Goal: Information Seeking & Learning: Learn about a topic

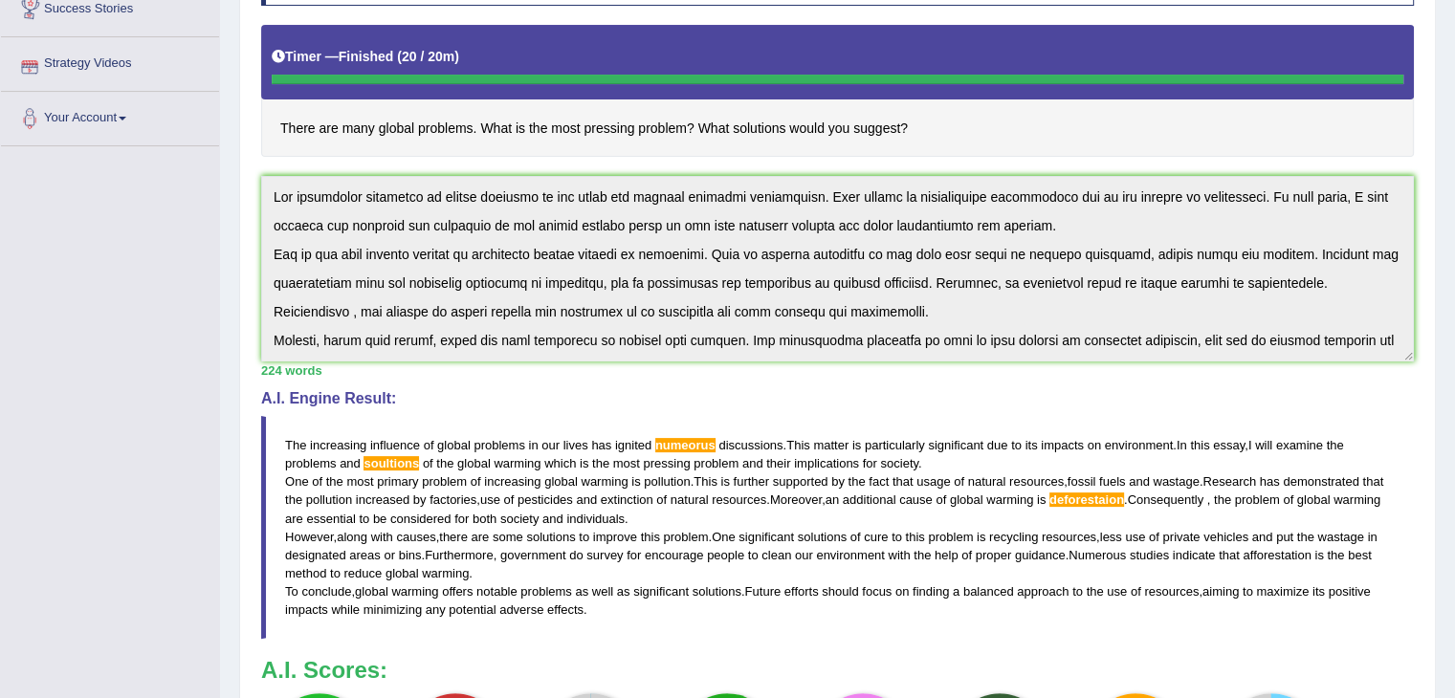
scroll to position [115, 0]
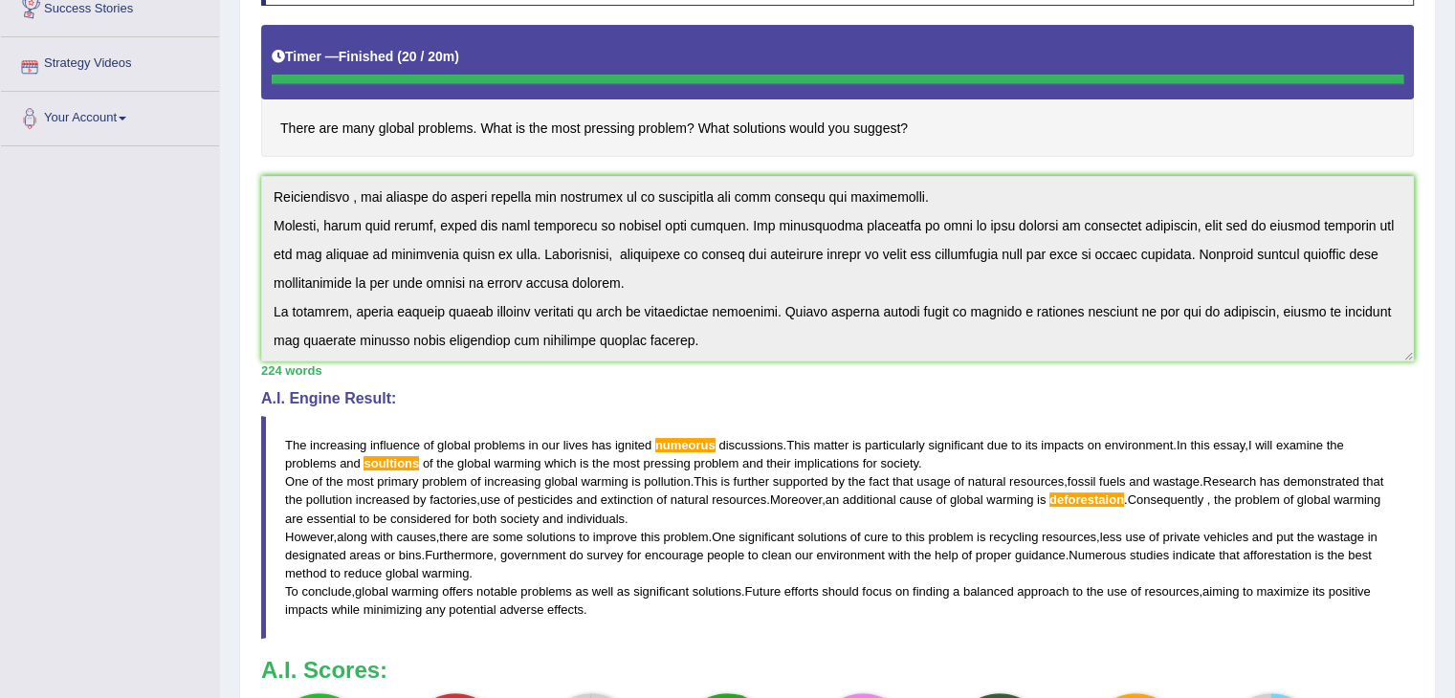
click at [668, 393] on h4 "A.I. Engine Result:" at bounding box center [837, 398] width 1153 height 17
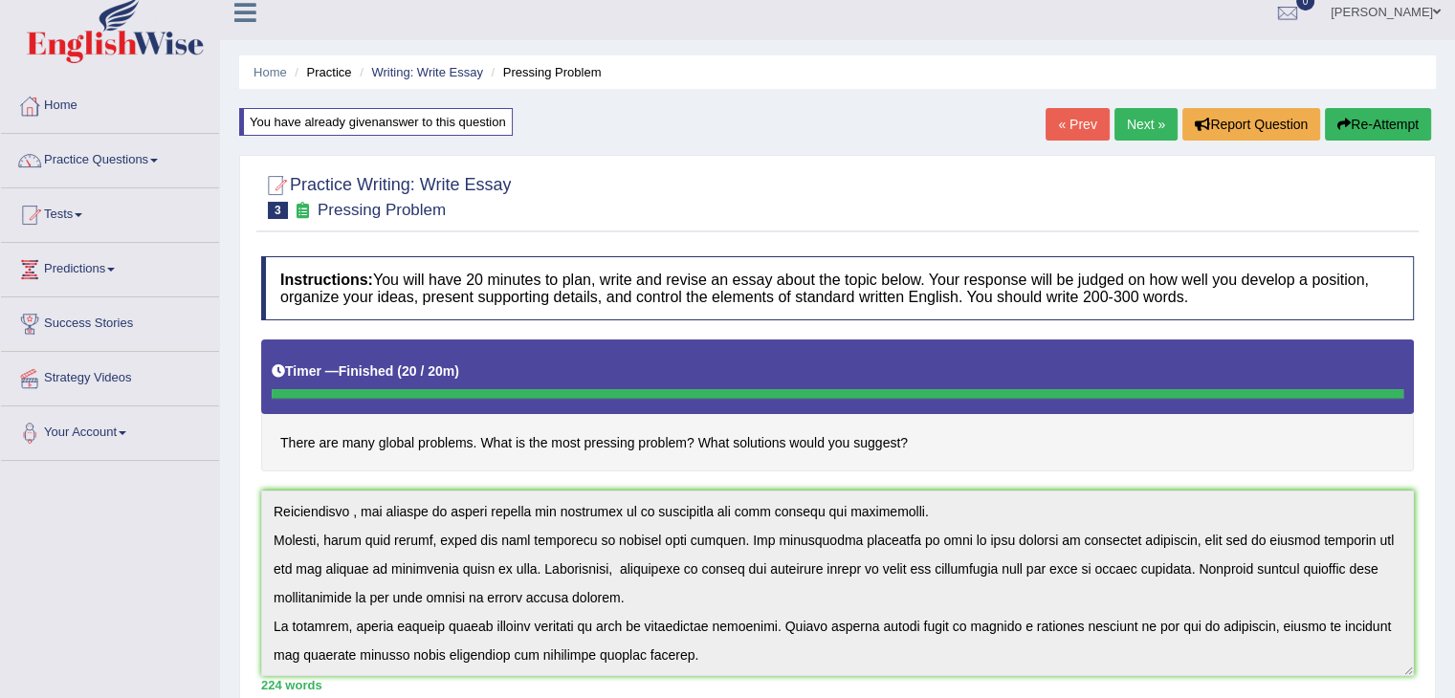
scroll to position [0, 0]
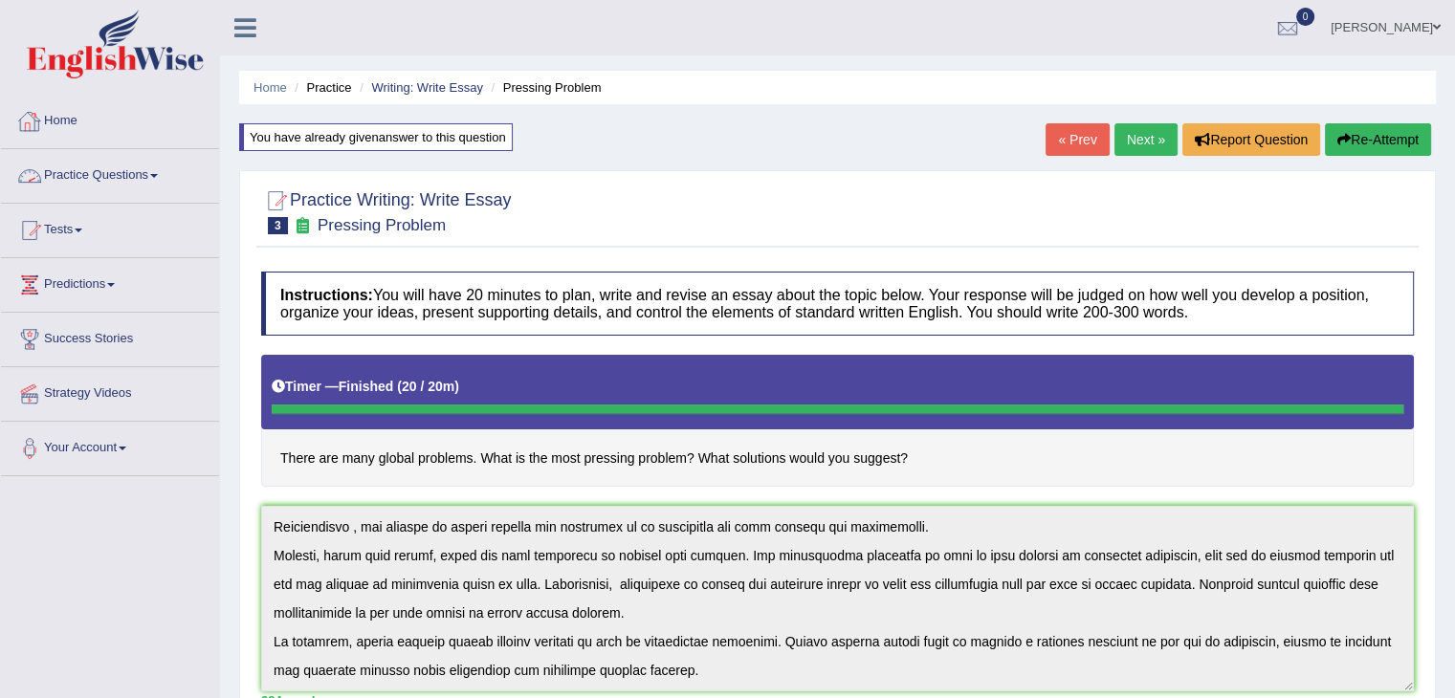
click at [134, 173] on link "Practice Questions" at bounding box center [110, 173] width 218 height 48
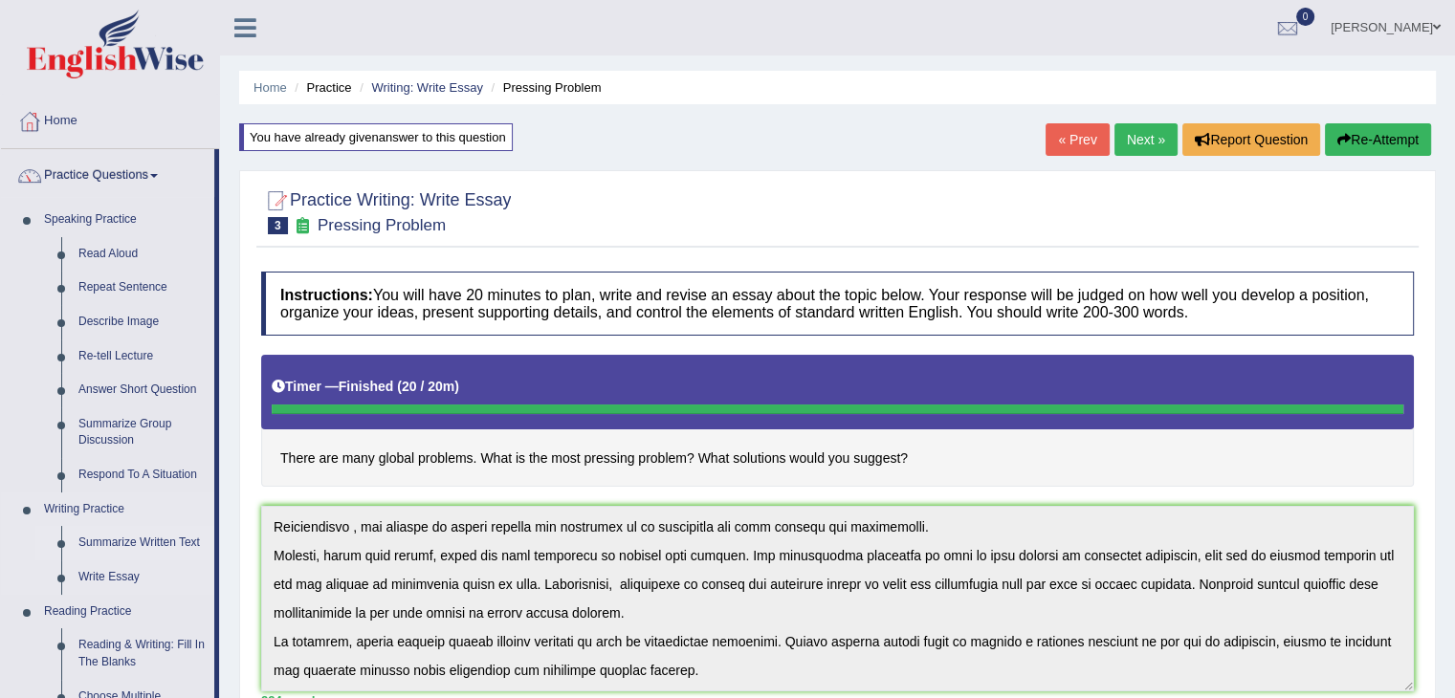
click at [145, 533] on link "Summarize Written Text" at bounding box center [142, 543] width 144 height 34
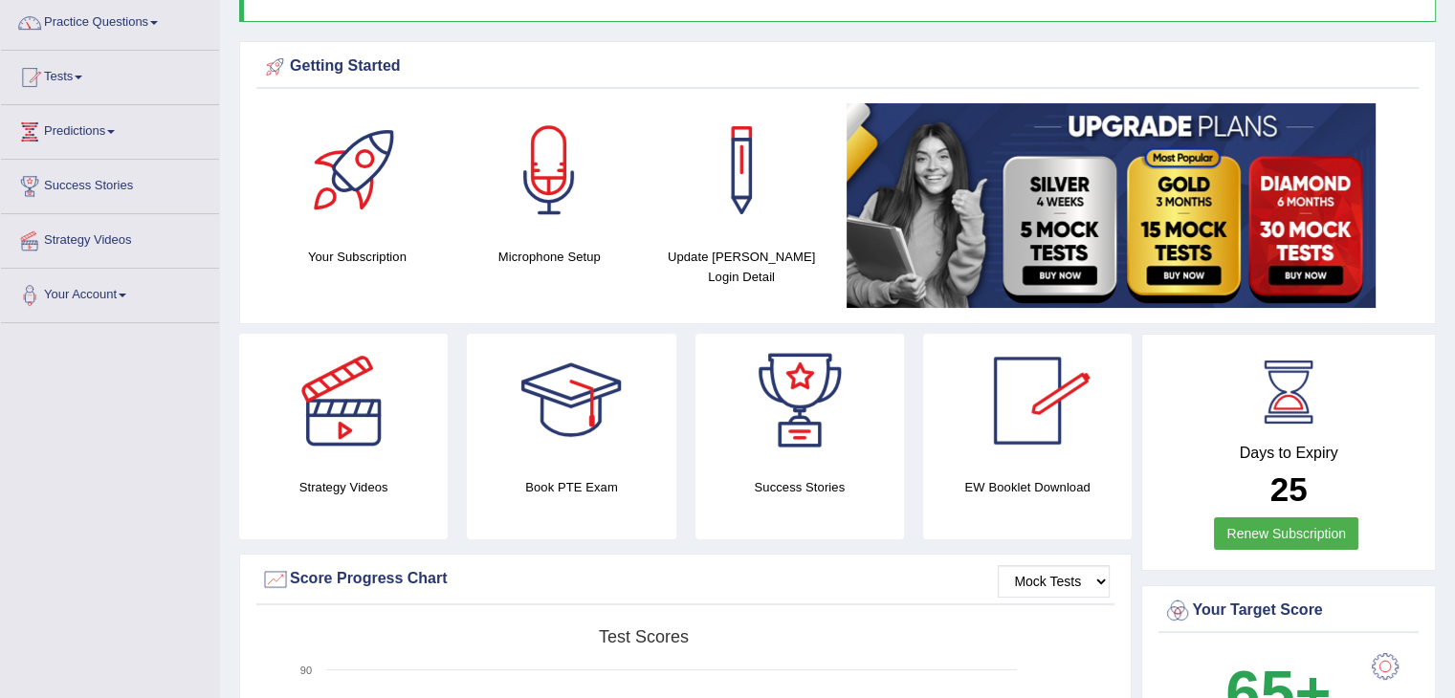
scroll to position [166, 0]
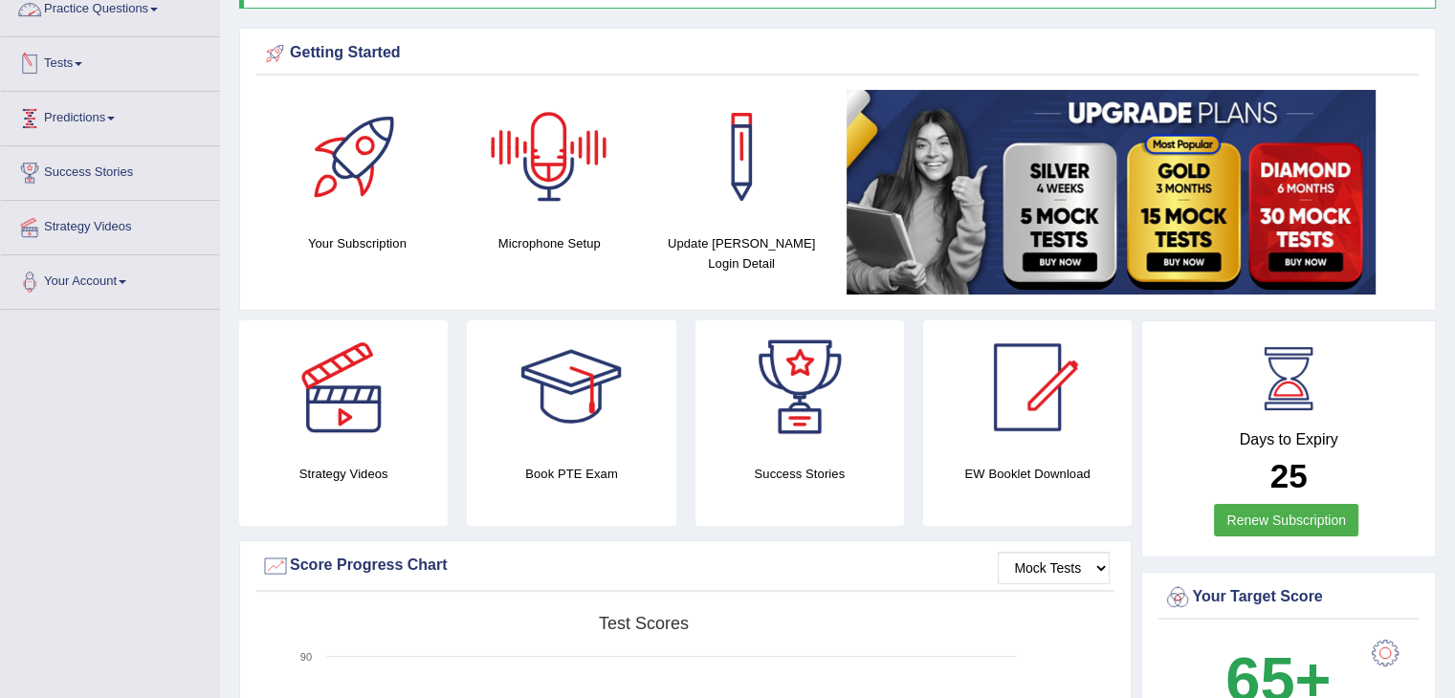
click at [126, 1] on link "Practice Questions" at bounding box center [110, 7] width 218 height 48
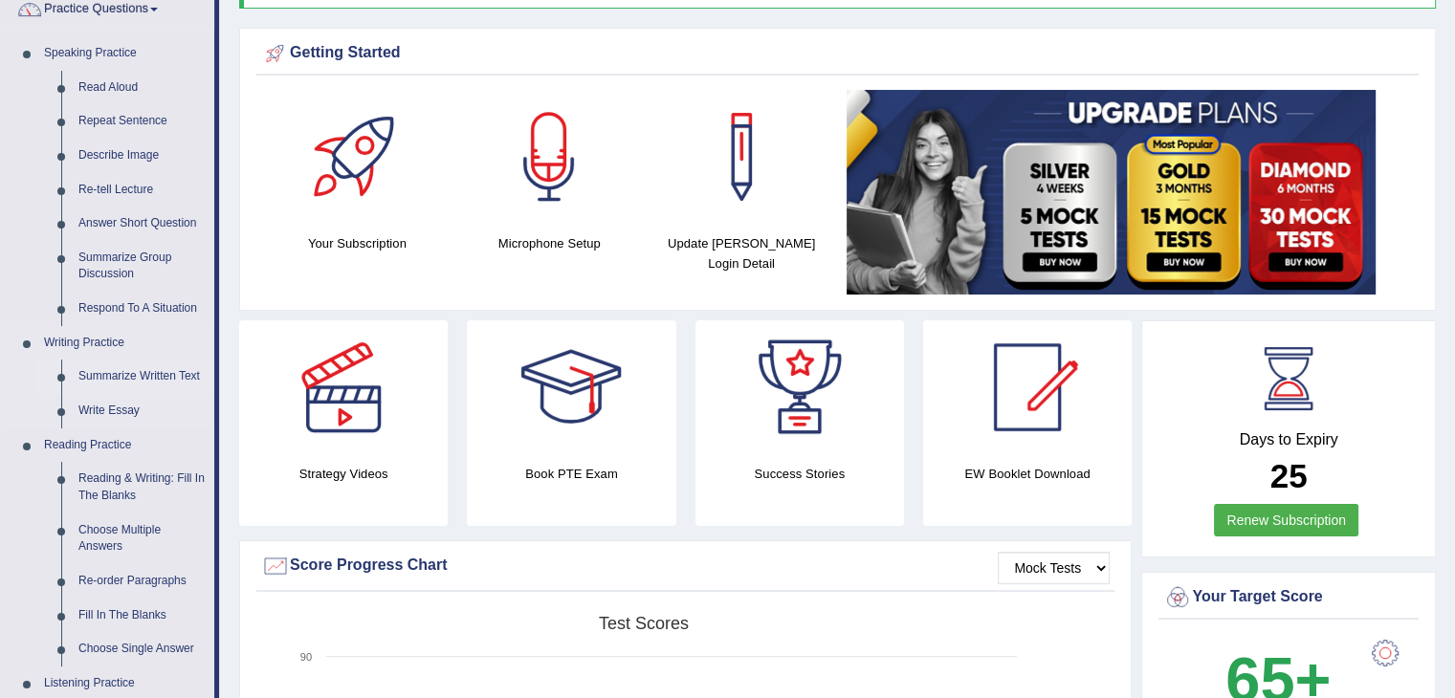
click at [128, 380] on link "Summarize Written Text" at bounding box center [142, 377] width 144 height 34
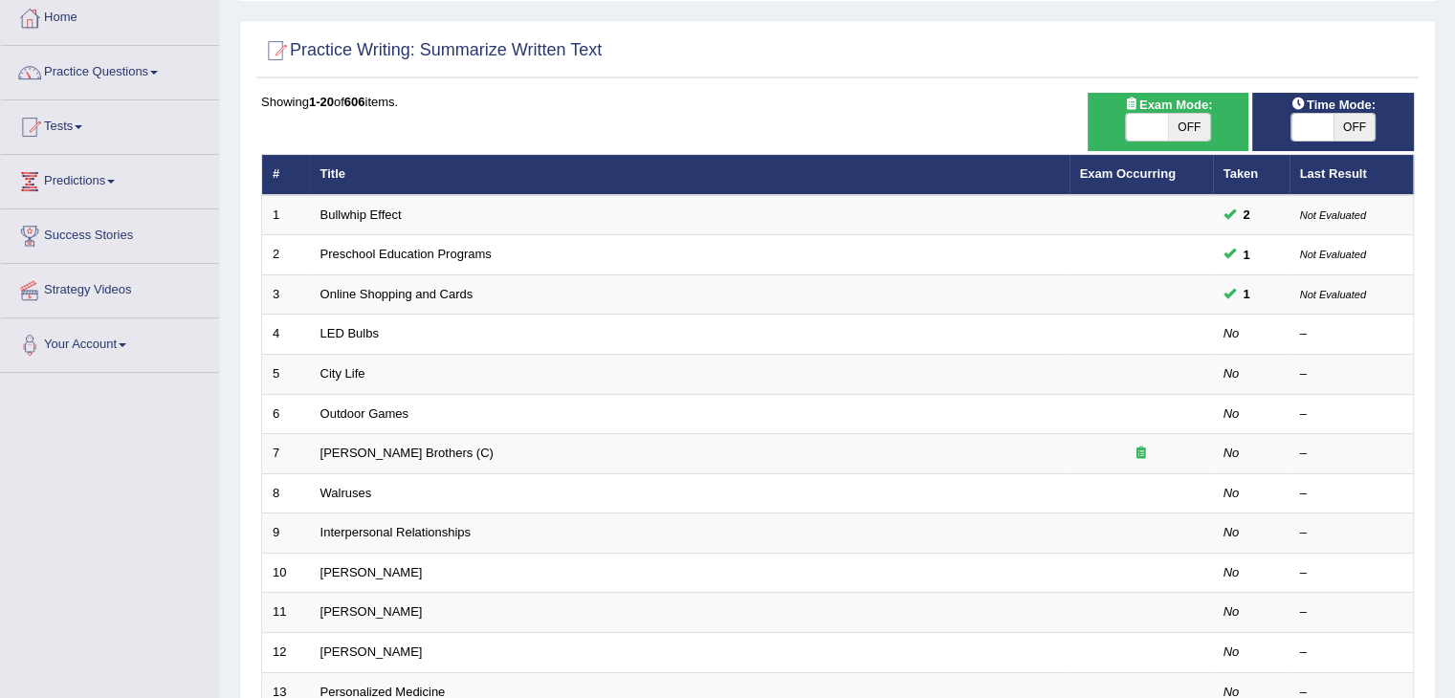
scroll to position [108, 0]
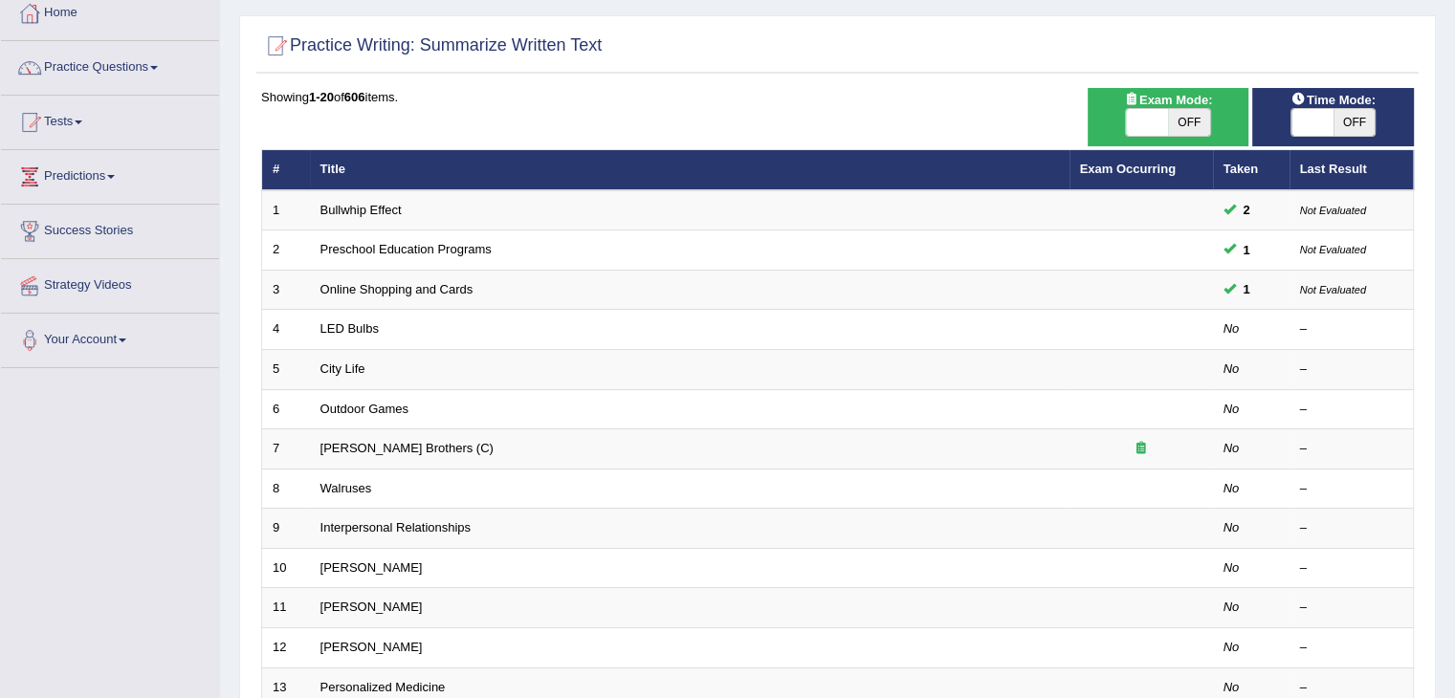
click at [1122, 126] on div "ON OFF" at bounding box center [1168, 122] width 143 height 29
click at [1156, 123] on span at bounding box center [1147, 122] width 42 height 27
checkbox input "true"
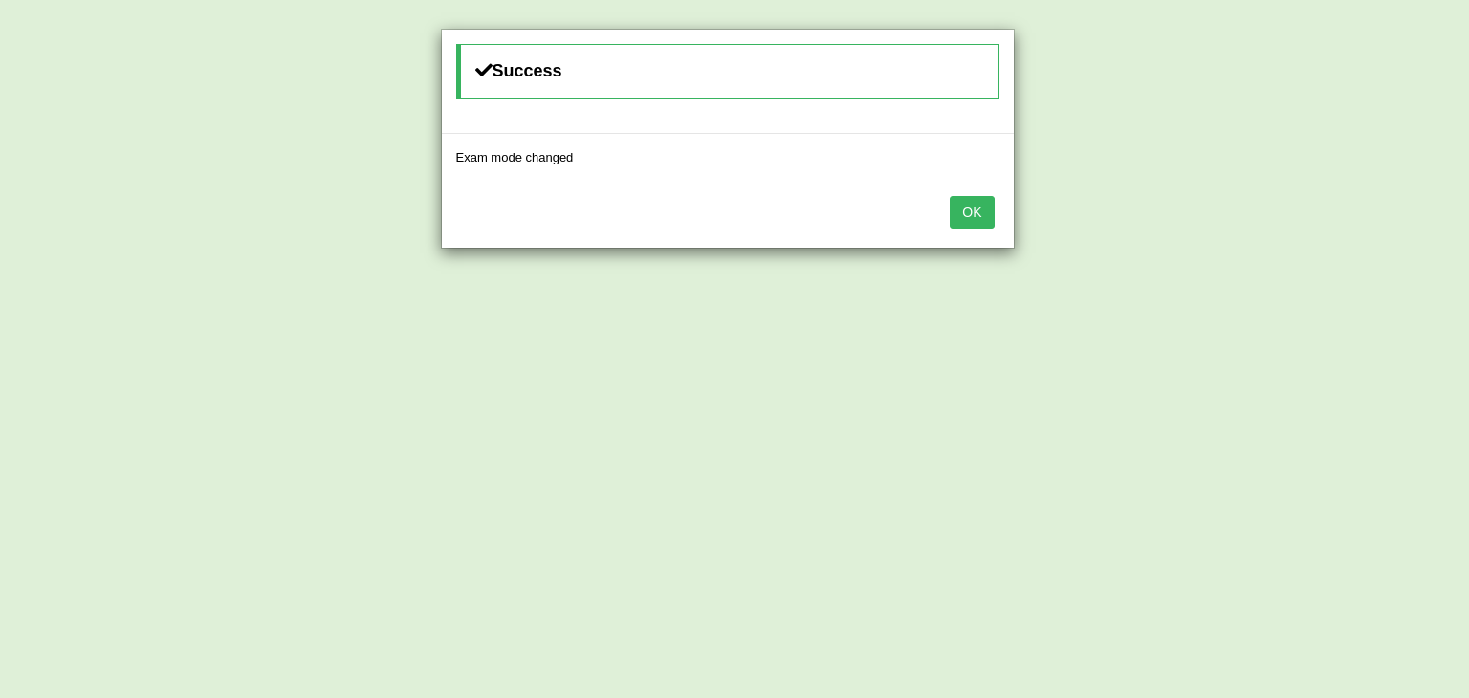
click at [960, 213] on button "OK" at bounding box center [972, 212] width 44 height 33
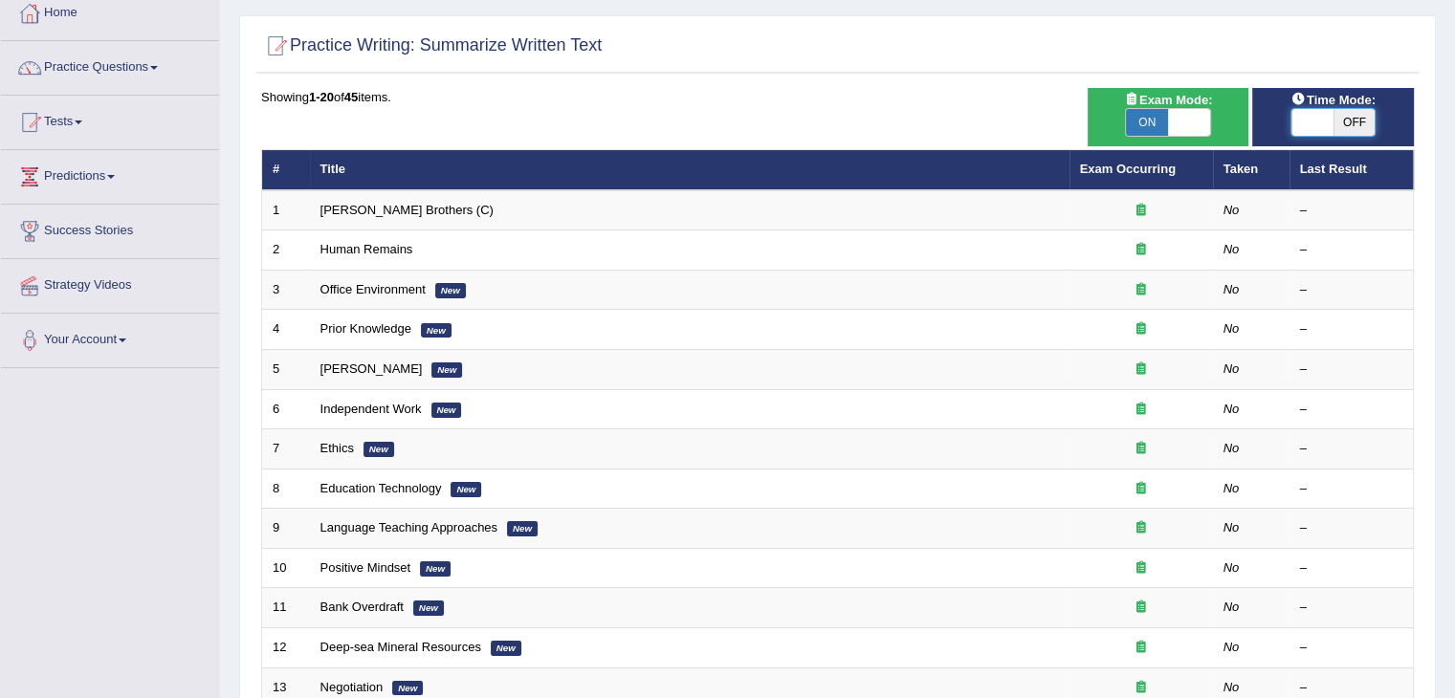
click at [1312, 123] on span at bounding box center [1312, 122] width 42 height 27
checkbox input "true"
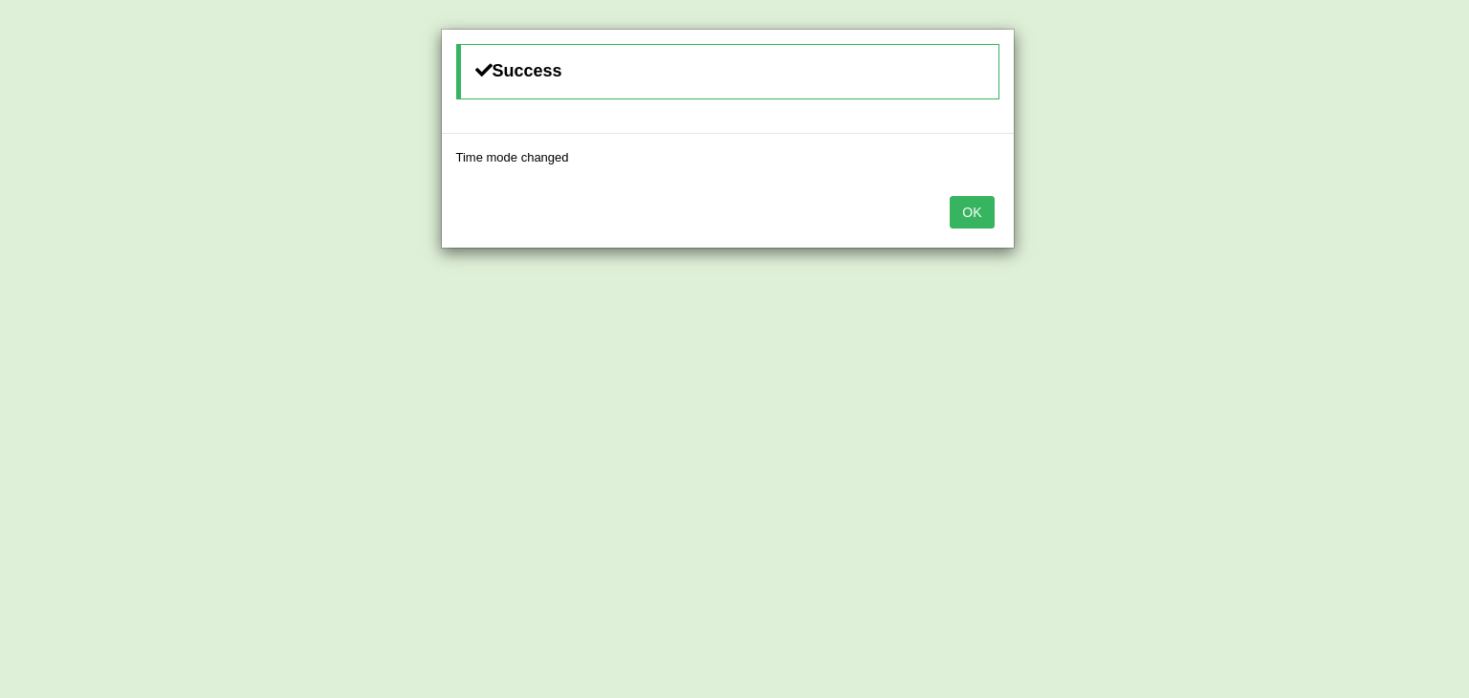
click at [972, 213] on button "OK" at bounding box center [972, 212] width 44 height 33
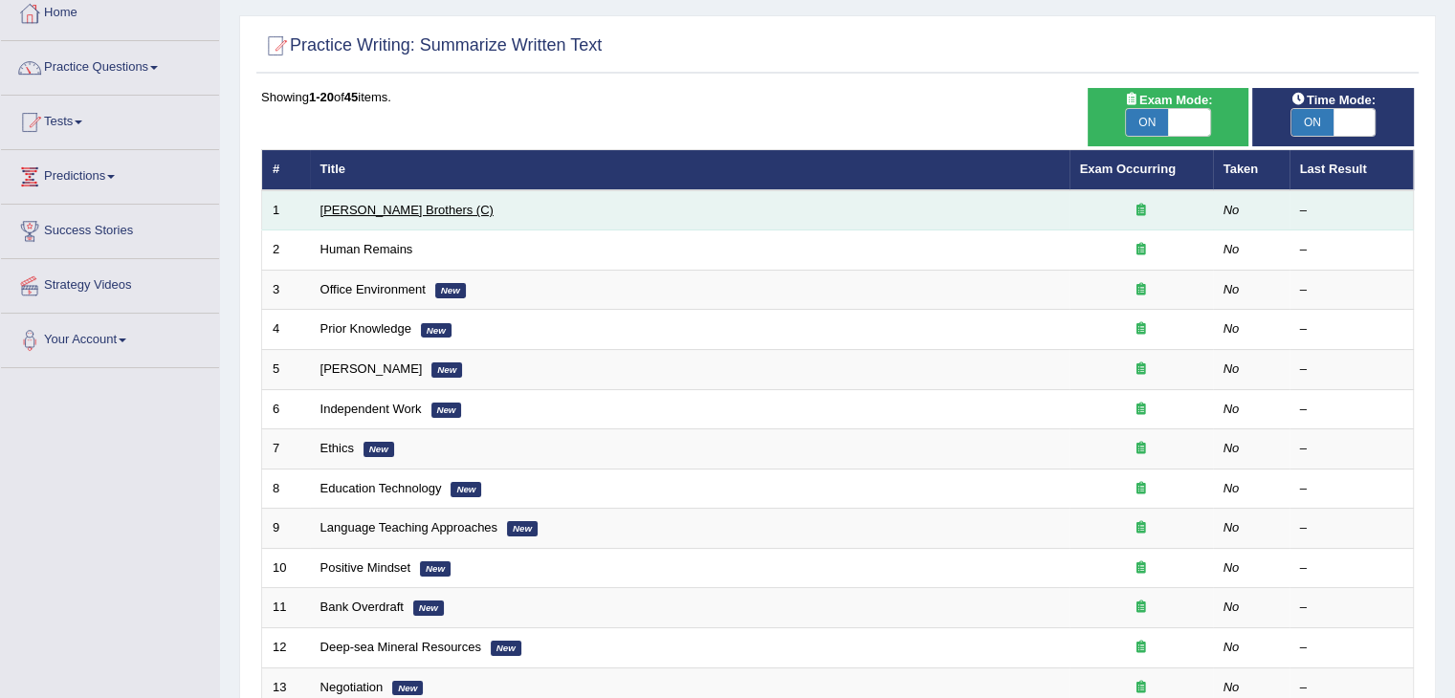
click at [396, 213] on link "[PERSON_NAME] Brothers (C)" at bounding box center [406, 210] width 173 height 14
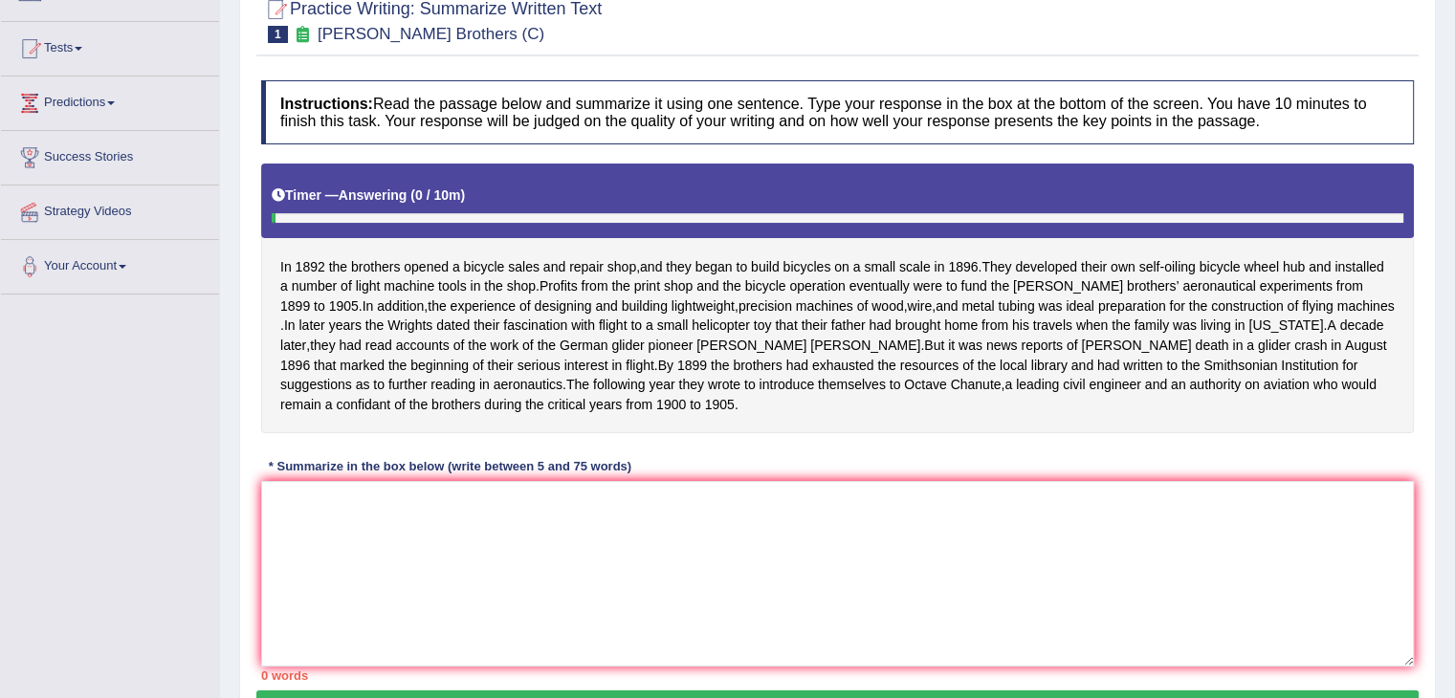
scroll to position [202, 0]
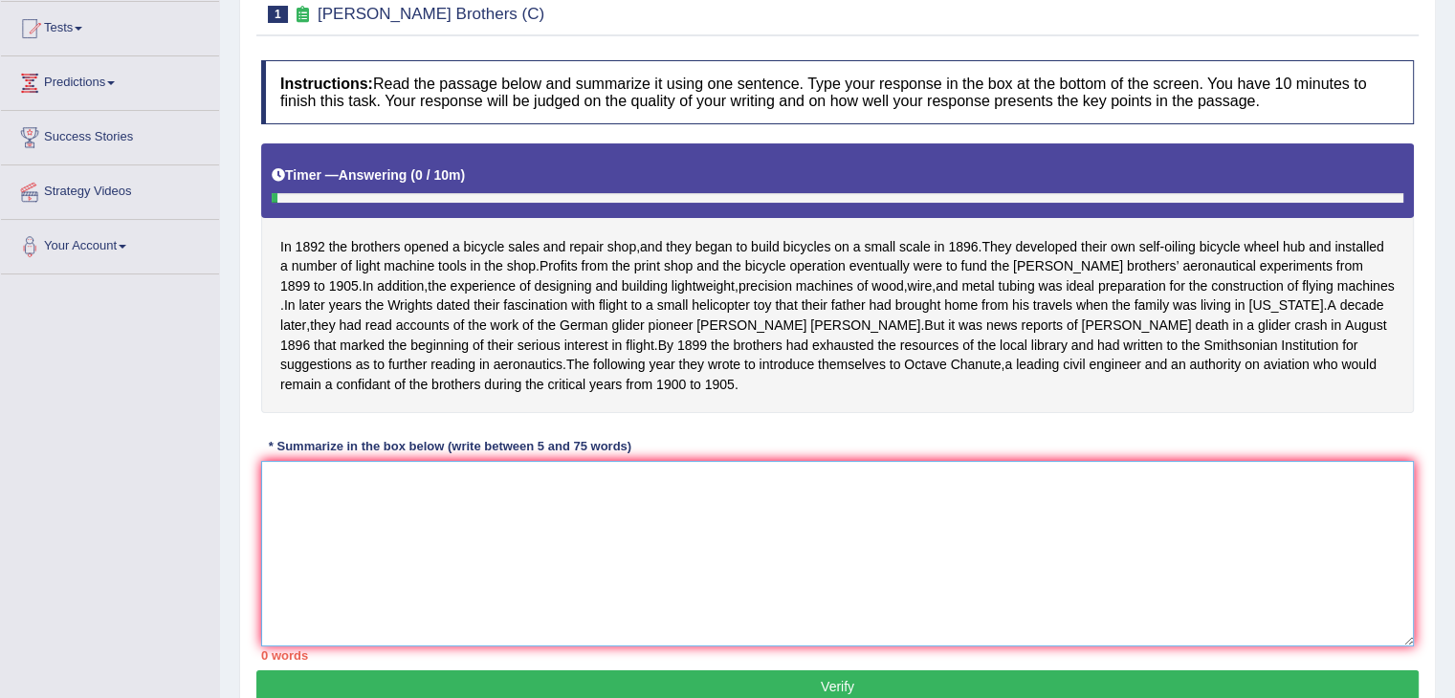
click at [482, 529] on textarea at bounding box center [837, 554] width 1153 height 186
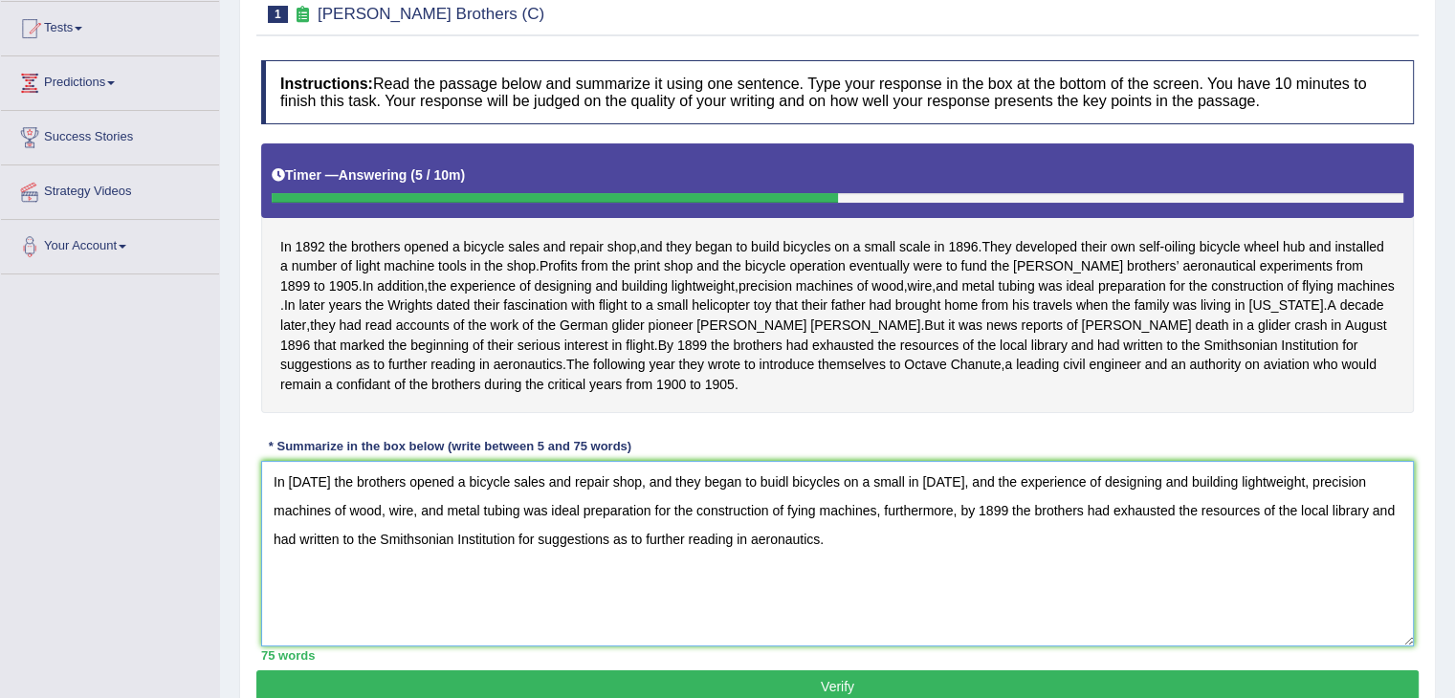
click at [779, 498] on textarea "In 1892 the brothers opened a bicycle sales and repair shop, and they began to …" at bounding box center [837, 554] width 1153 height 186
click at [788, 522] on textarea "In 1892 the brothers opened a bicycle sales and repair shop, and they began to …" at bounding box center [837, 554] width 1153 height 186
click at [794, 525] on textarea "In 1892 the brothers opened a bicycle sales and repair shop, and they began to …" at bounding box center [837, 554] width 1153 height 186
click at [789, 522] on textarea "In 1892 the brothers opened a bicycle sales and repair shop, and they began to …" at bounding box center [837, 554] width 1153 height 186
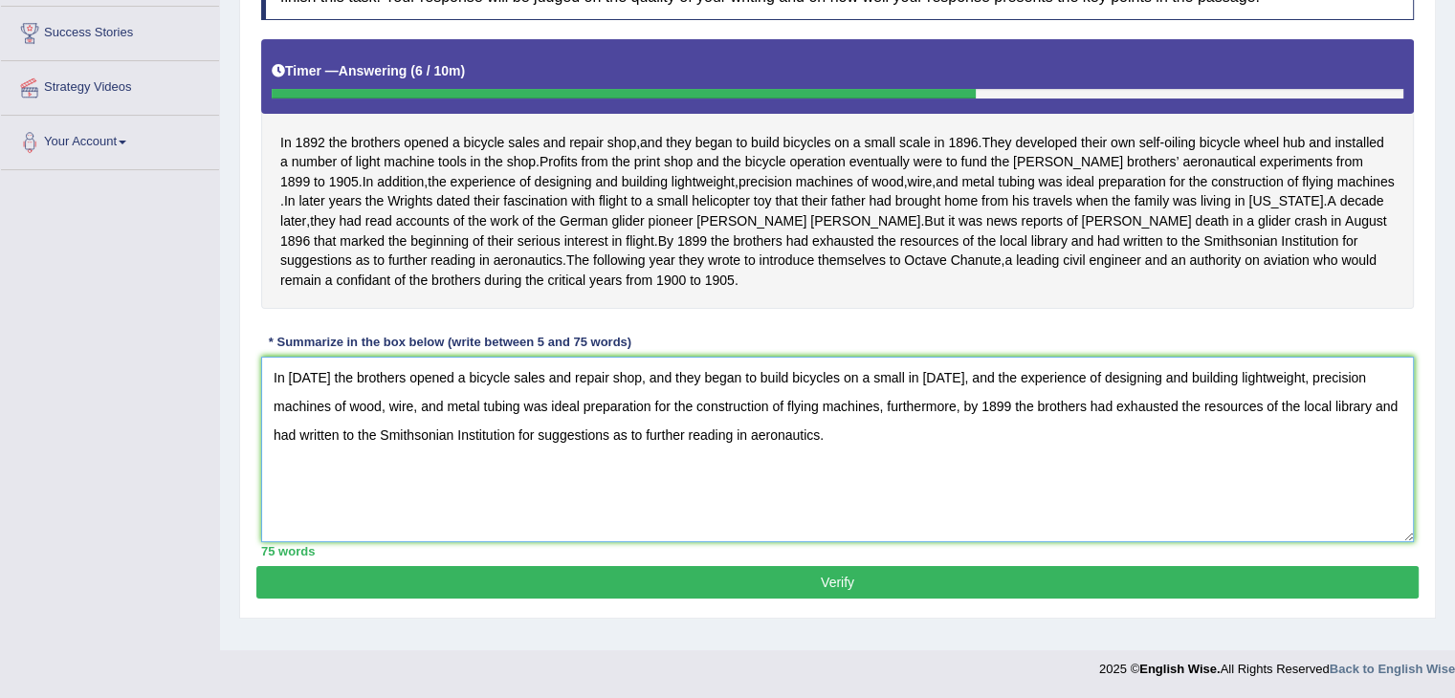
type textarea "In 1892 the brothers opened a bicycle sales and repair shop, and they began to …"
click at [765, 597] on button "Verify" at bounding box center [837, 582] width 1162 height 33
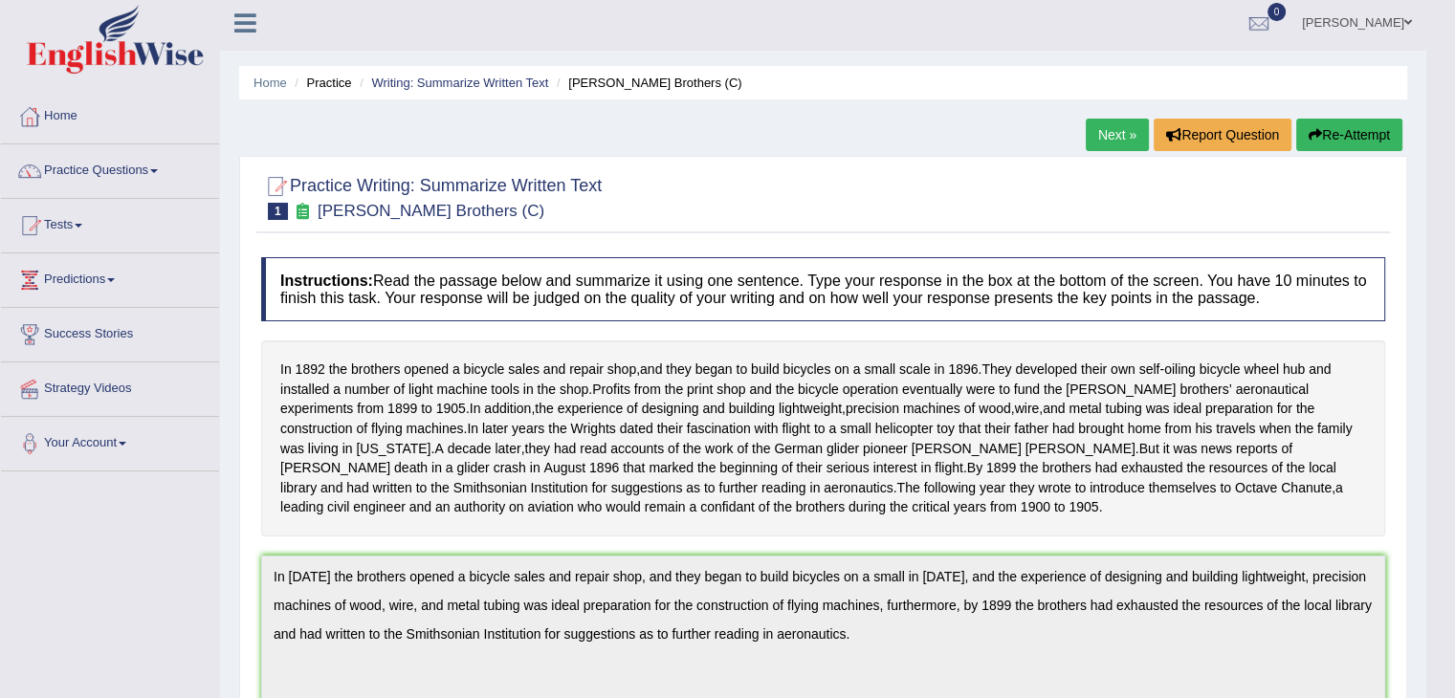
scroll to position [0, 0]
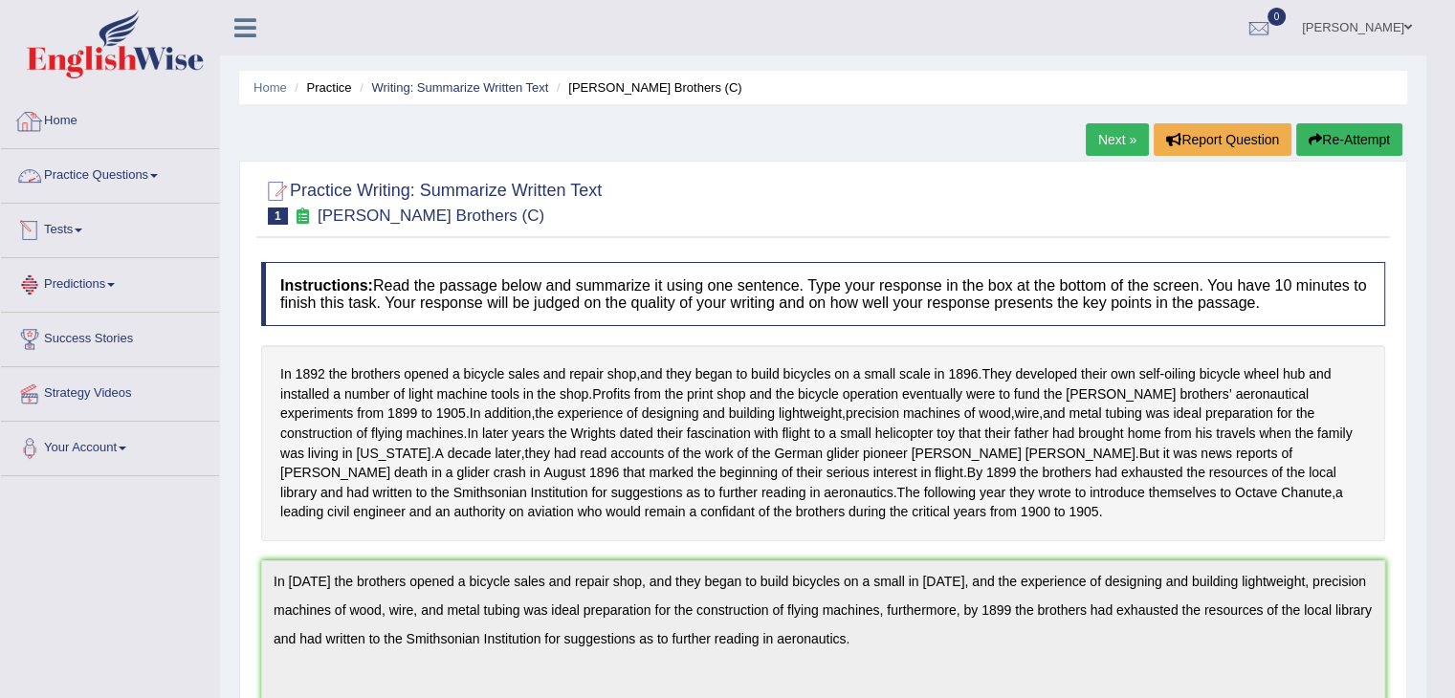
click at [142, 175] on link "Practice Questions" at bounding box center [110, 173] width 218 height 48
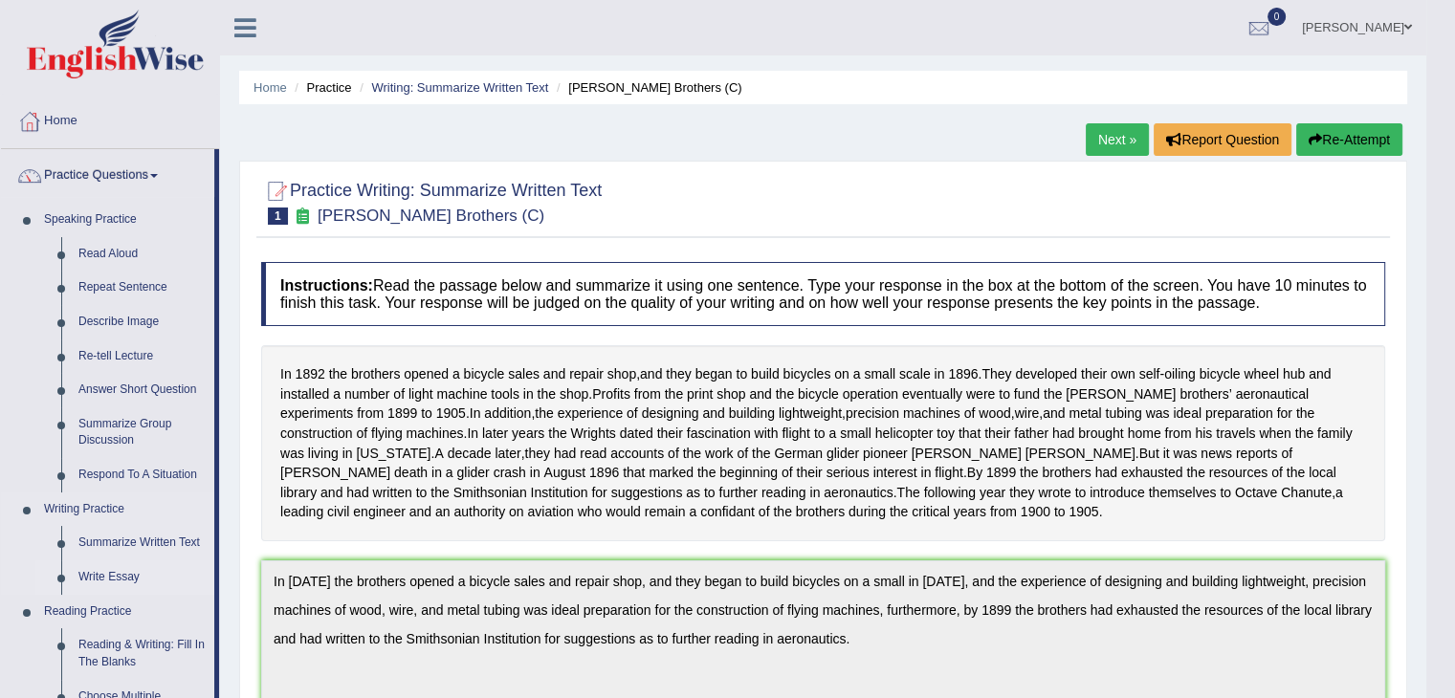
click at [112, 575] on link "Write Essay" at bounding box center [142, 578] width 144 height 34
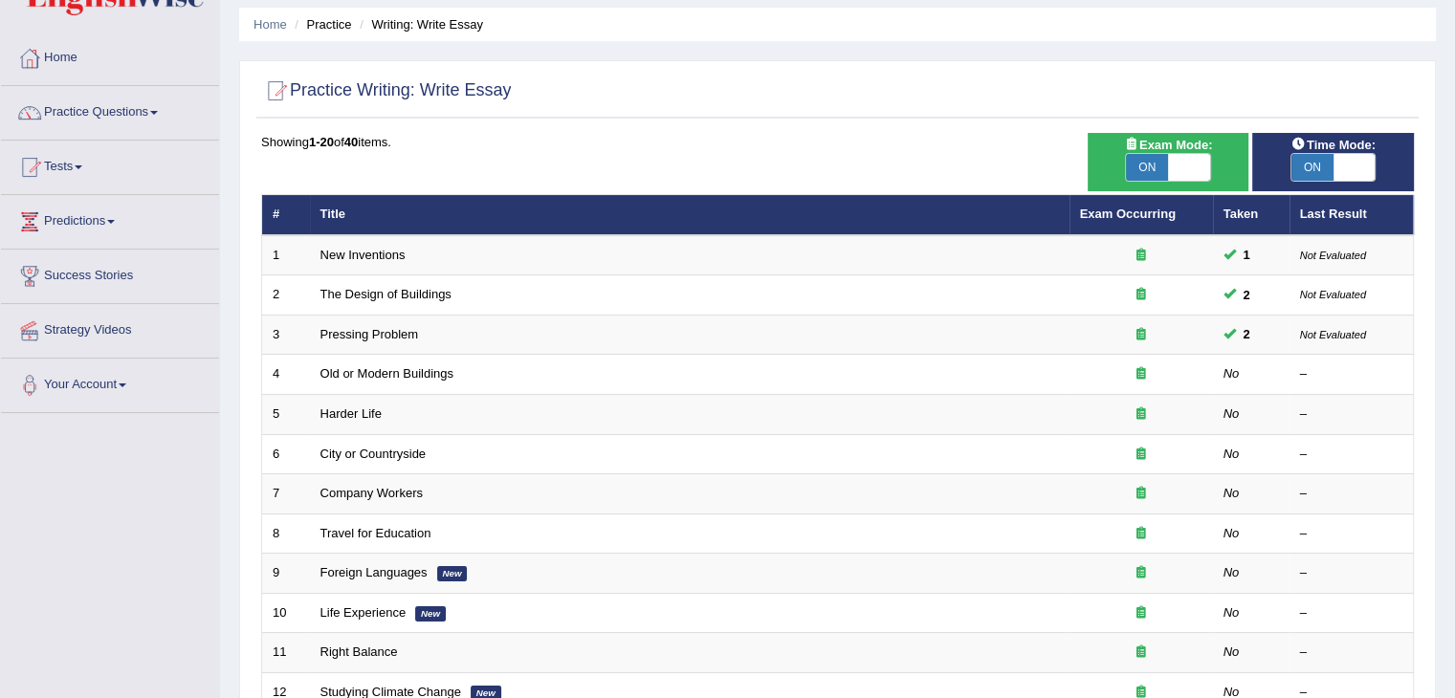
scroll to position [56, 0]
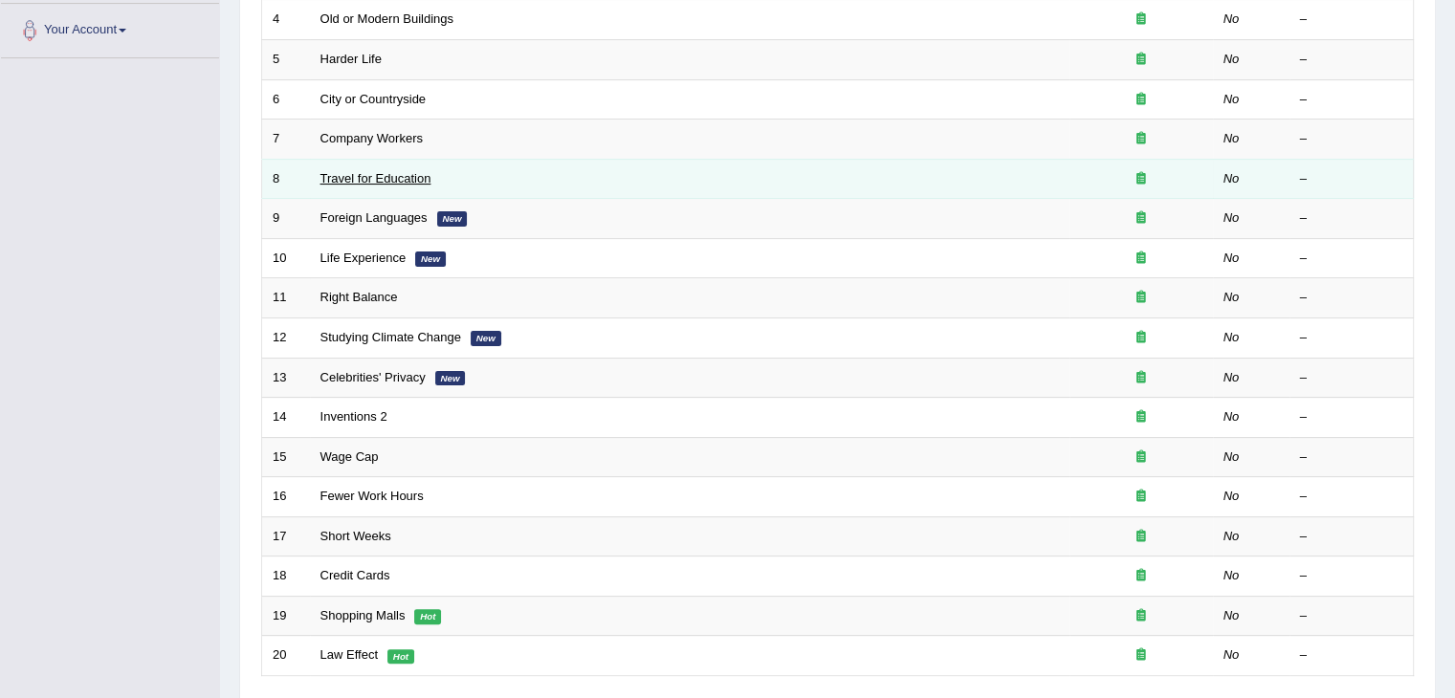
click at [386, 174] on link "Travel for Education" at bounding box center [375, 178] width 111 height 14
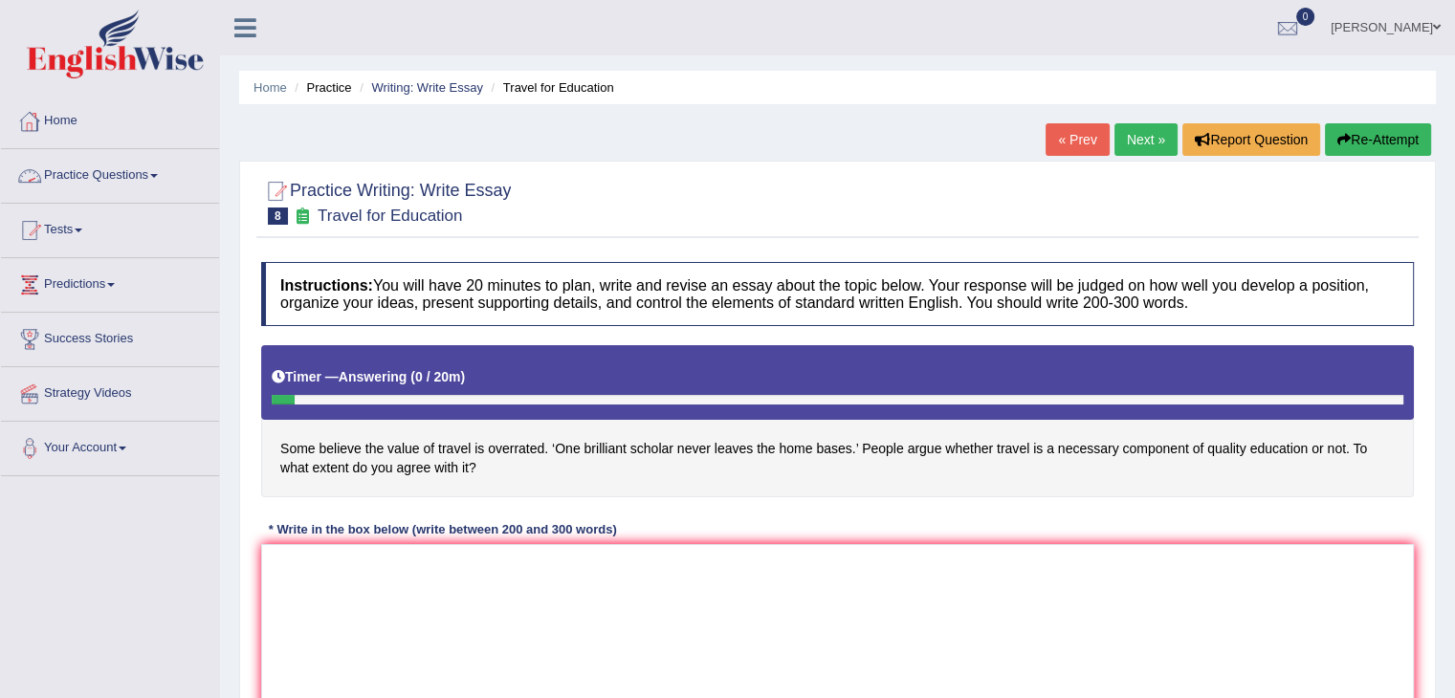
click at [96, 169] on link "Practice Questions" at bounding box center [110, 173] width 218 height 48
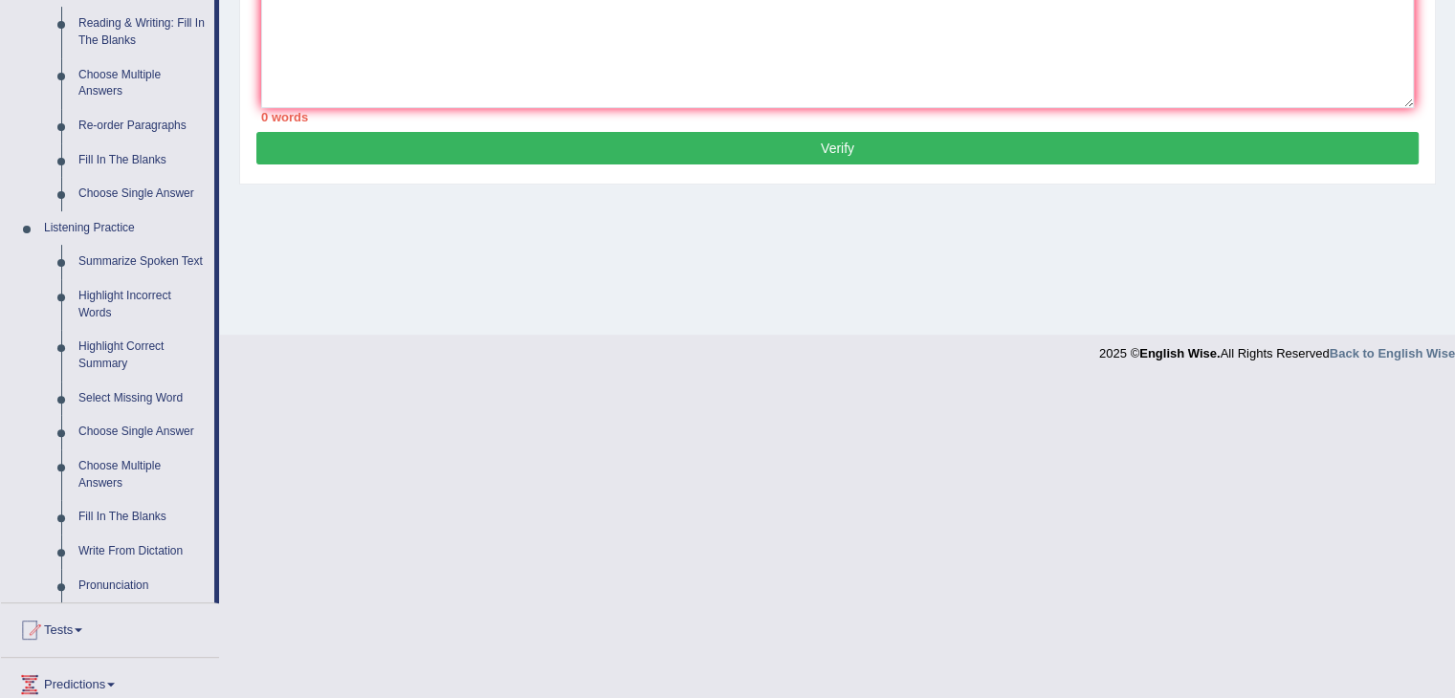
scroll to position [628, 0]
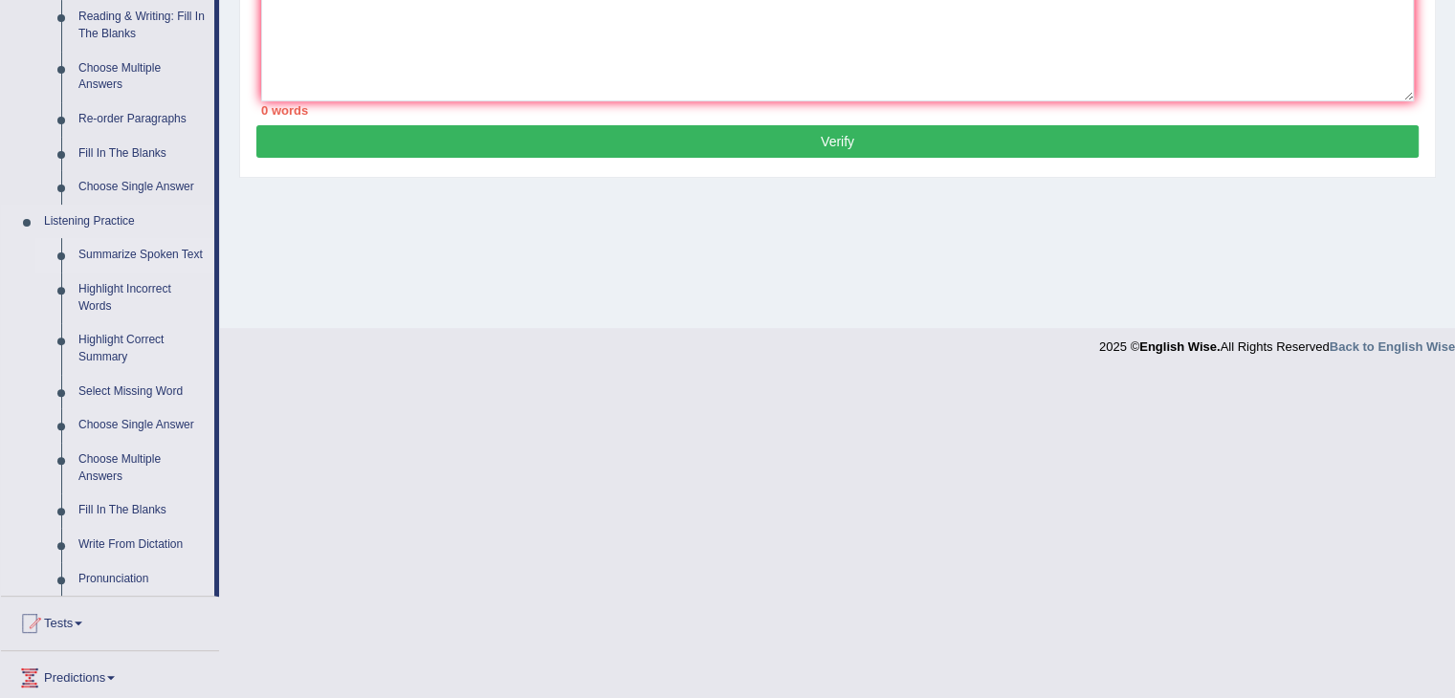
click at [178, 256] on link "Summarize Spoken Text" at bounding box center [142, 255] width 144 height 34
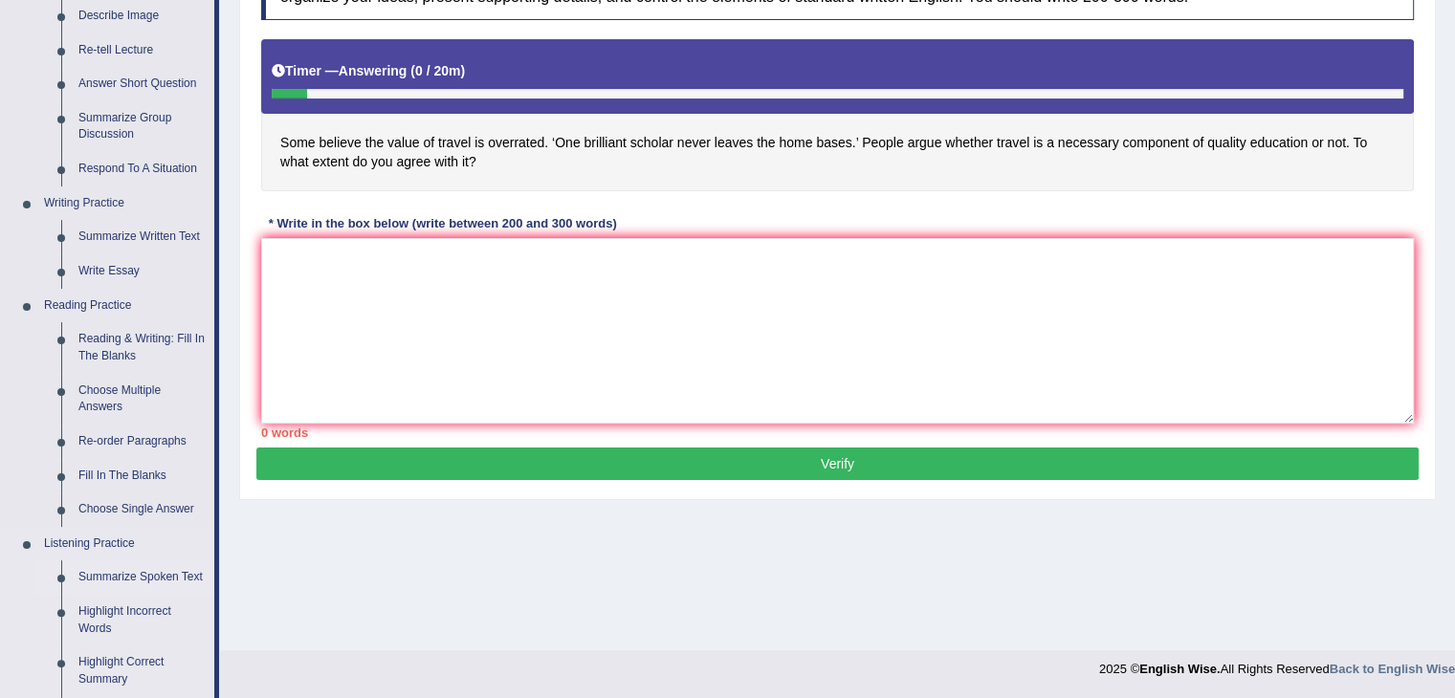
scroll to position [727, 0]
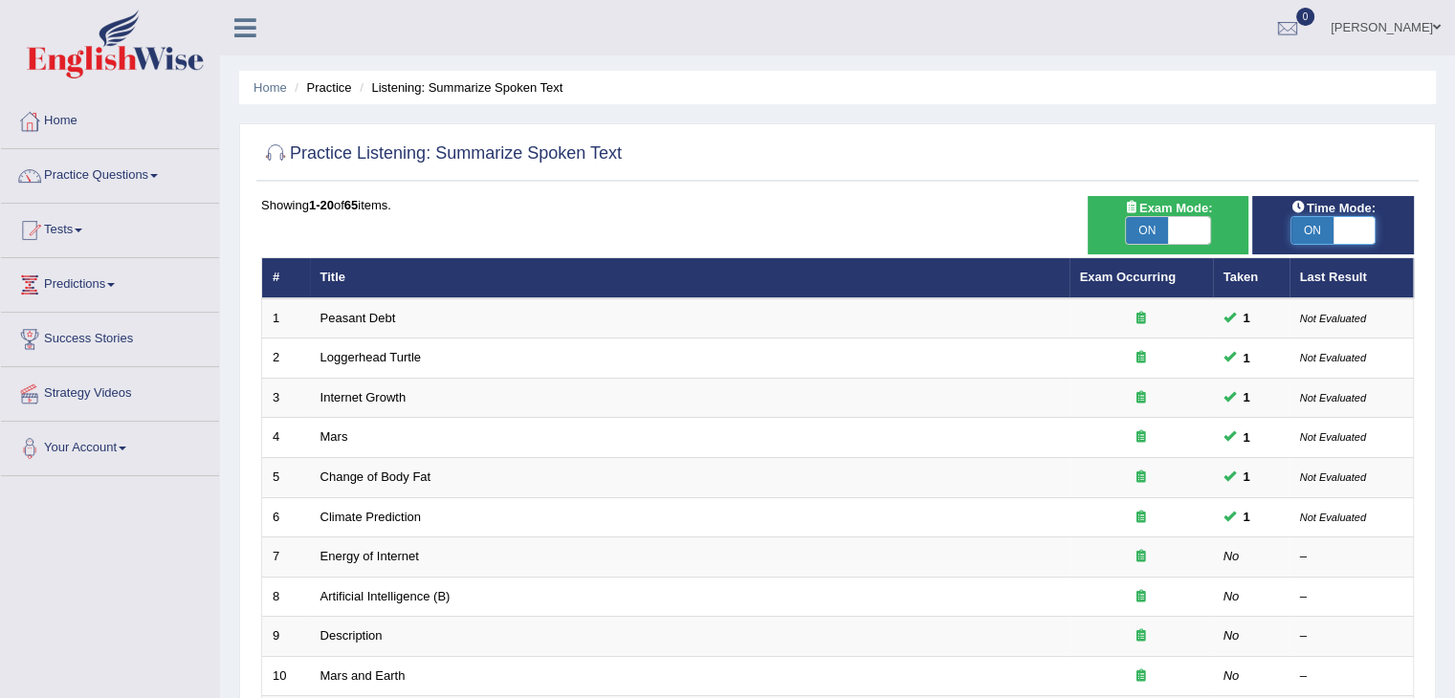
click at [1360, 227] on span at bounding box center [1354, 230] width 42 height 27
checkbox input "false"
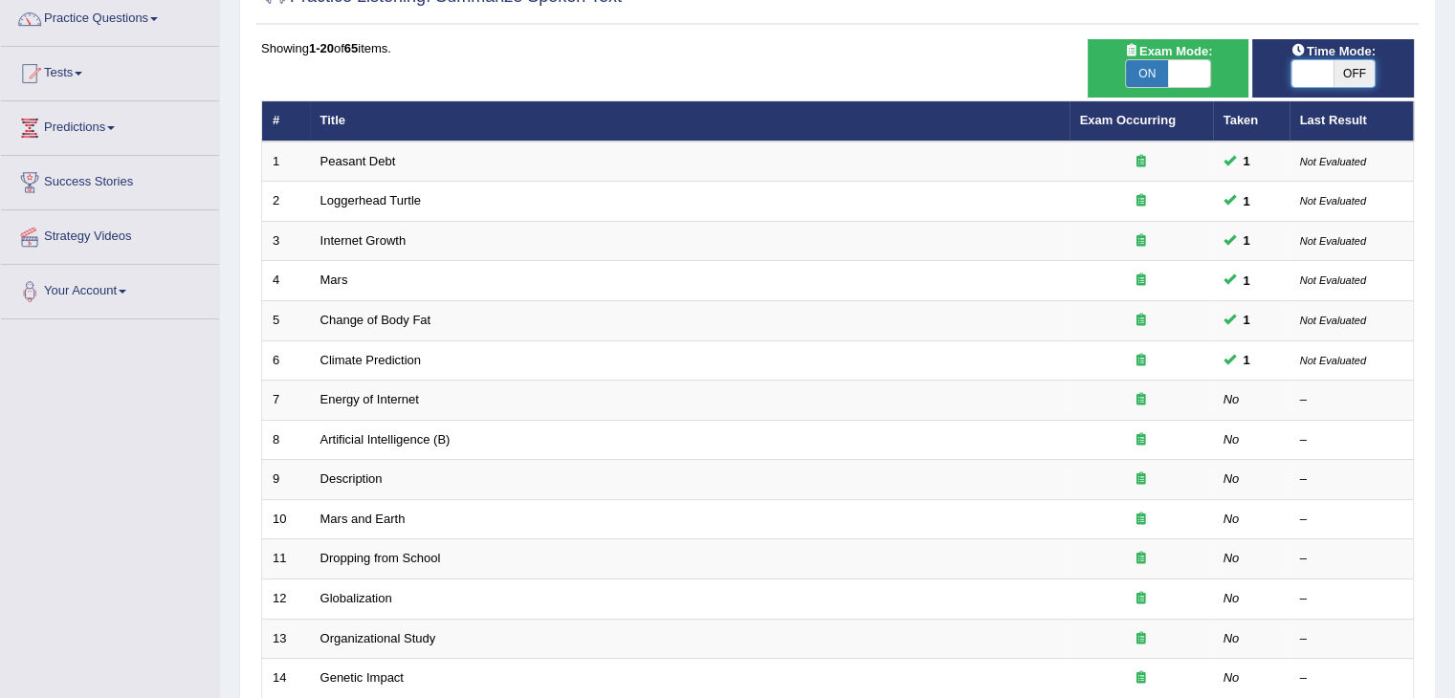
scroll to position [160, 0]
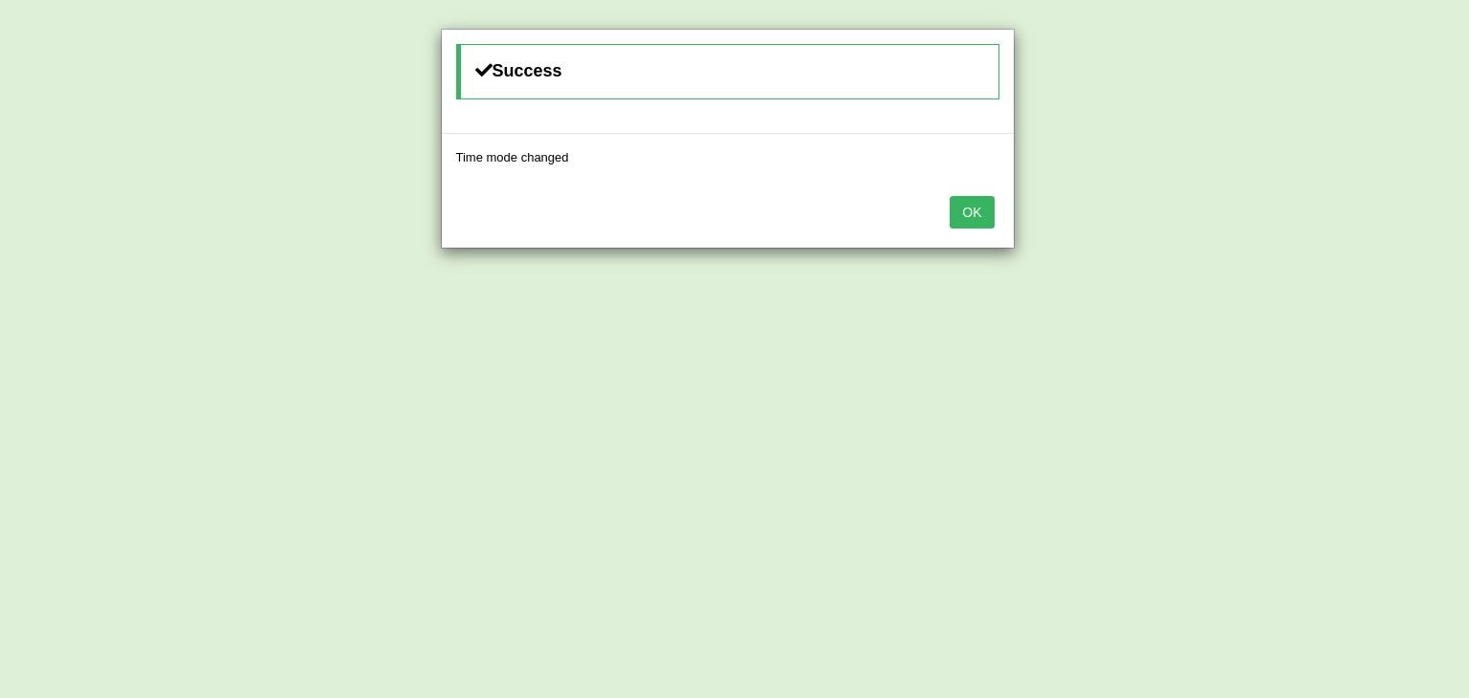
click at [442, 402] on div "Success Time mode changed OK" at bounding box center [734, 349] width 1469 height 698
click at [964, 219] on button "OK" at bounding box center [972, 212] width 44 height 33
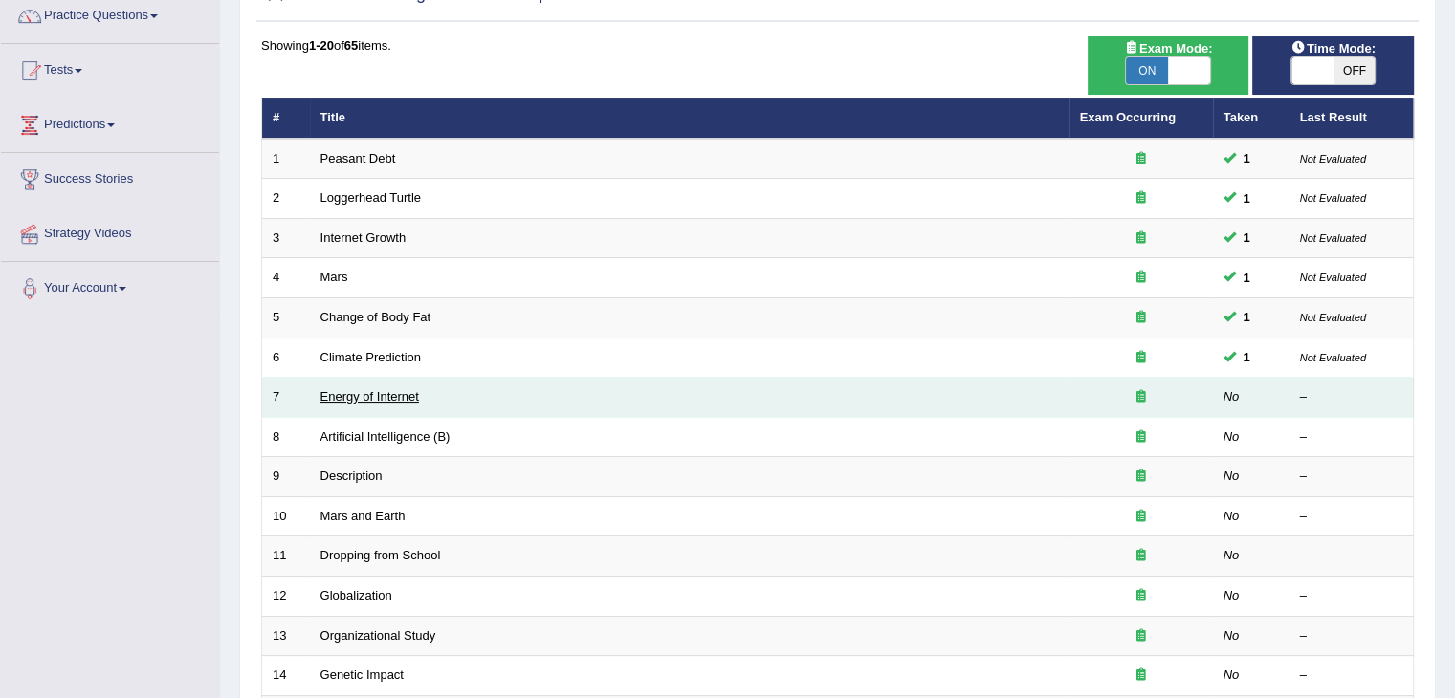
click at [394, 391] on link "Energy of Internet" at bounding box center [369, 396] width 99 height 14
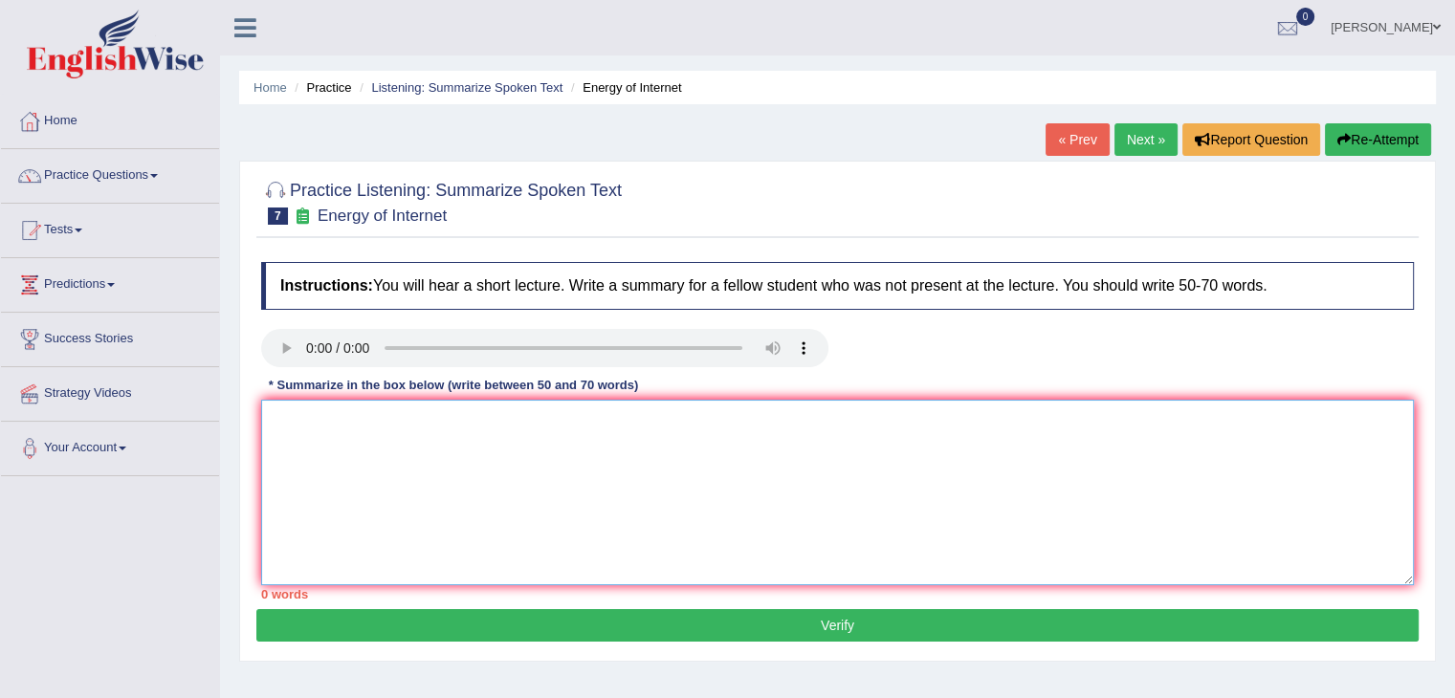
click at [364, 484] on textarea at bounding box center [837, 493] width 1153 height 186
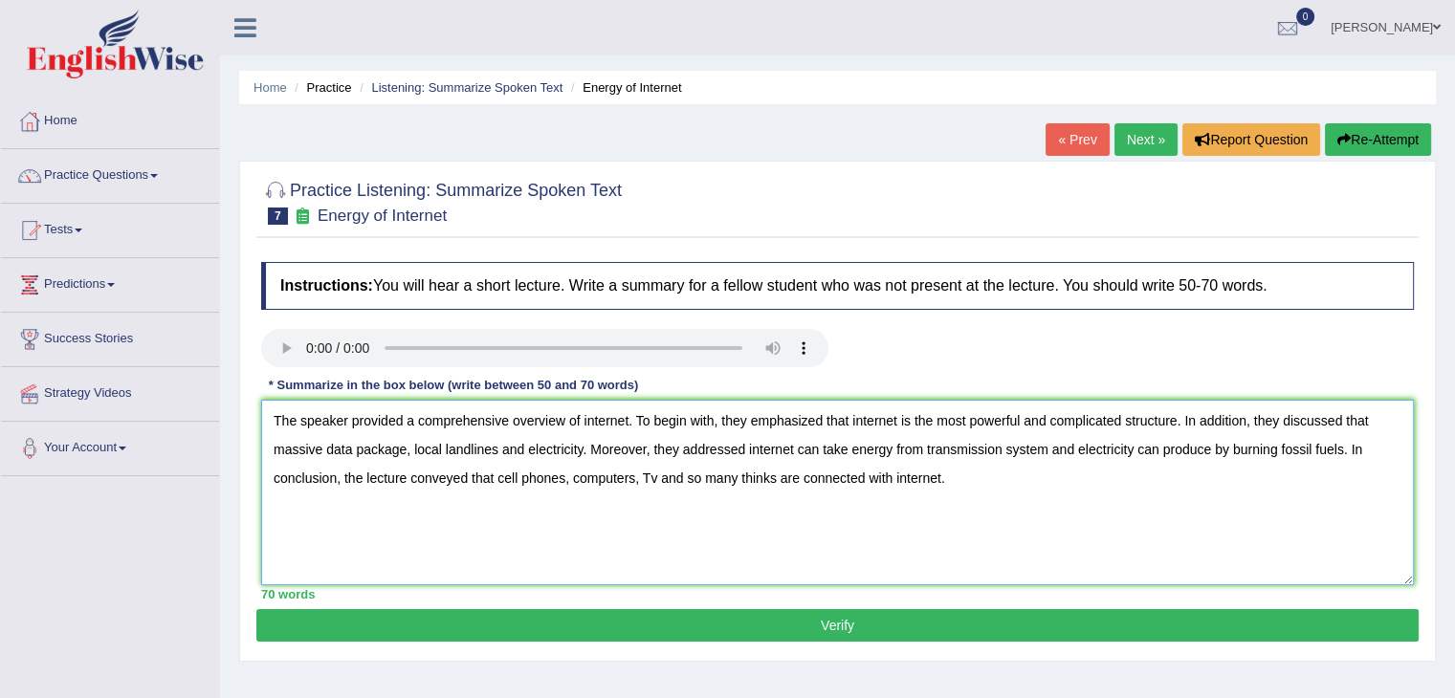
click at [769, 472] on textarea "The speaker provided a comprehensive overview of internet. To begin with, they …" at bounding box center [837, 493] width 1153 height 186
type textarea "The speaker provided a comprehensive overview of internet. To begin with, they …"
click at [866, 621] on button "Verify" at bounding box center [837, 625] width 1162 height 33
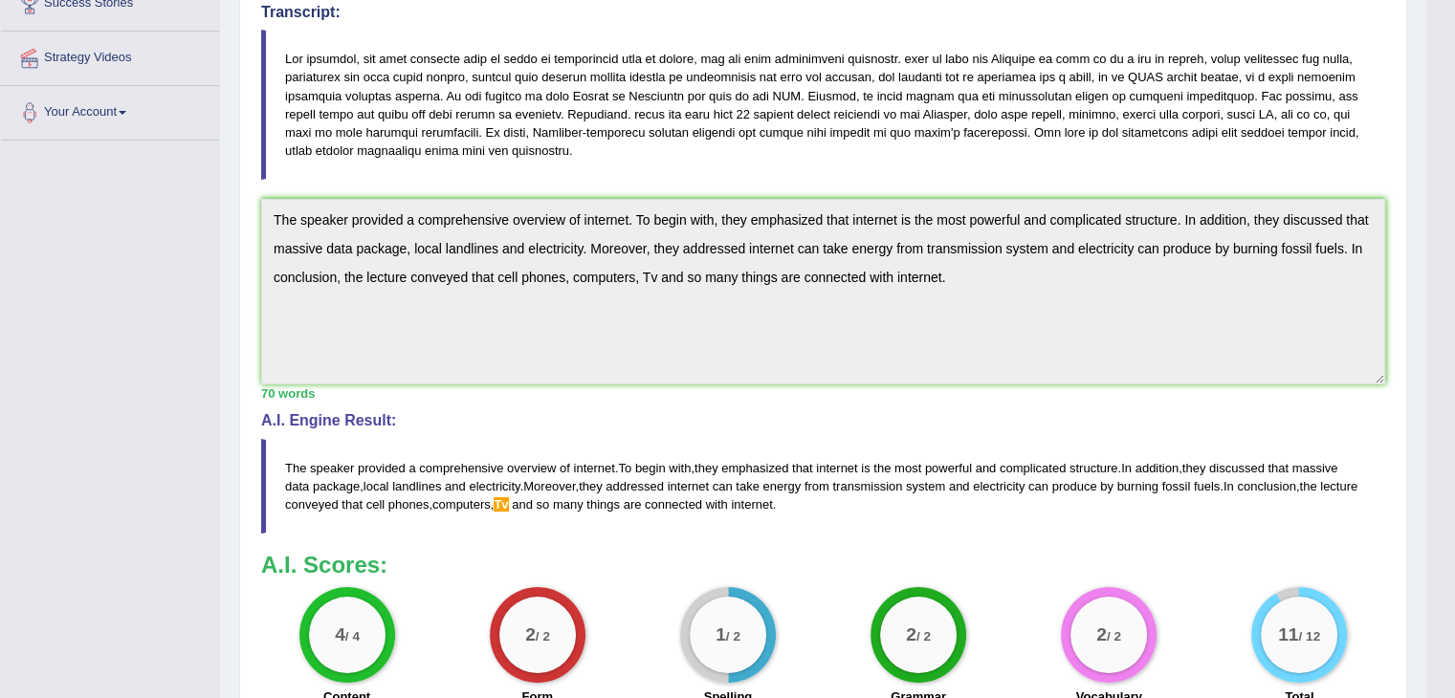
scroll to position [346, 0]
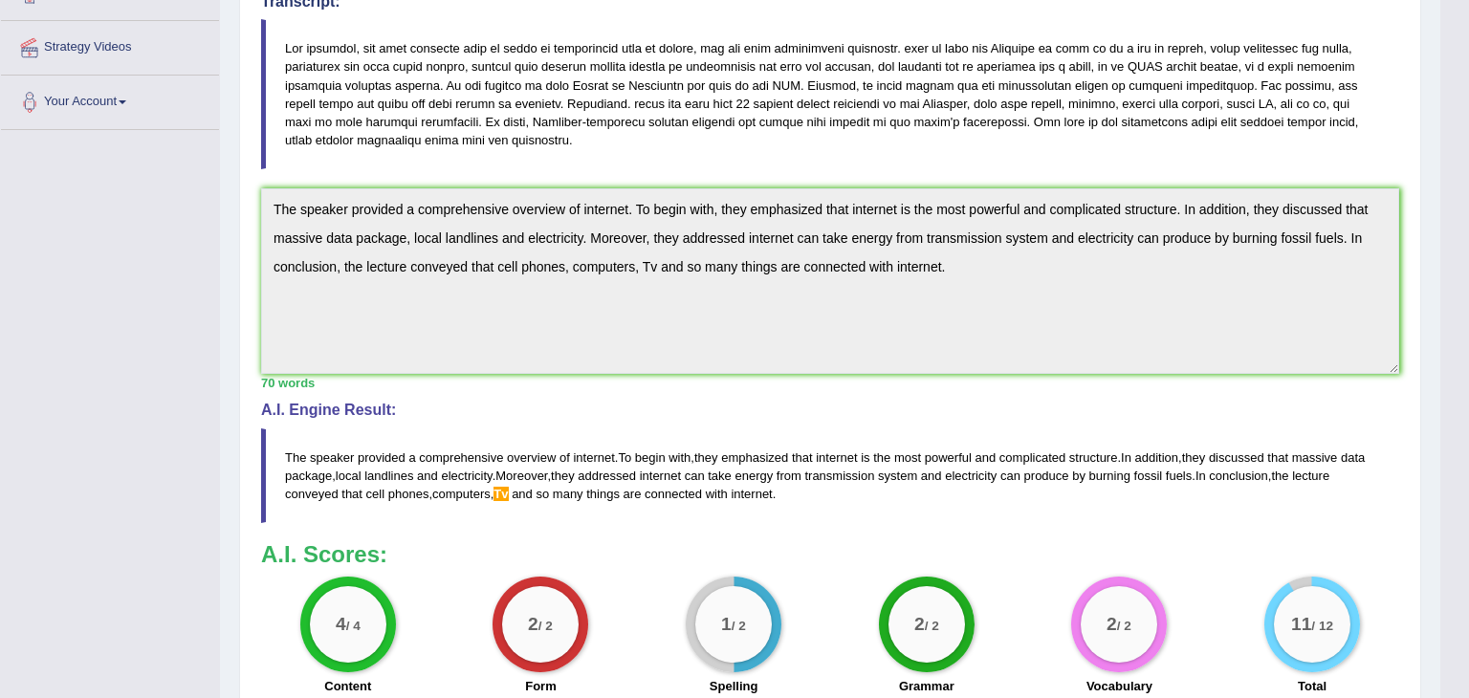
drag, startPoint x: 1462, startPoint y: 196, endPoint x: 1467, endPoint y: 448, distance: 251.7
click at [1454, 352] on html "Toggle navigation Home Practice Questions Speaking Practice Read Aloud Repeat S…" at bounding box center [734, 3] width 1469 height 698
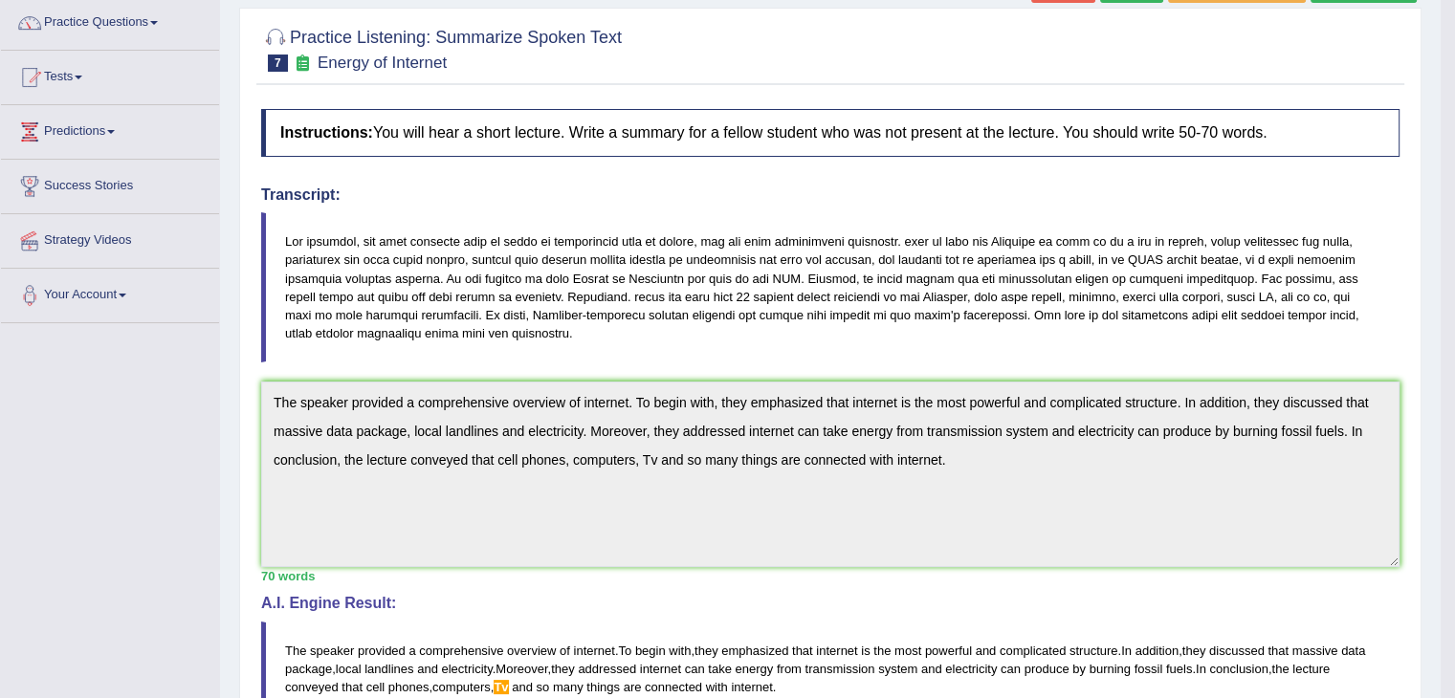
scroll to position [0, 0]
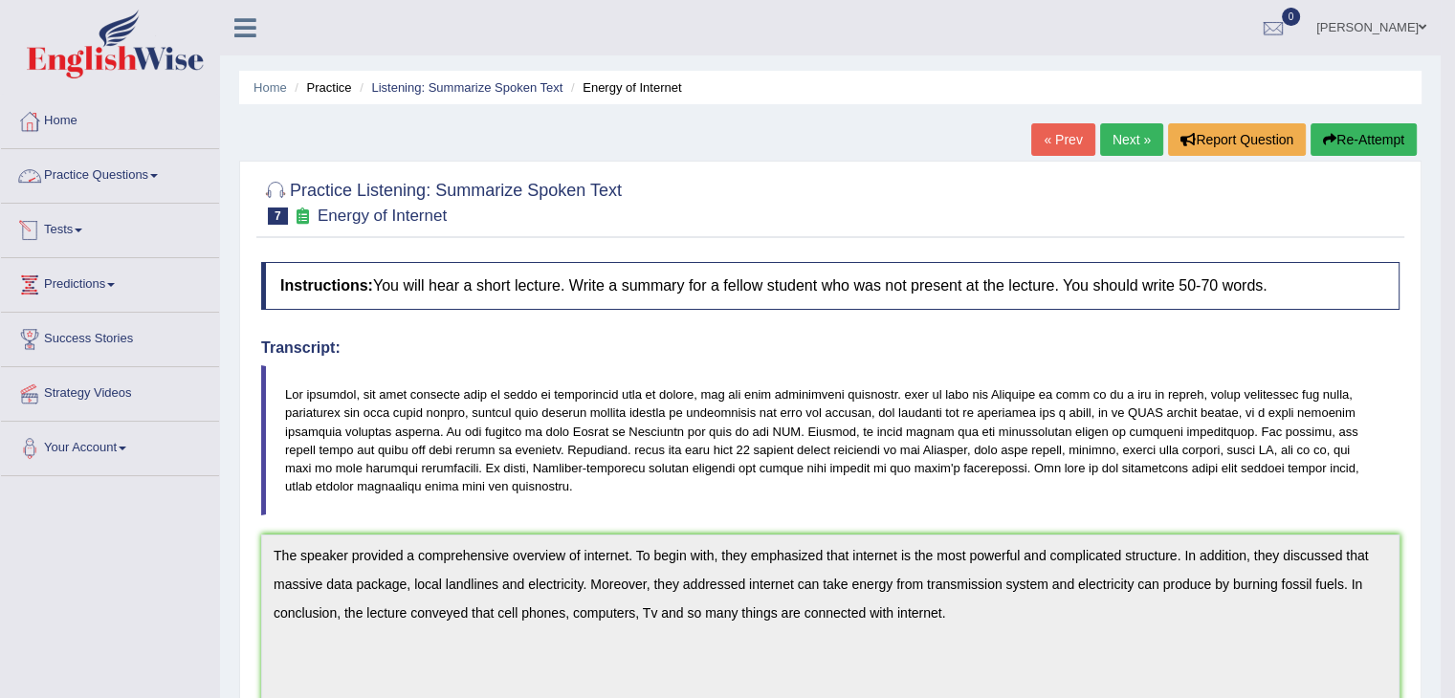
click at [134, 169] on link "Practice Questions" at bounding box center [110, 173] width 218 height 48
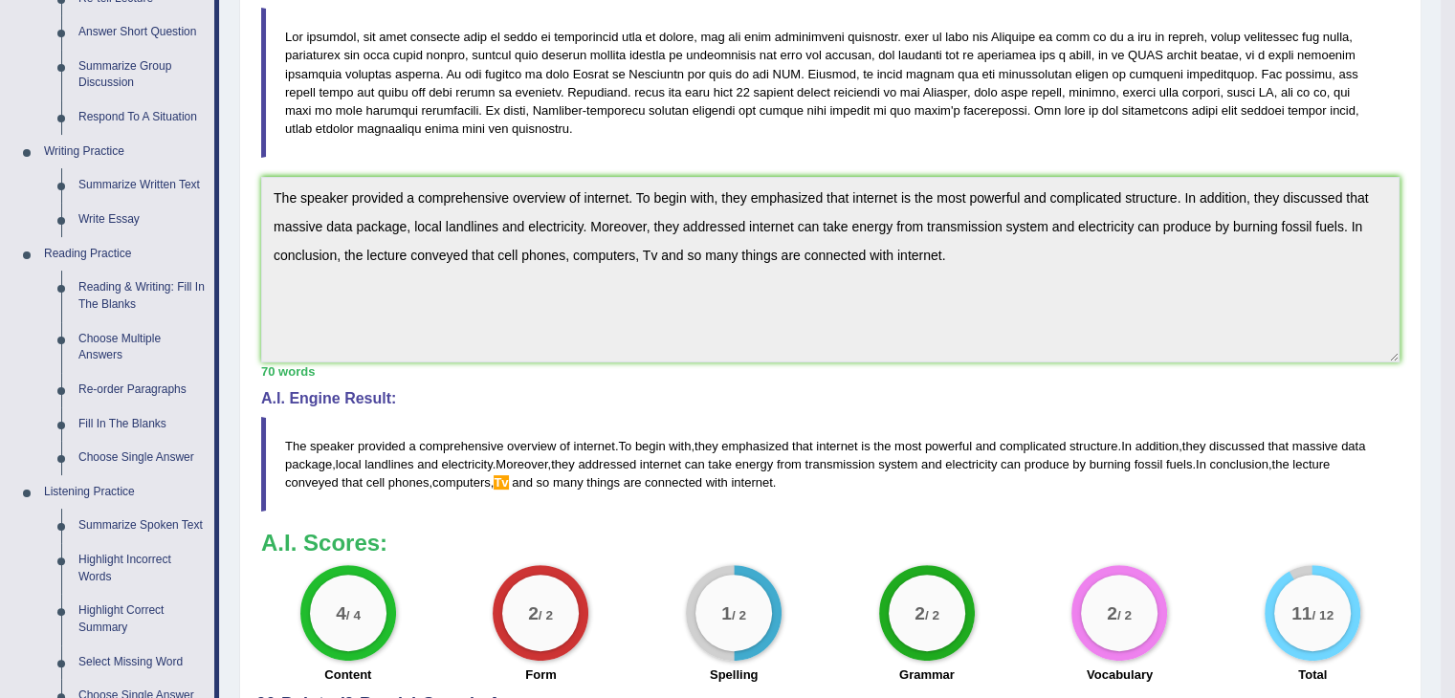
scroll to position [380, 0]
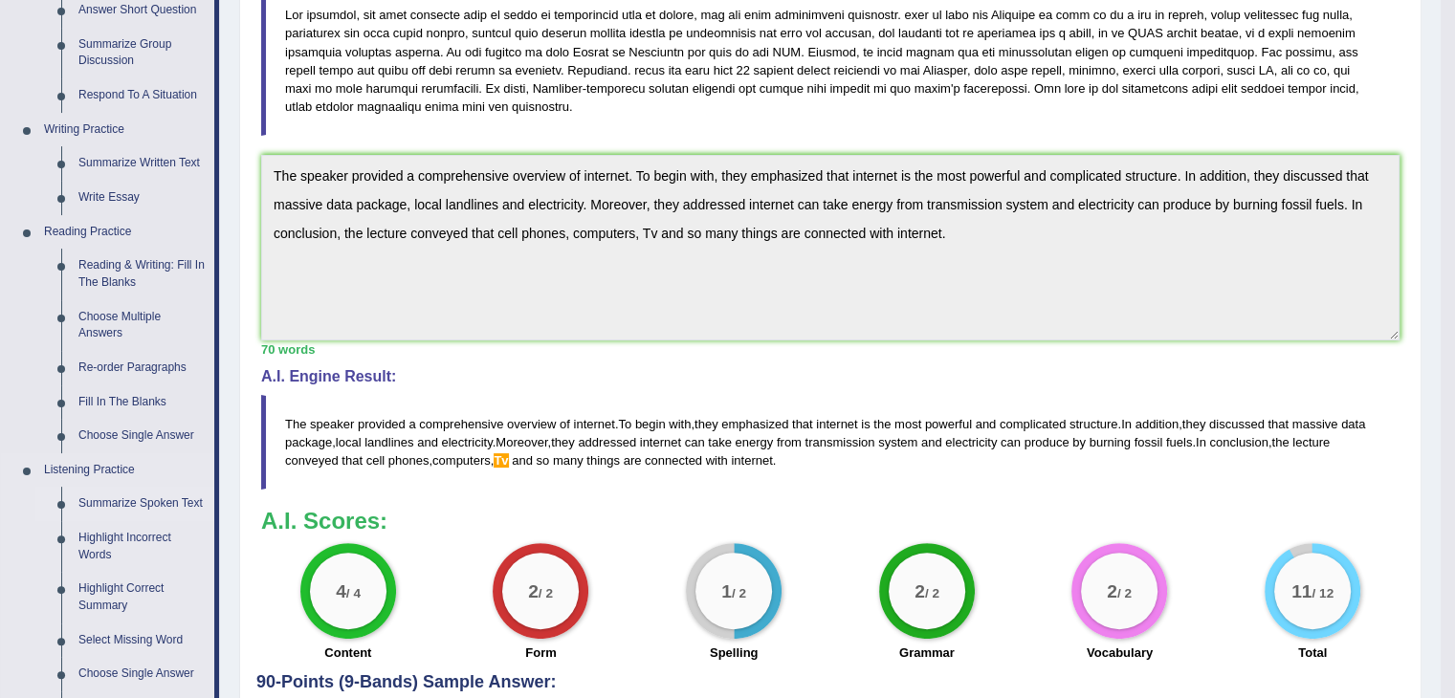
click at [129, 503] on link "Summarize Spoken Text" at bounding box center [142, 504] width 144 height 34
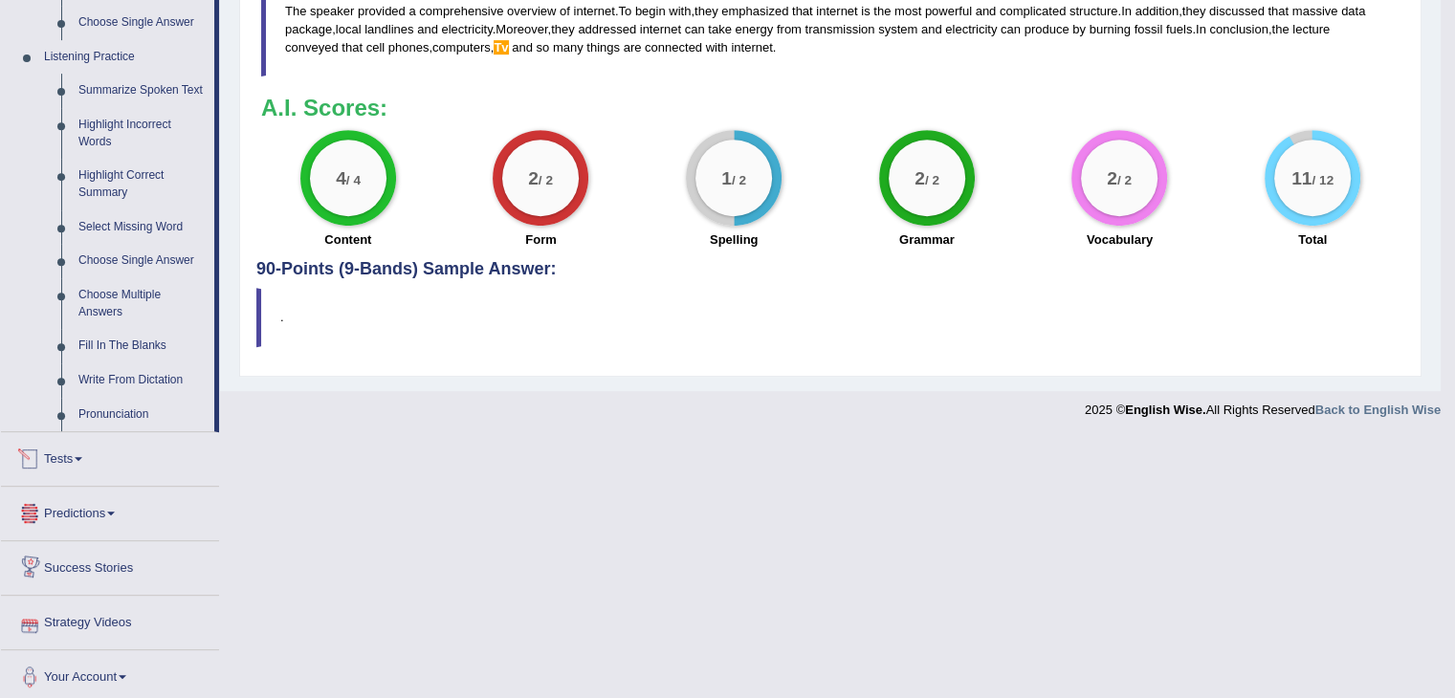
scroll to position [800, 0]
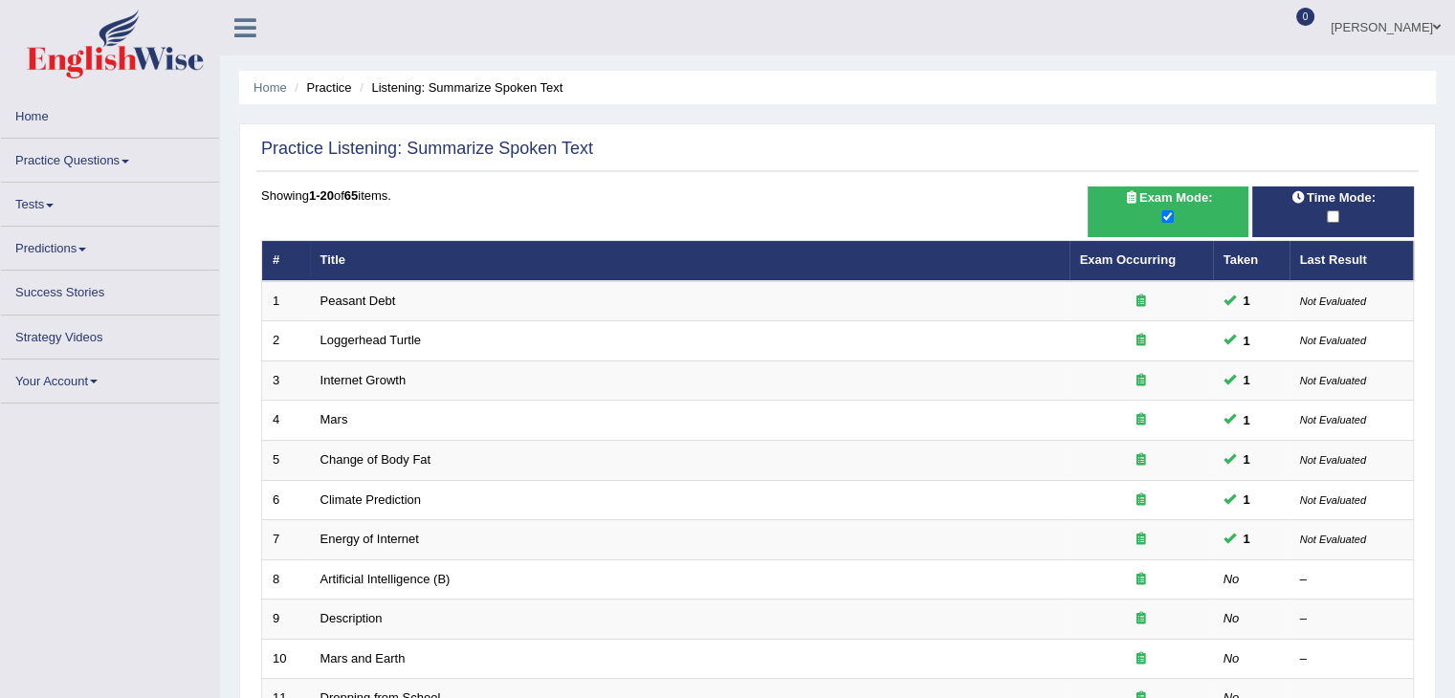
click at [1328, 227] on div at bounding box center [1333, 217] width 143 height 21
drag, startPoint x: 1328, startPoint y: 227, endPoint x: 1333, endPoint y: 206, distance: 21.6
click at [1333, 207] on div at bounding box center [1333, 217] width 143 height 21
click at [1333, 194] on span "Time Mode:" at bounding box center [1333, 197] width 99 height 20
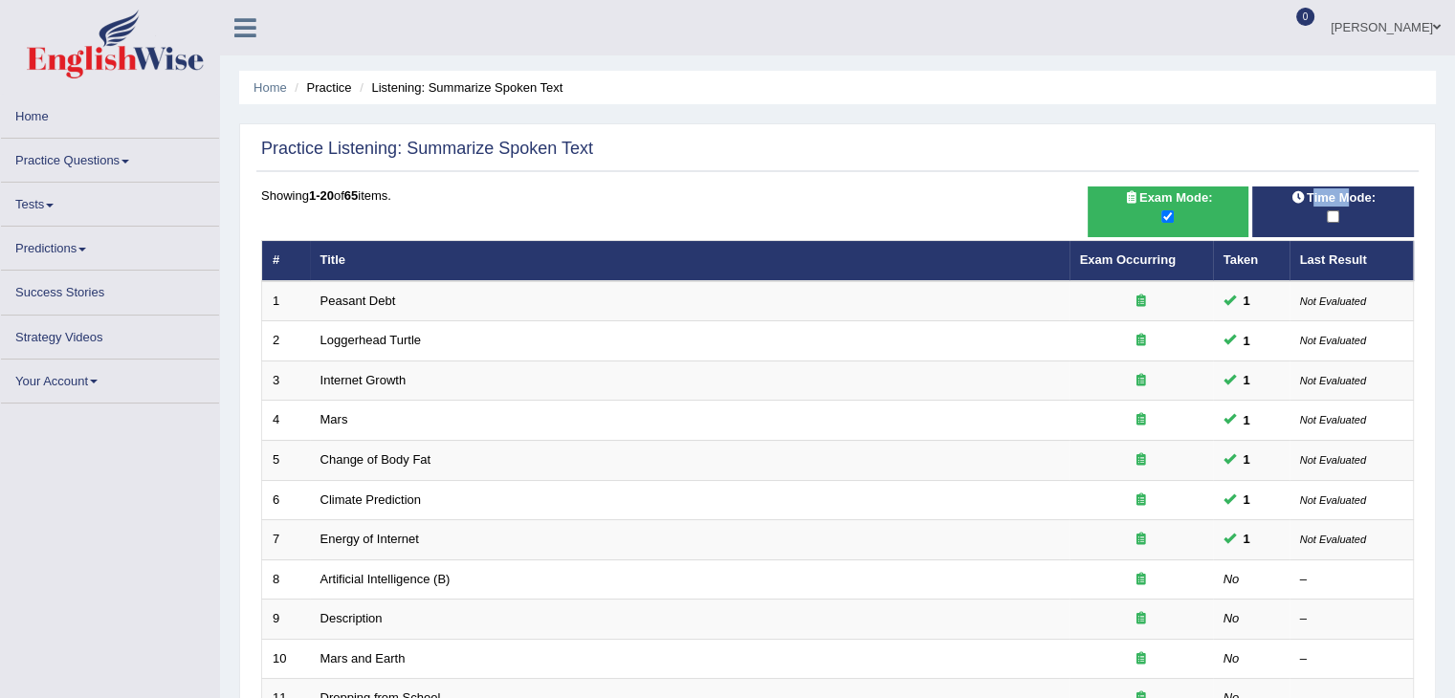
click at [1333, 194] on span "Time Mode:" at bounding box center [1333, 197] width 99 height 20
drag, startPoint x: 1333, startPoint y: 194, endPoint x: 1331, endPoint y: 213, distance: 19.2
click at [1331, 213] on div "Time Mode:" at bounding box center [1333, 212] width 162 height 51
click at [1331, 213] on input "checkbox" at bounding box center [1333, 216] width 12 height 12
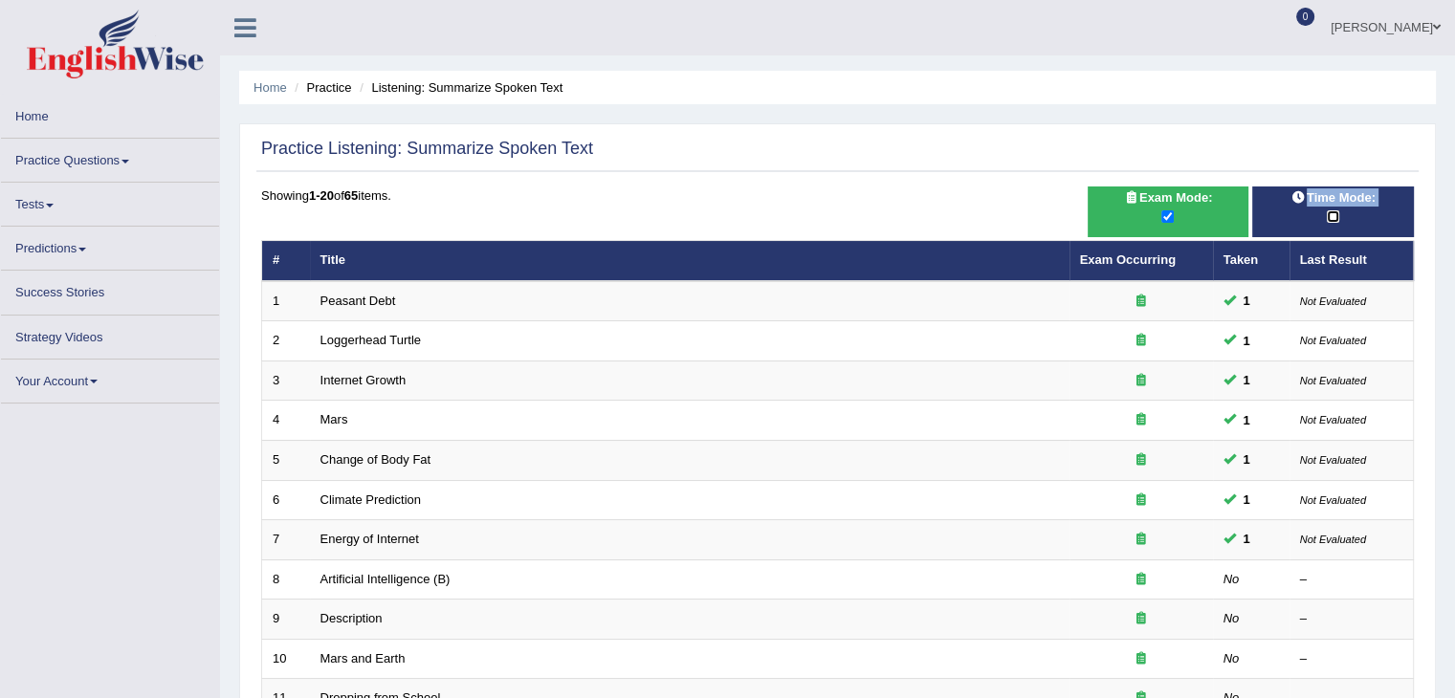
click at [1331, 213] on input "checkbox" at bounding box center [1333, 216] width 12 height 12
checkbox input "true"
click at [1331, 213] on div "Time Mode:" at bounding box center [1333, 212] width 162 height 51
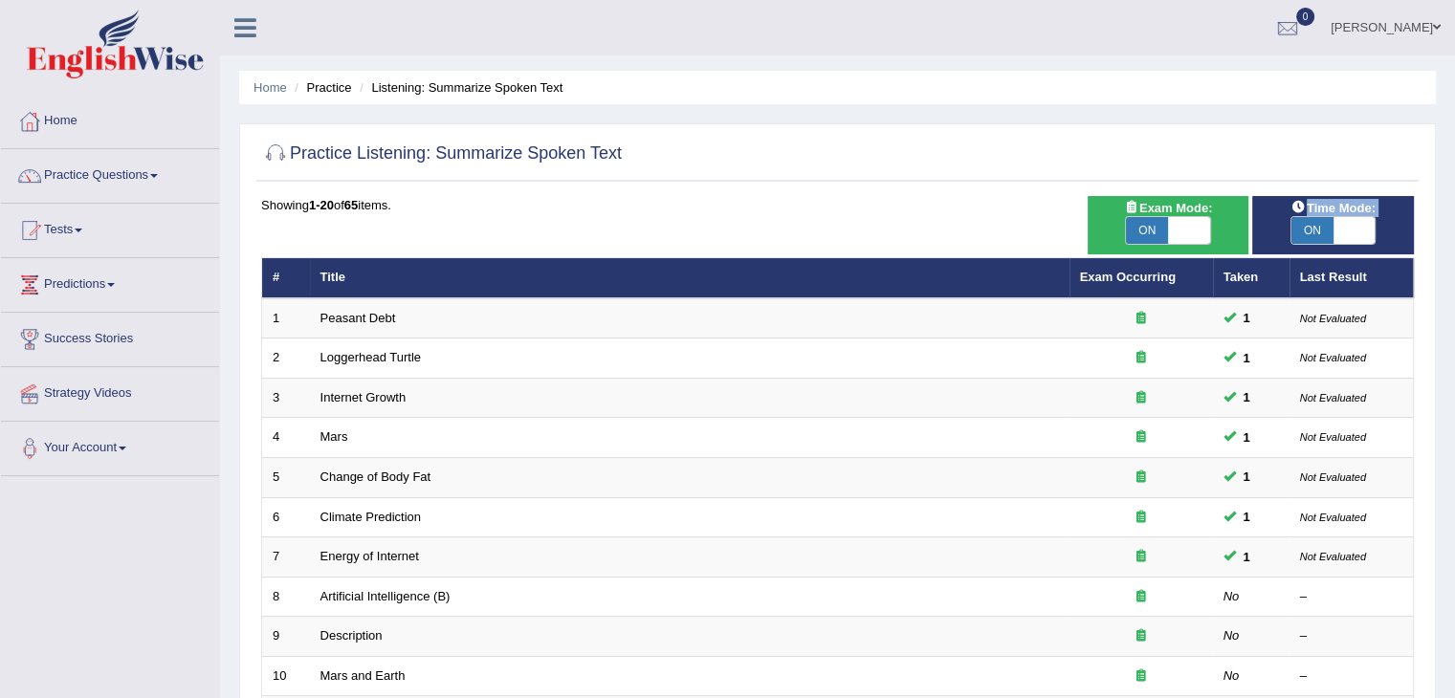
click at [1331, 213] on span "Time Mode:" at bounding box center [1333, 208] width 99 height 20
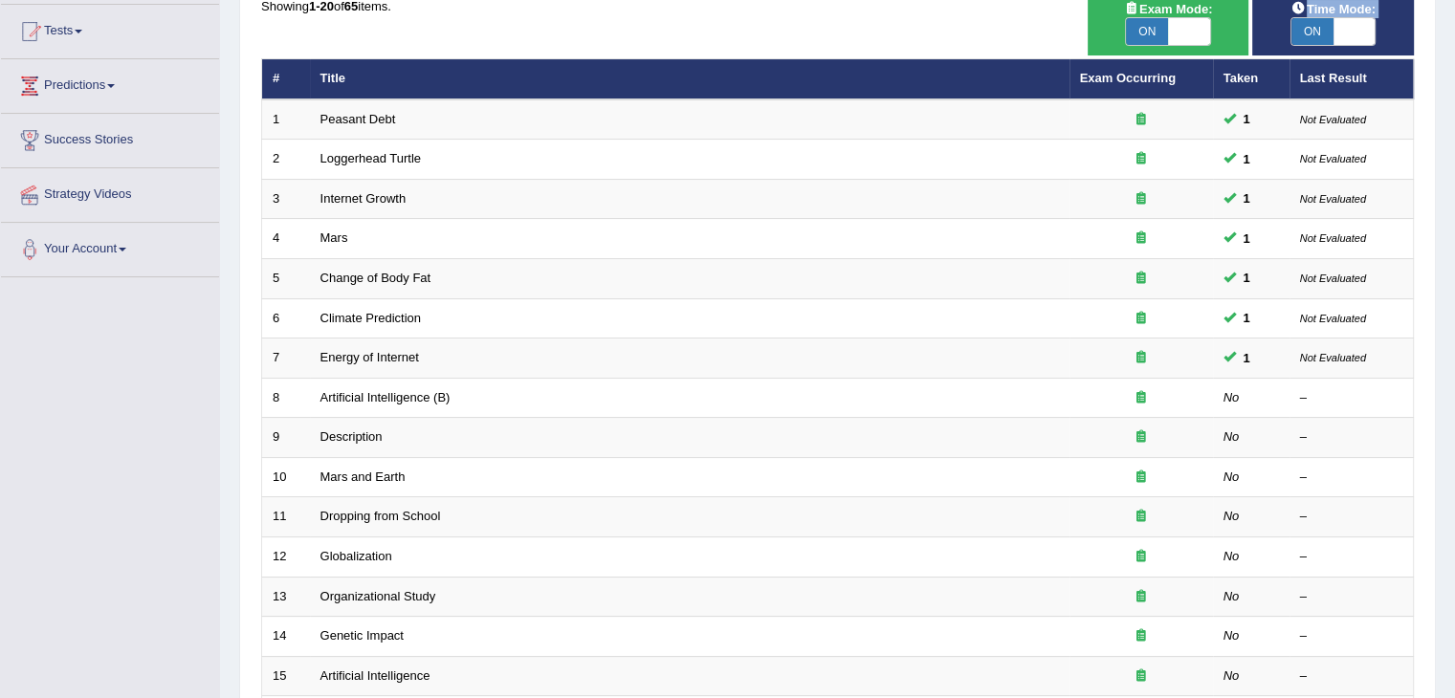
scroll to position [202, 0]
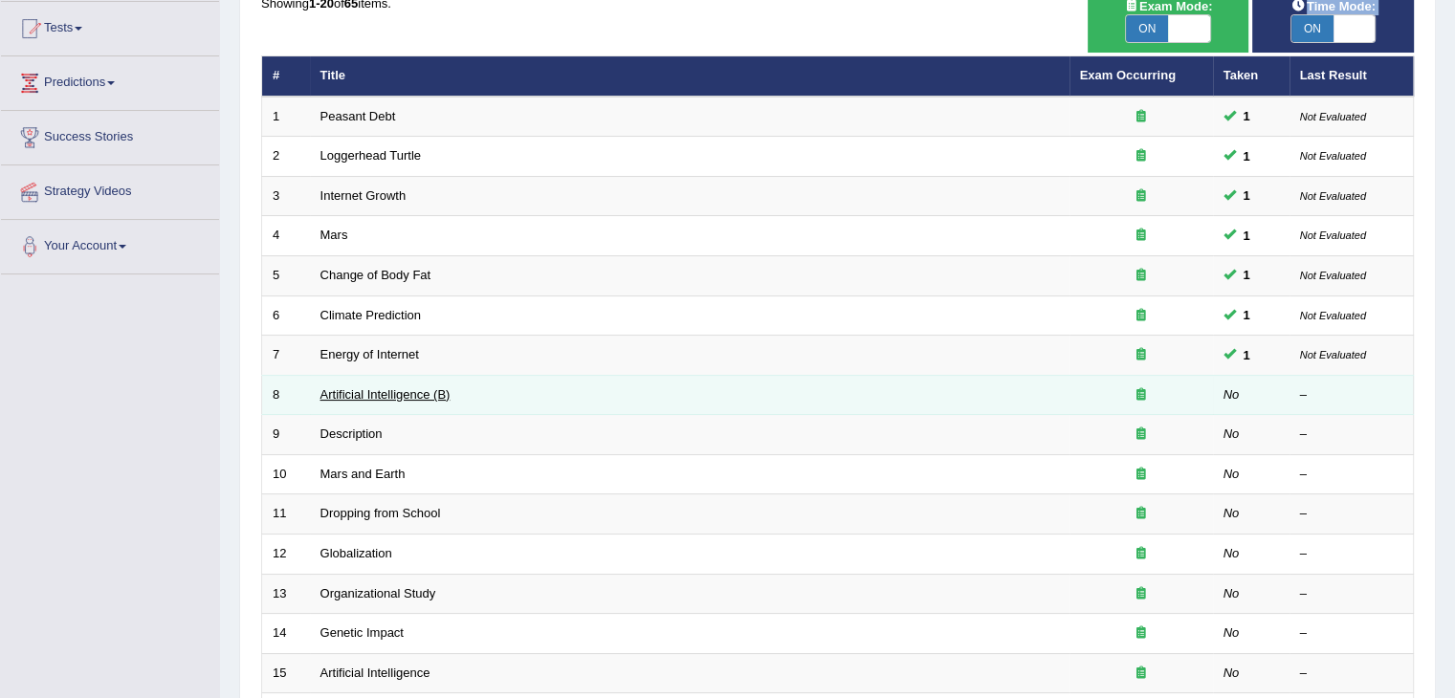
click at [398, 398] on link "Artificial Intelligence (B)" at bounding box center [385, 394] width 130 height 14
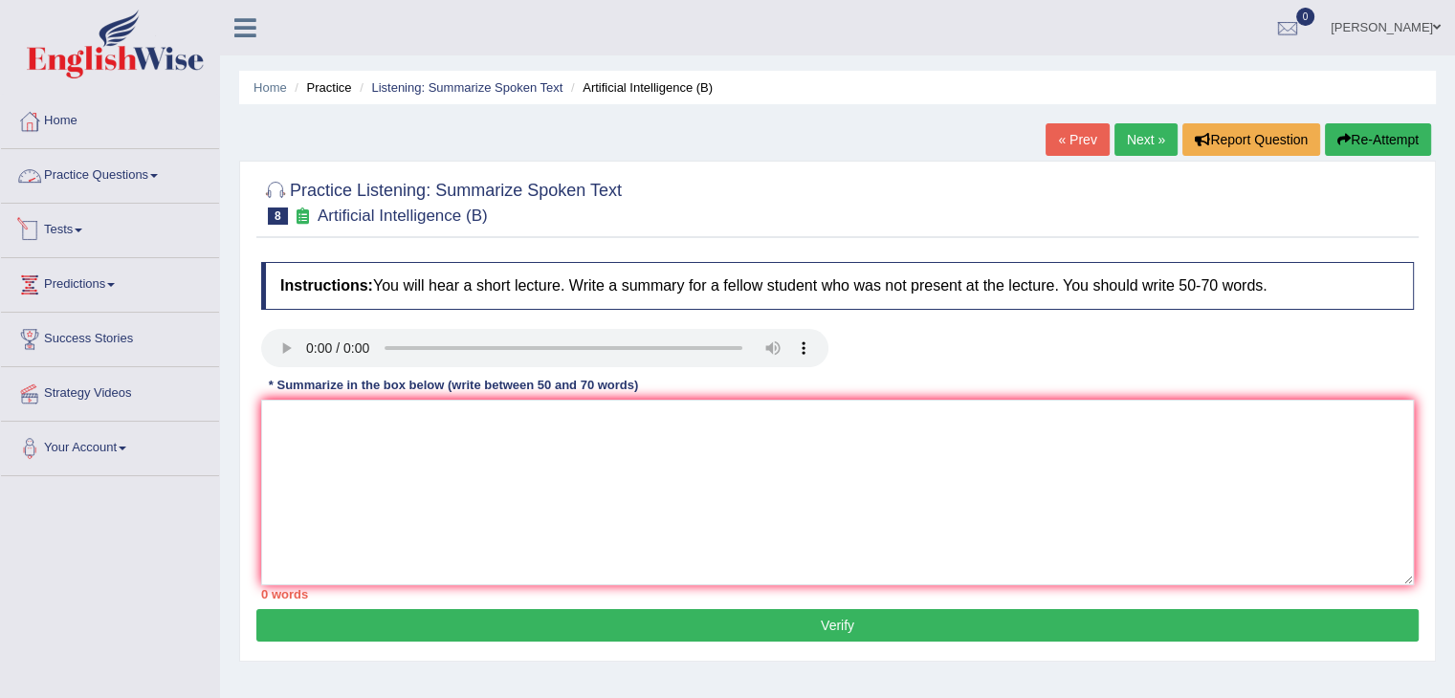
click at [134, 166] on link "Practice Questions" at bounding box center [110, 173] width 218 height 48
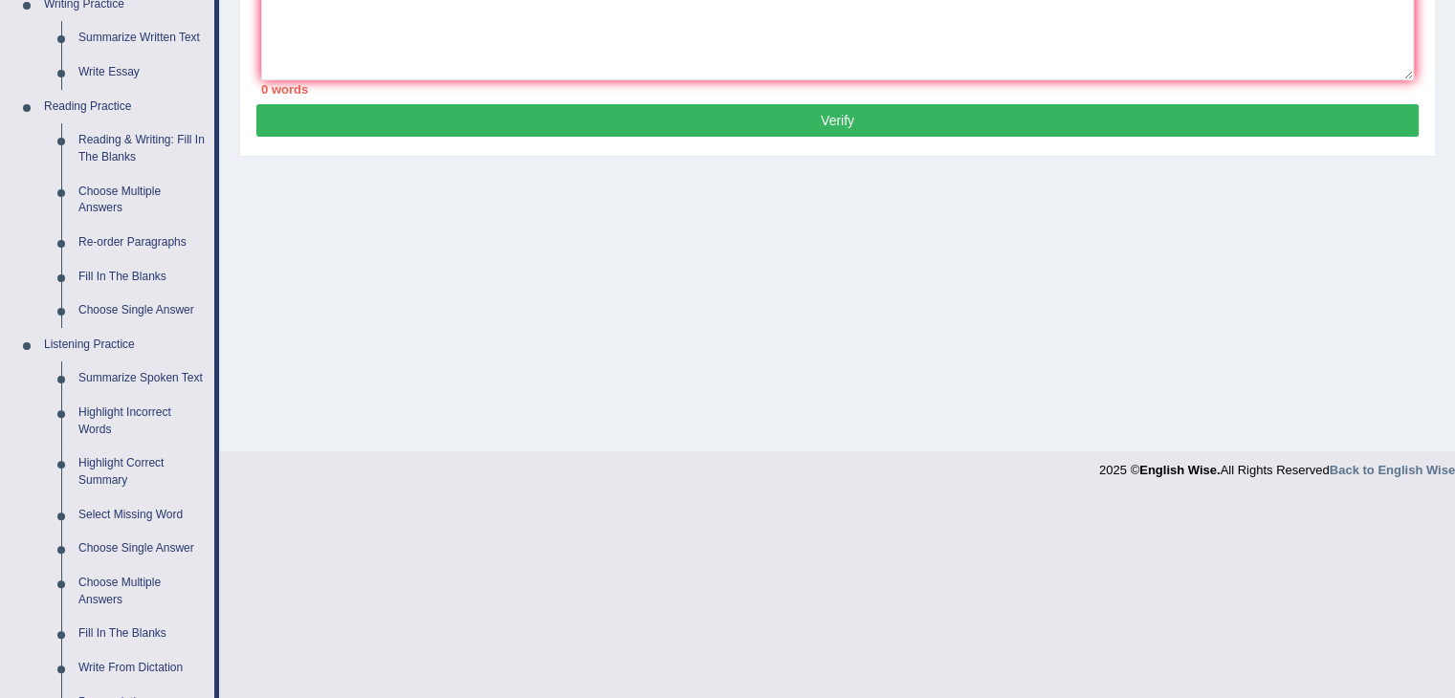
scroll to position [506, 0]
click at [176, 367] on link "Summarize Spoken Text" at bounding box center [142, 378] width 144 height 34
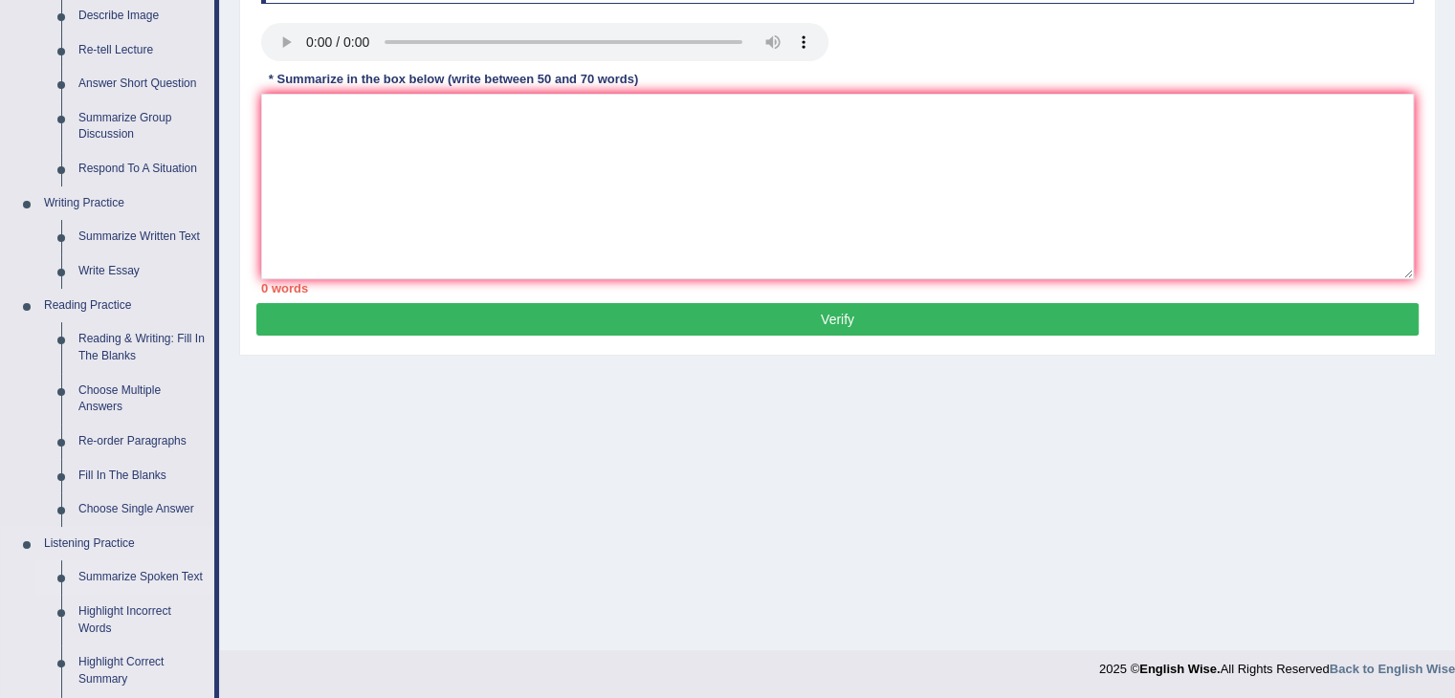
scroll to position [729, 0]
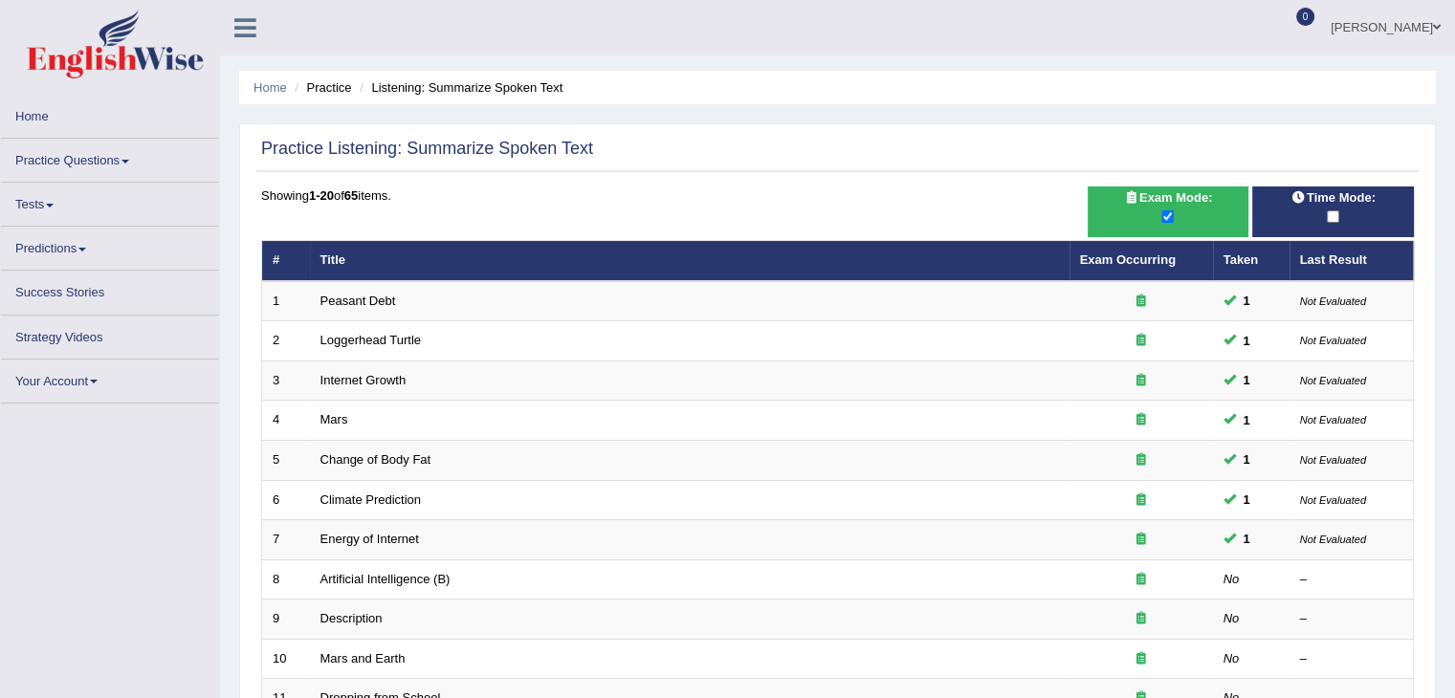
click at [1333, 201] on span "Time Mode:" at bounding box center [1333, 197] width 99 height 20
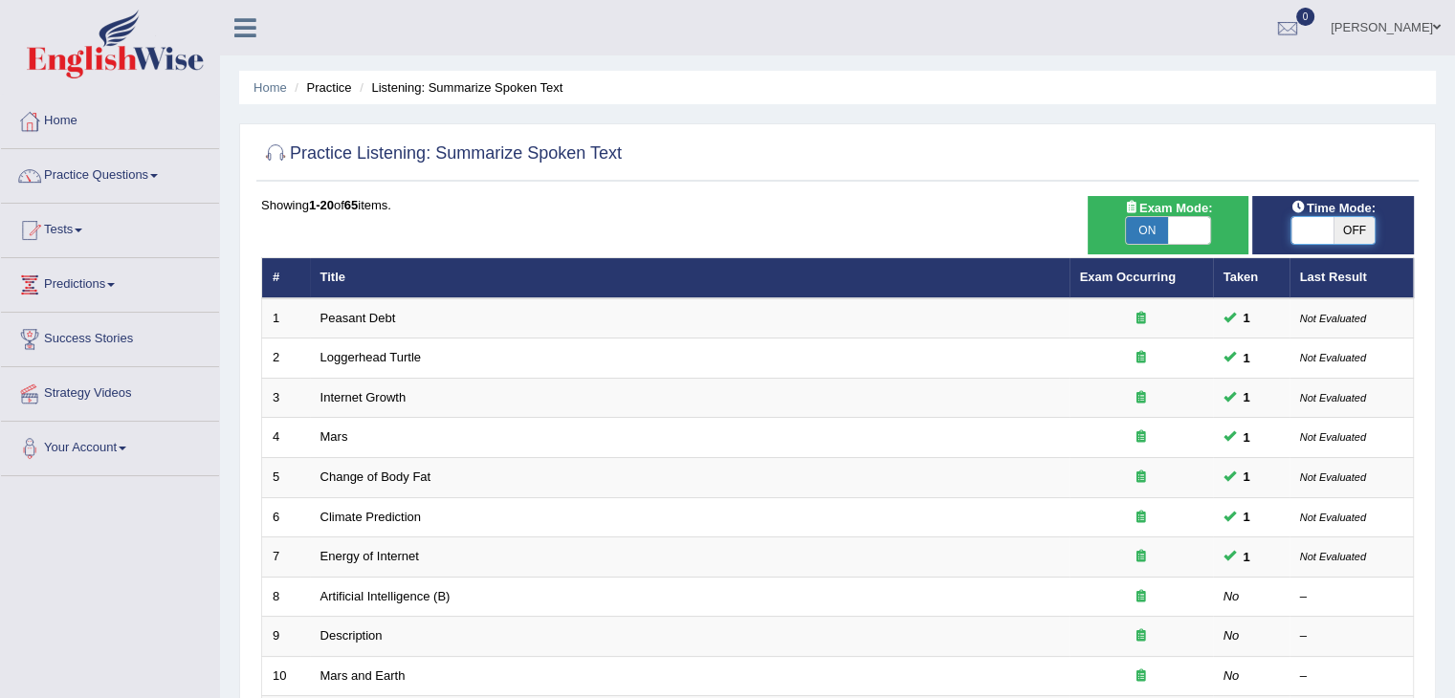
click at [1328, 231] on span at bounding box center [1312, 230] width 42 height 27
checkbox input "true"
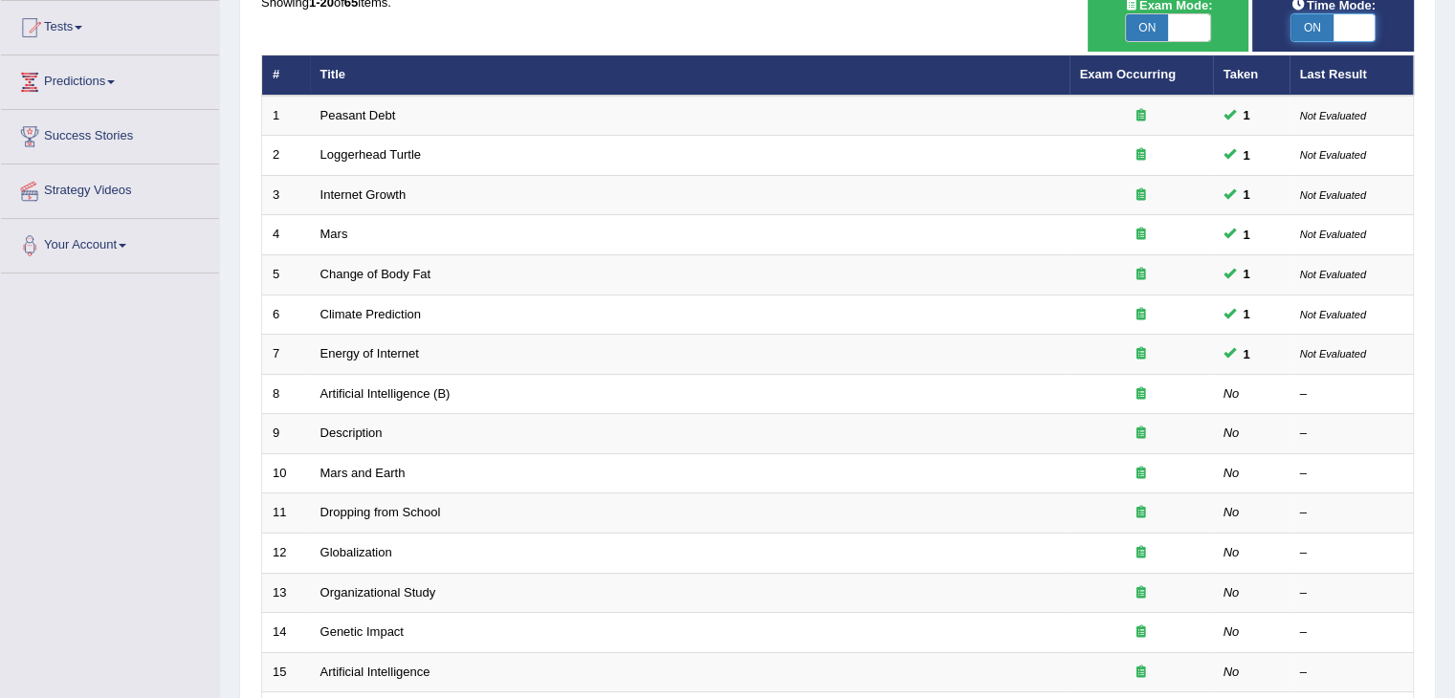
scroll to position [221, 0]
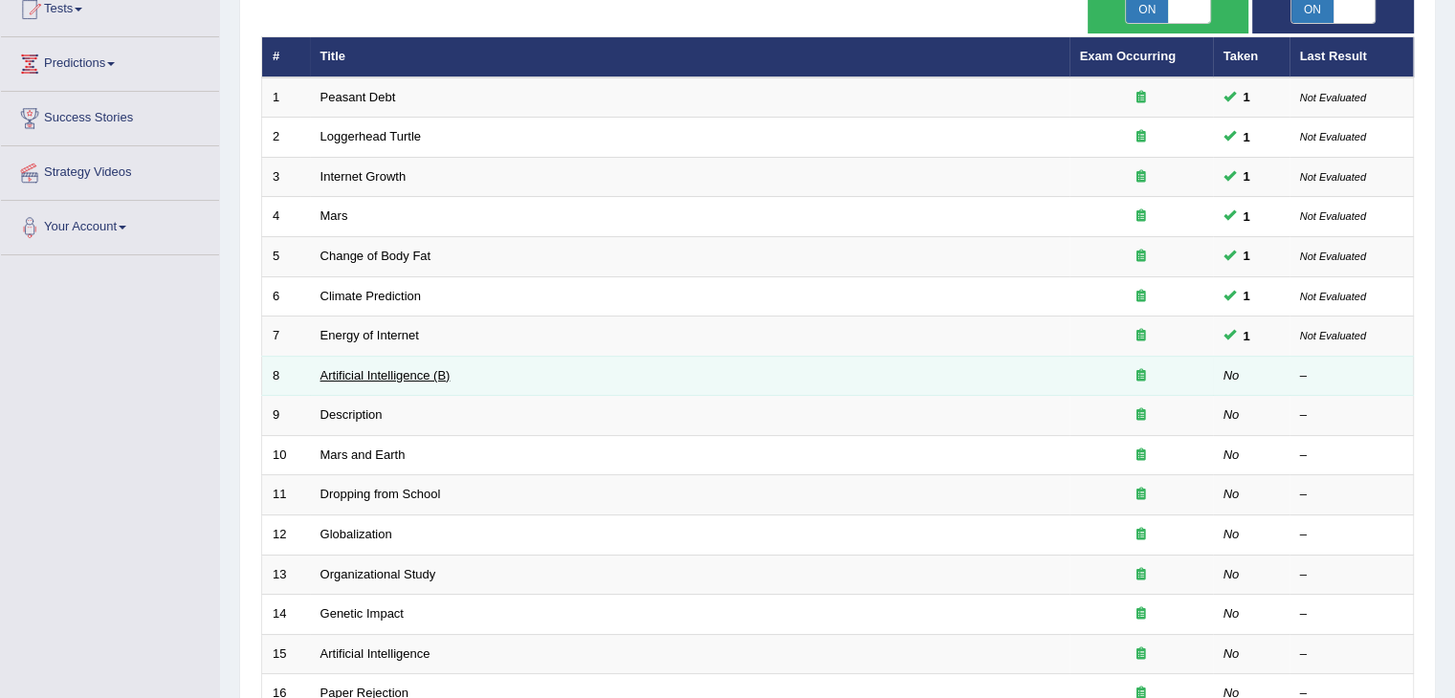
click at [446, 375] on link "Artificial Intelligence (B)" at bounding box center [385, 375] width 130 height 14
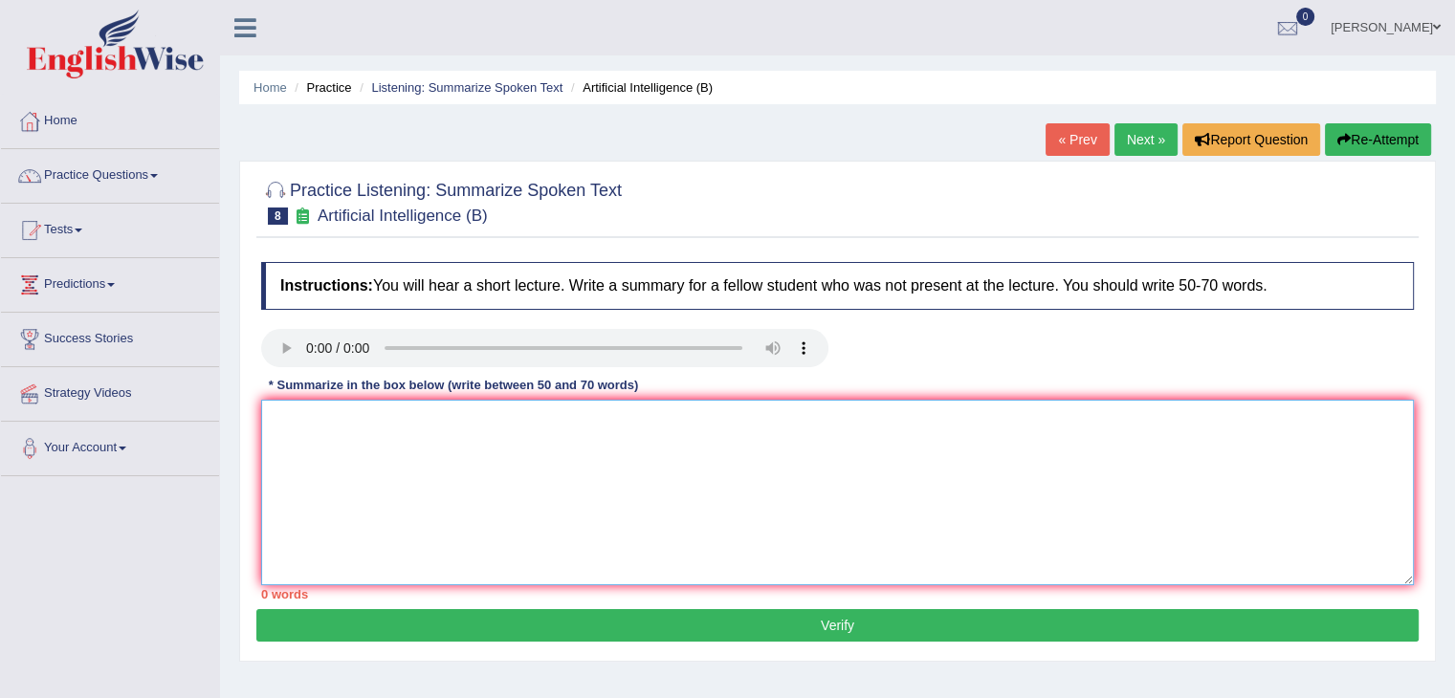
click at [562, 486] on textarea at bounding box center [837, 493] width 1153 height 186
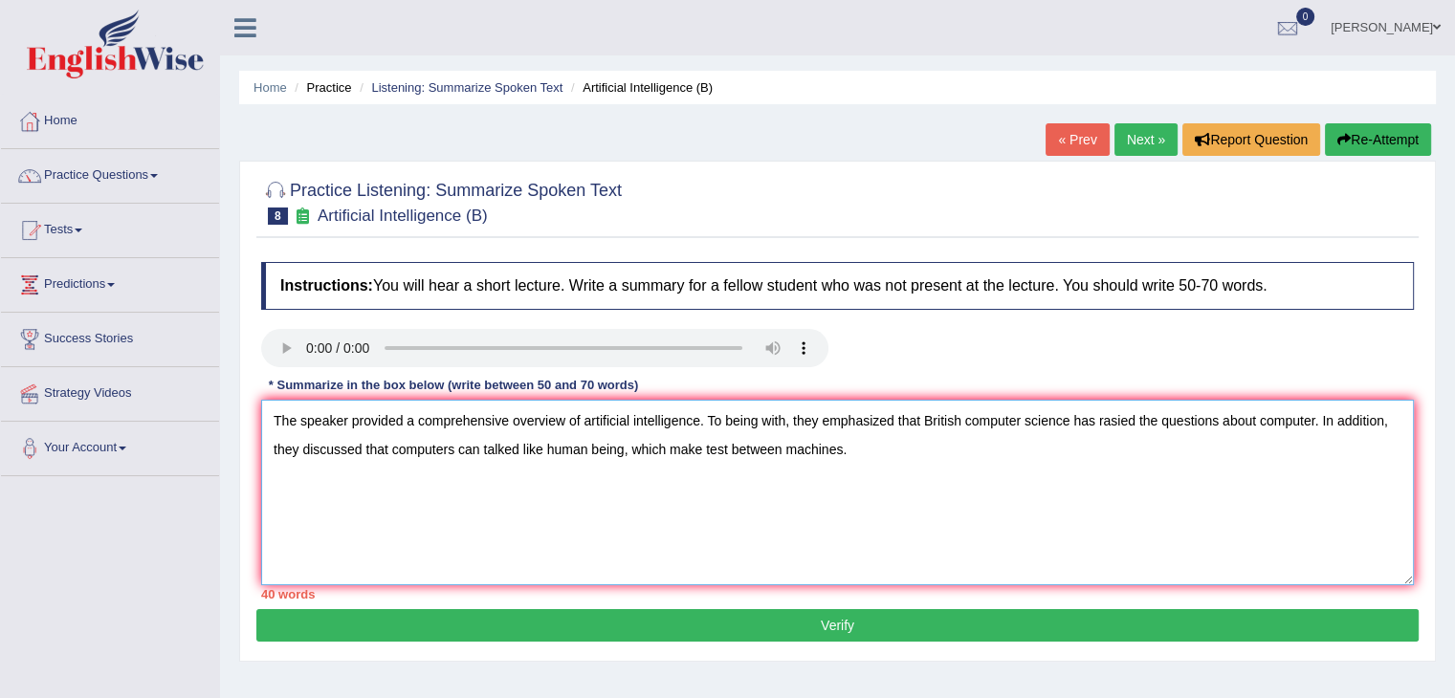
click at [703, 443] on textarea "The speaker provided a comprehensive overview of artificial intelligence. To be…" at bounding box center [837, 493] width 1153 height 186
click at [893, 442] on textarea "The speaker provided a comprehensive overview of artificial intelligence. To be…" at bounding box center [837, 493] width 1153 height 186
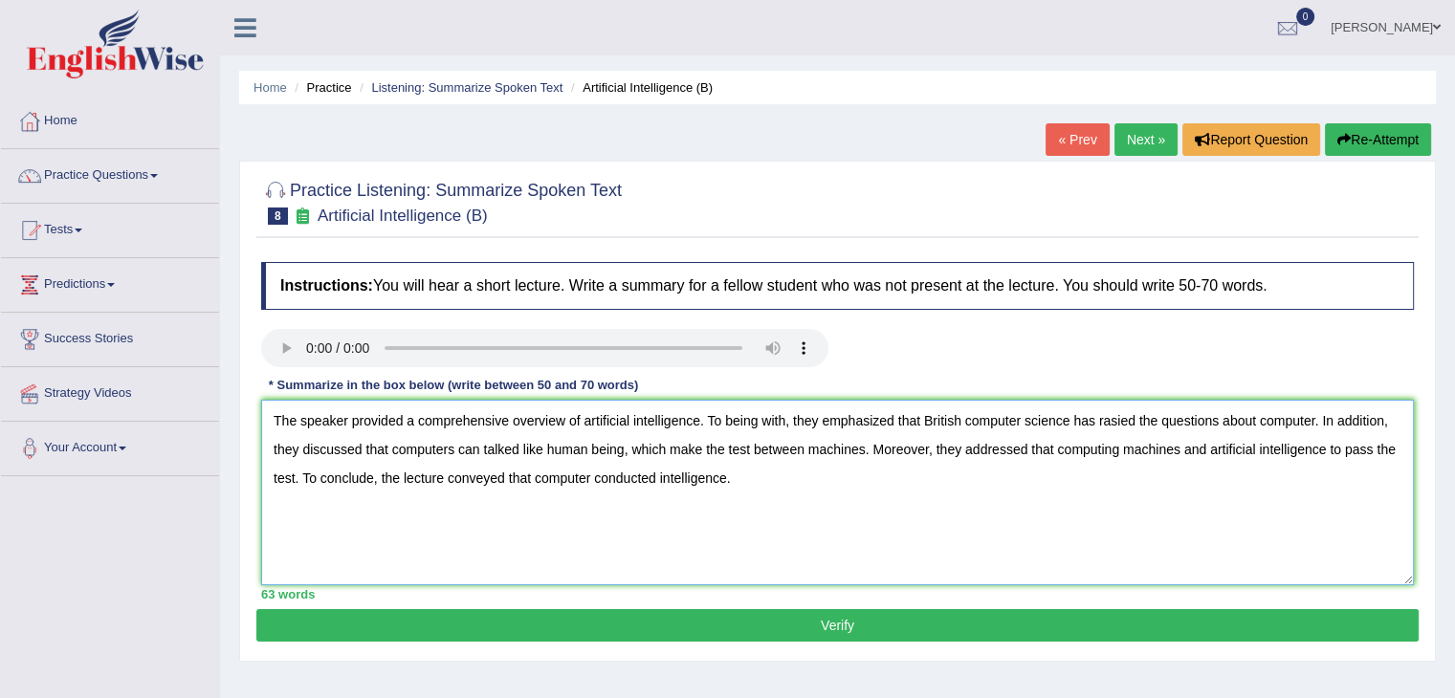
type textarea "The speaker provided a comprehensive overview of artificial intelligence. To be…"
click at [800, 616] on button "Verify" at bounding box center [837, 625] width 1162 height 33
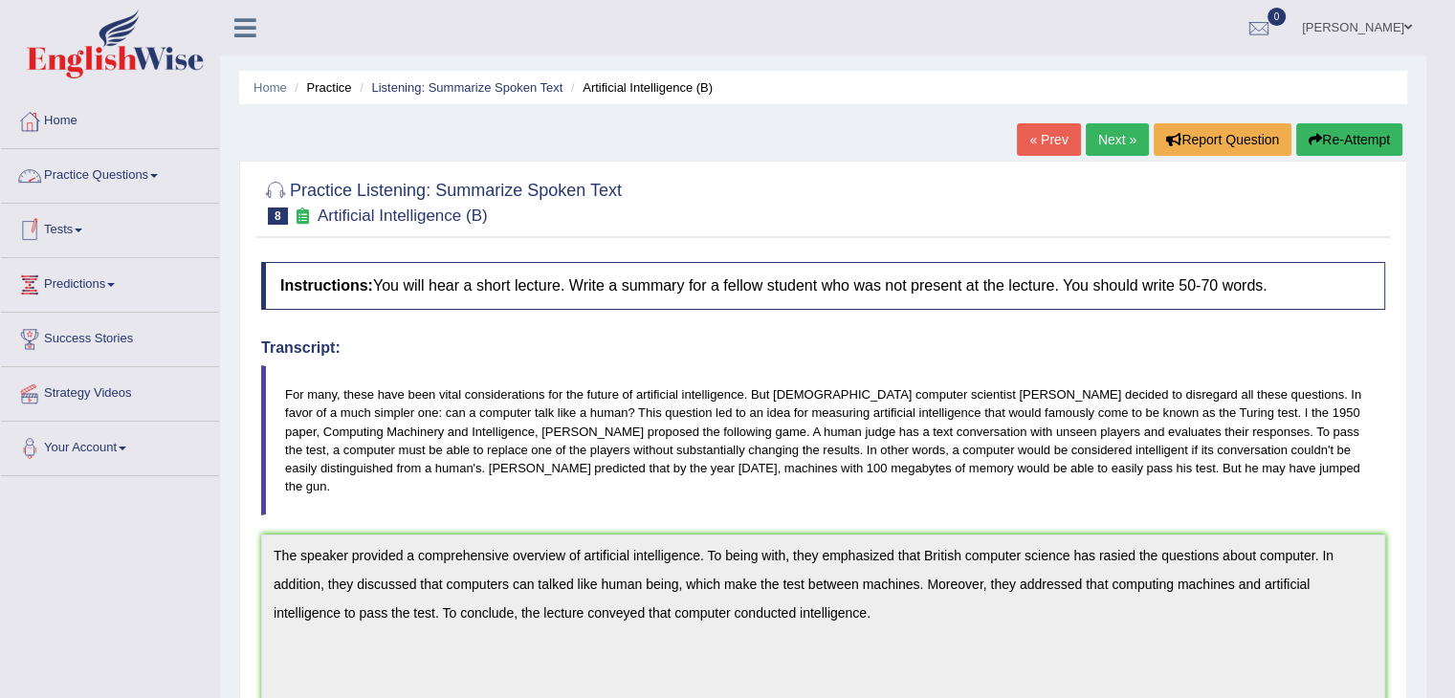
click at [97, 180] on link "Practice Questions" at bounding box center [110, 173] width 218 height 48
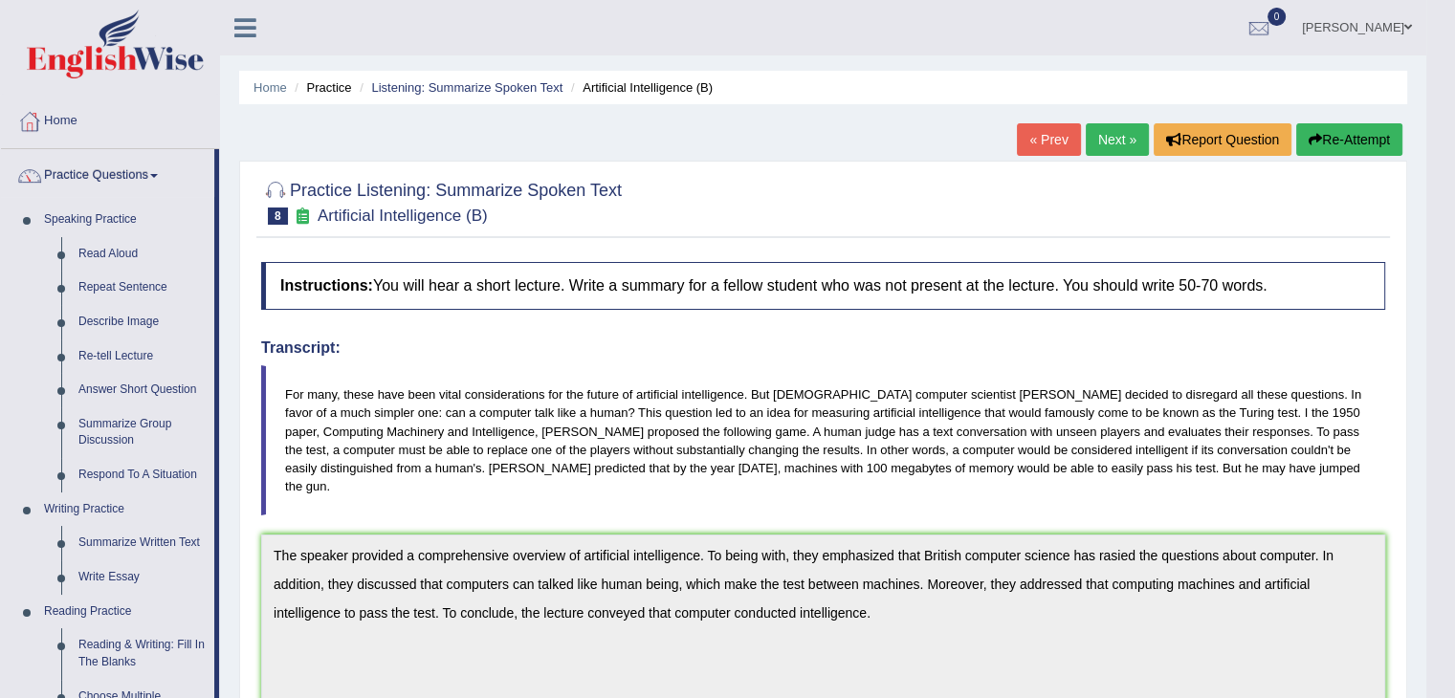
drag, startPoint x: 1468, startPoint y: 9, endPoint x: 799, endPoint y: 131, distance: 680.7
click at [799, 131] on div "Home Practice Listening: Summarize Spoken Text Artificial Intelligence (B) « Pr…" at bounding box center [823, 592] width 1206 height 1184
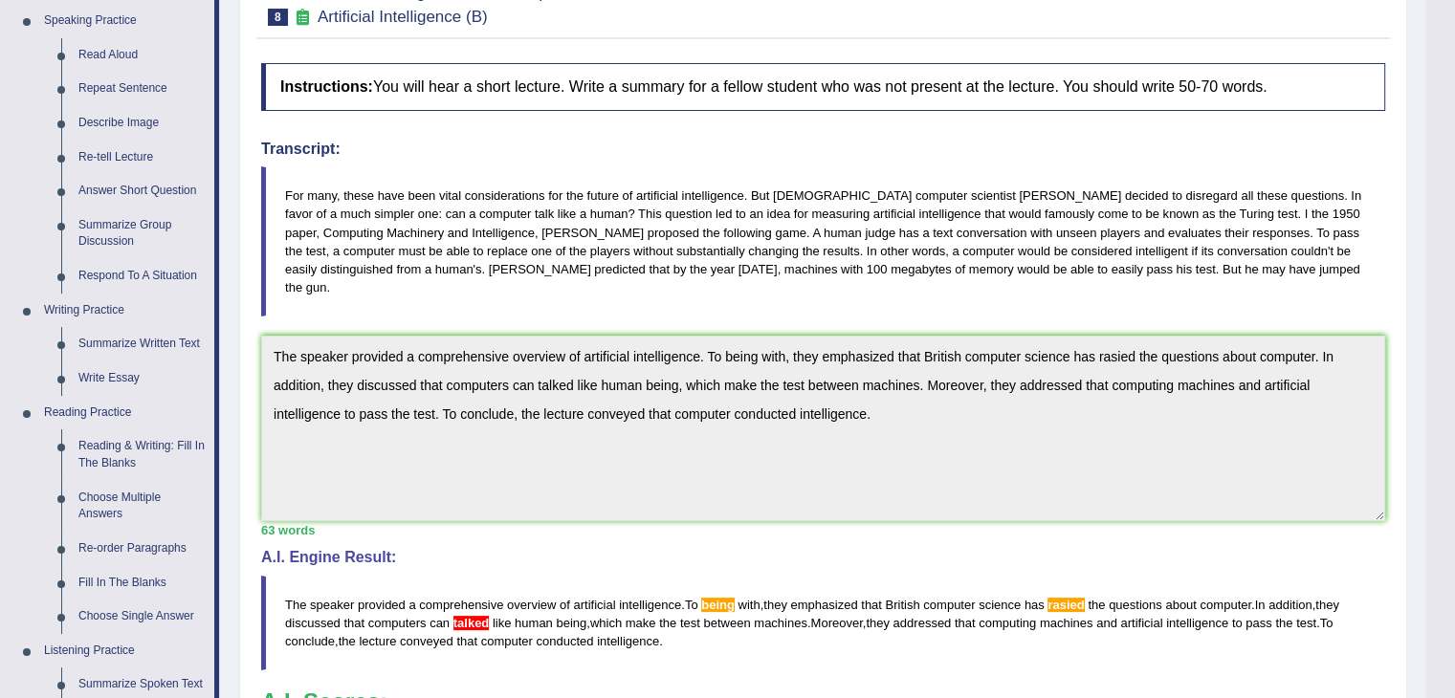
scroll to position [250, 0]
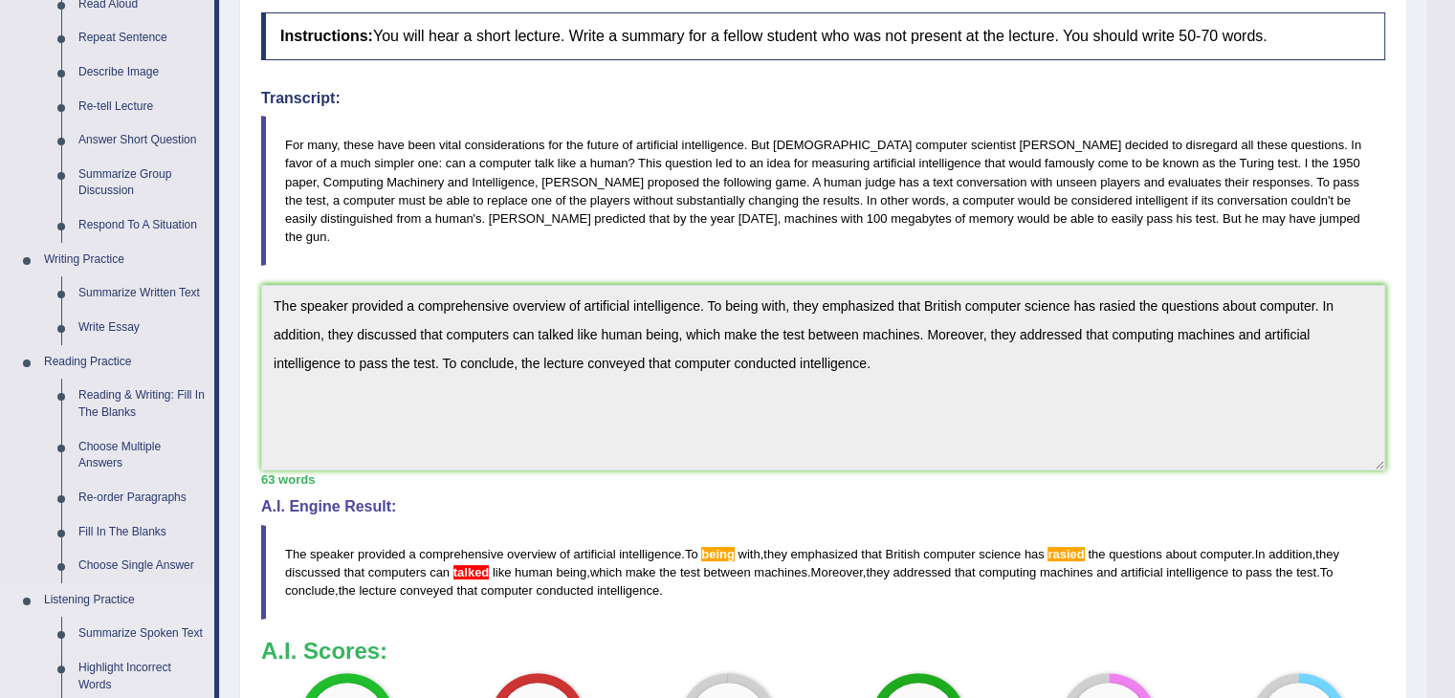
click at [172, 632] on link "Summarize Spoken Text" at bounding box center [142, 634] width 144 height 34
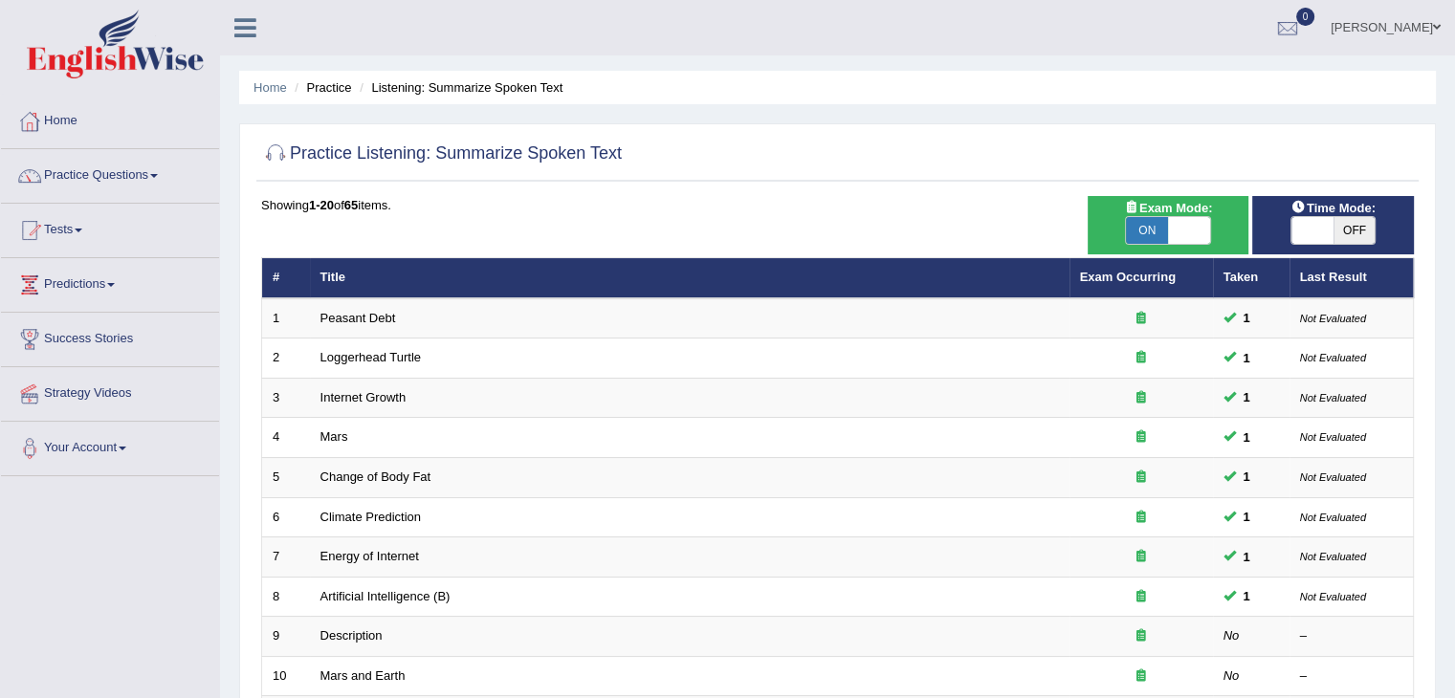
click at [1351, 217] on span "OFF" at bounding box center [1354, 230] width 42 height 27
checkbox input "true"
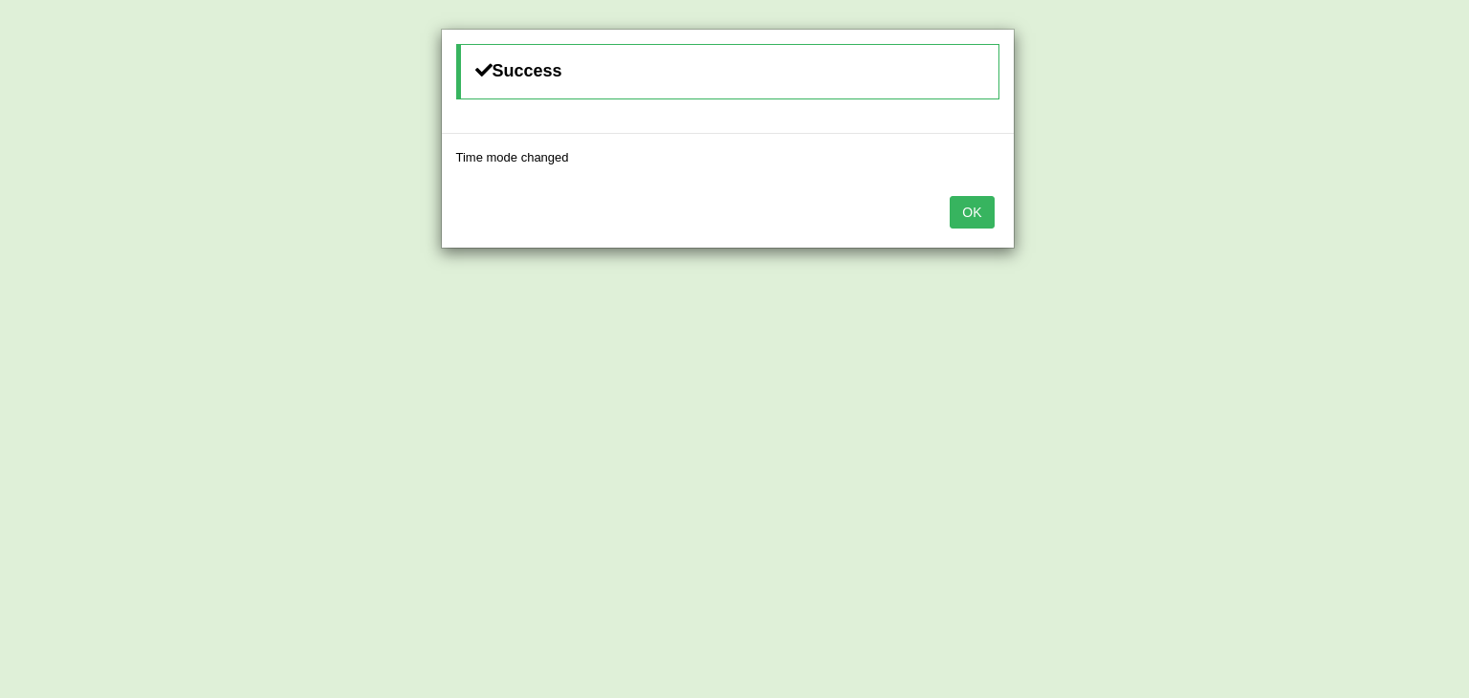
click at [979, 208] on button "OK" at bounding box center [972, 212] width 44 height 33
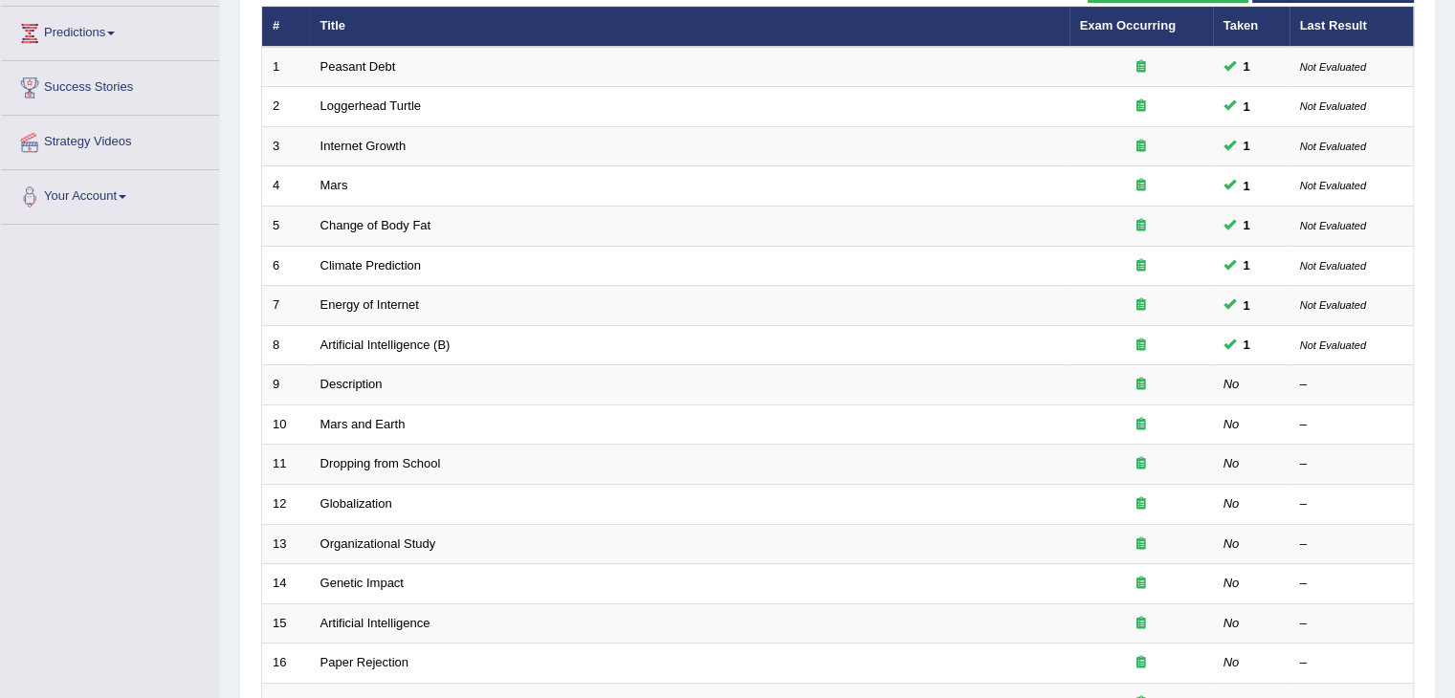
scroll to position [261, 0]
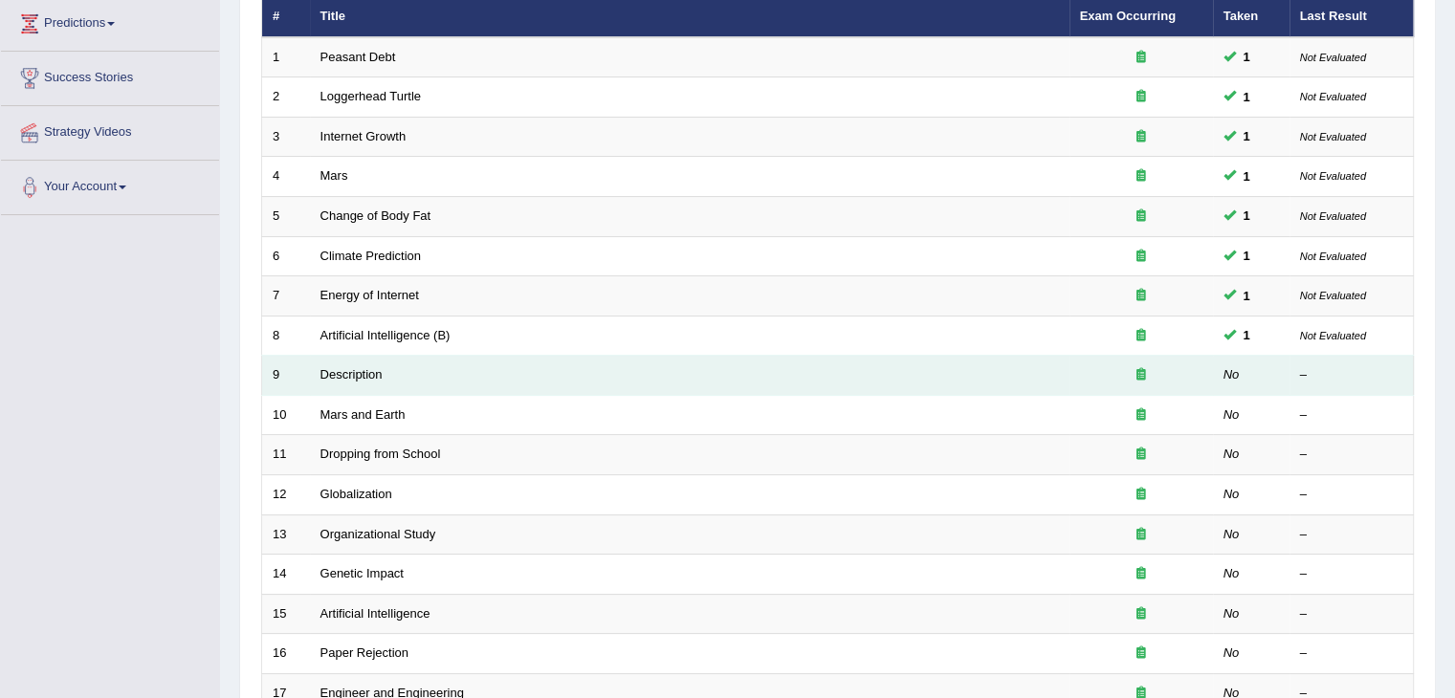
click at [364, 380] on td "Description" at bounding box center [690, 376] width 760 height 40
click at [366, 374] on link "Description" at bounding box center [351, 374] width 62 height 14
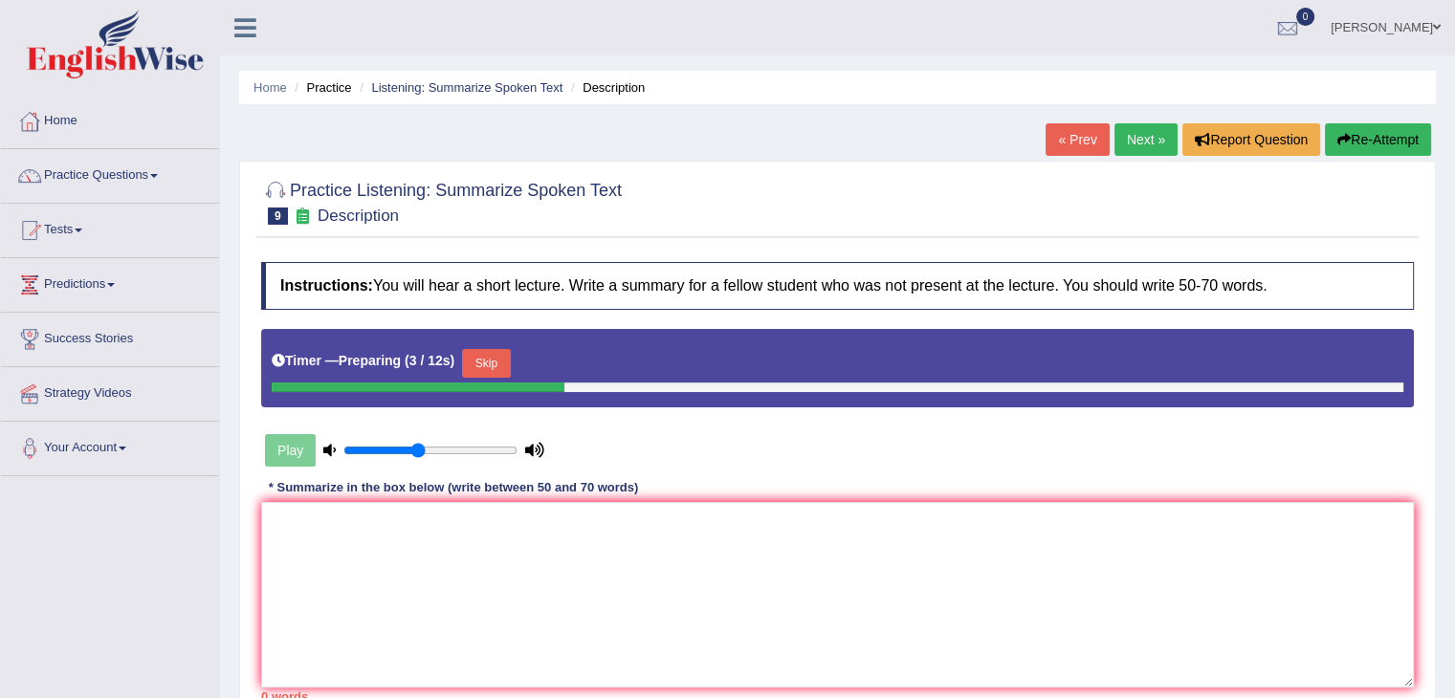
click at [501, 368] on button "Skip" at bounding box center [486, 363] width 48 height 29
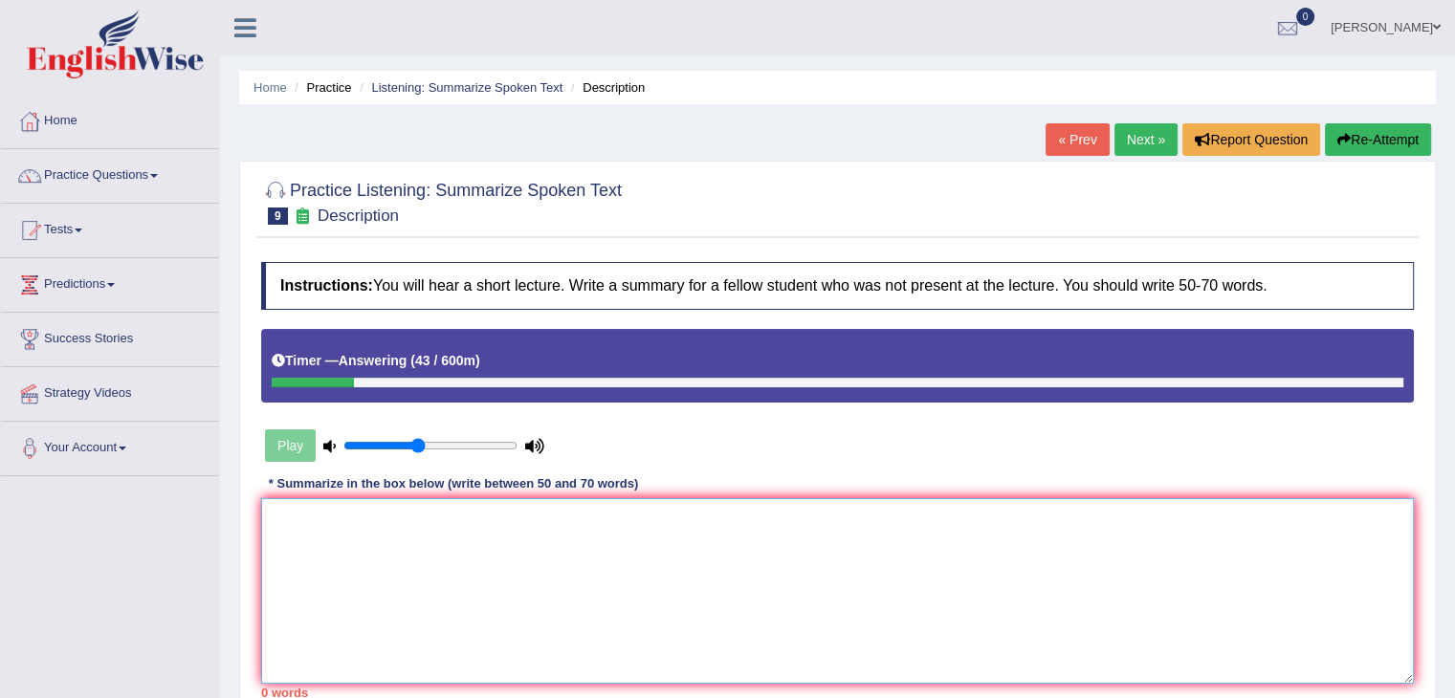
click at [403, 603] on textarea at bounding box center [837, 591] width 1153 height 186
type textarea "H"
type textarea "t"
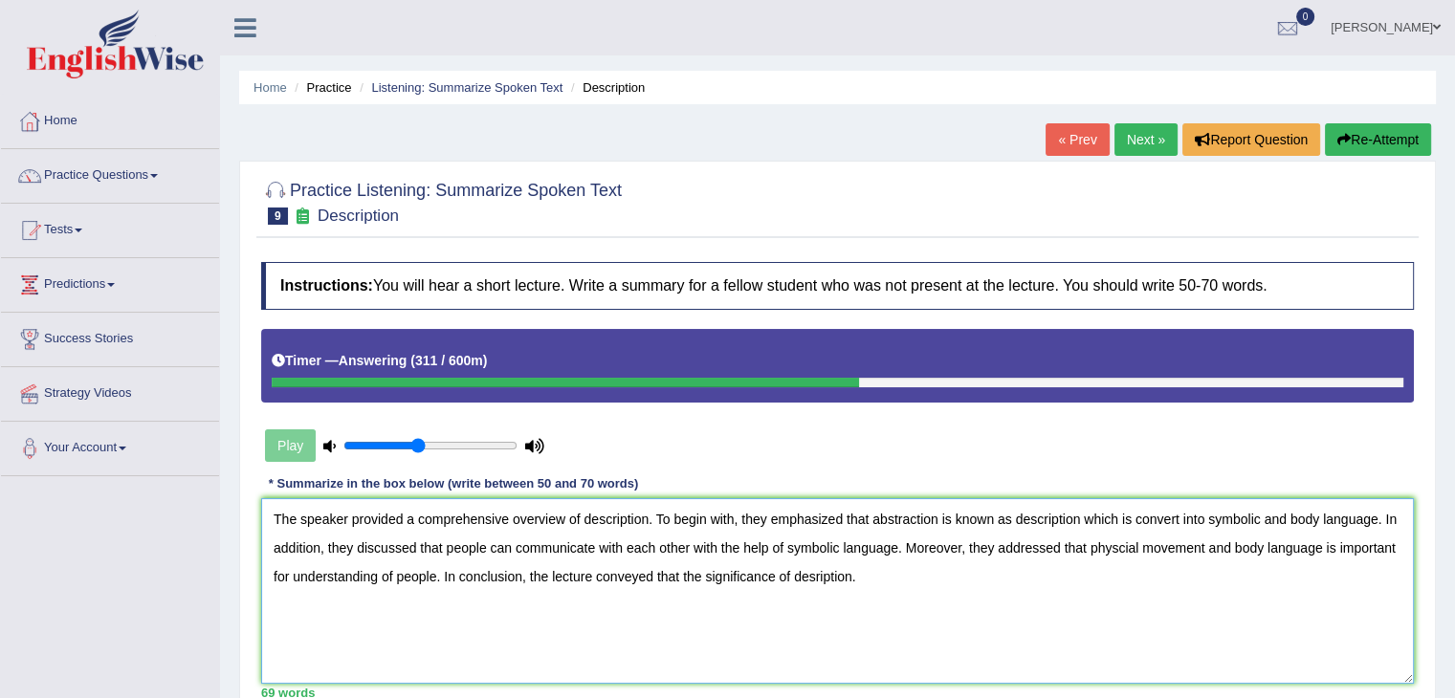
click at [814, 573] on textarea "The speaker provided a comprehensive overview of description. To begin with, th…" at bounding box center [837, 591] width 1153 height 186
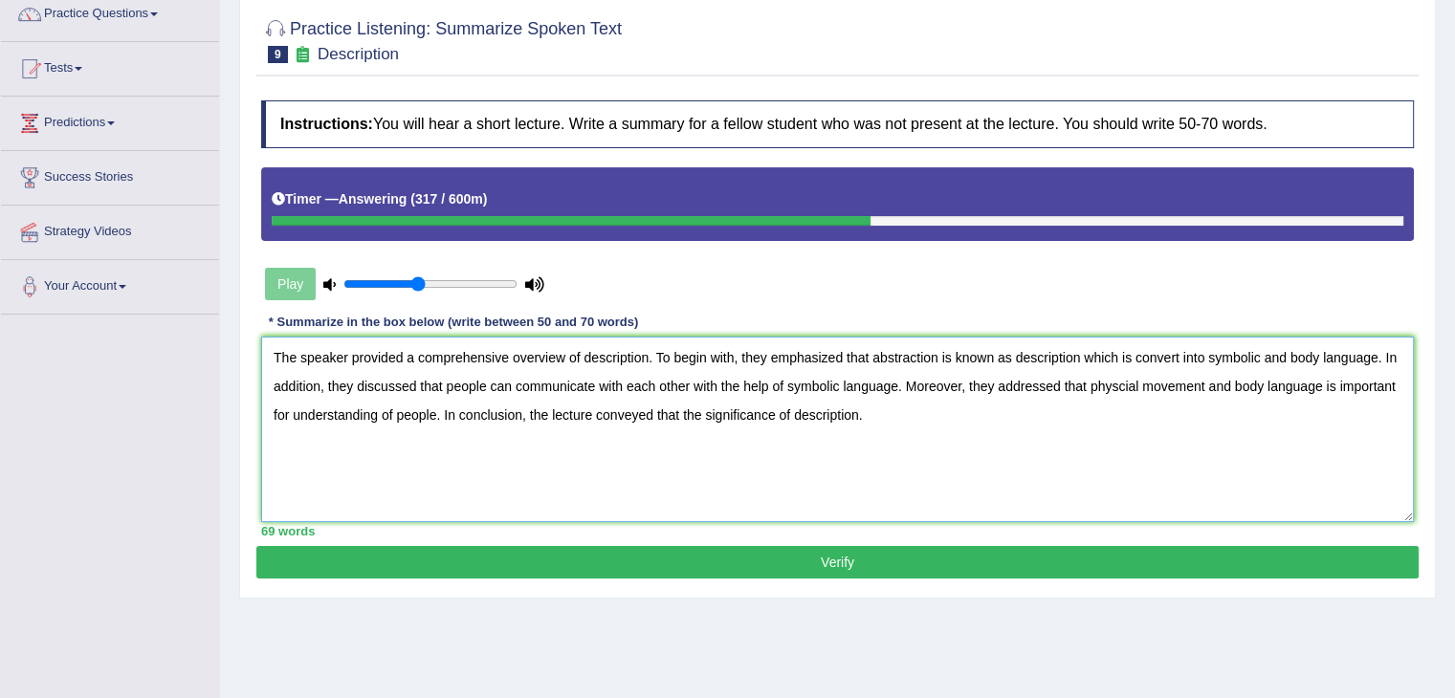
scroll to position [306, 0]
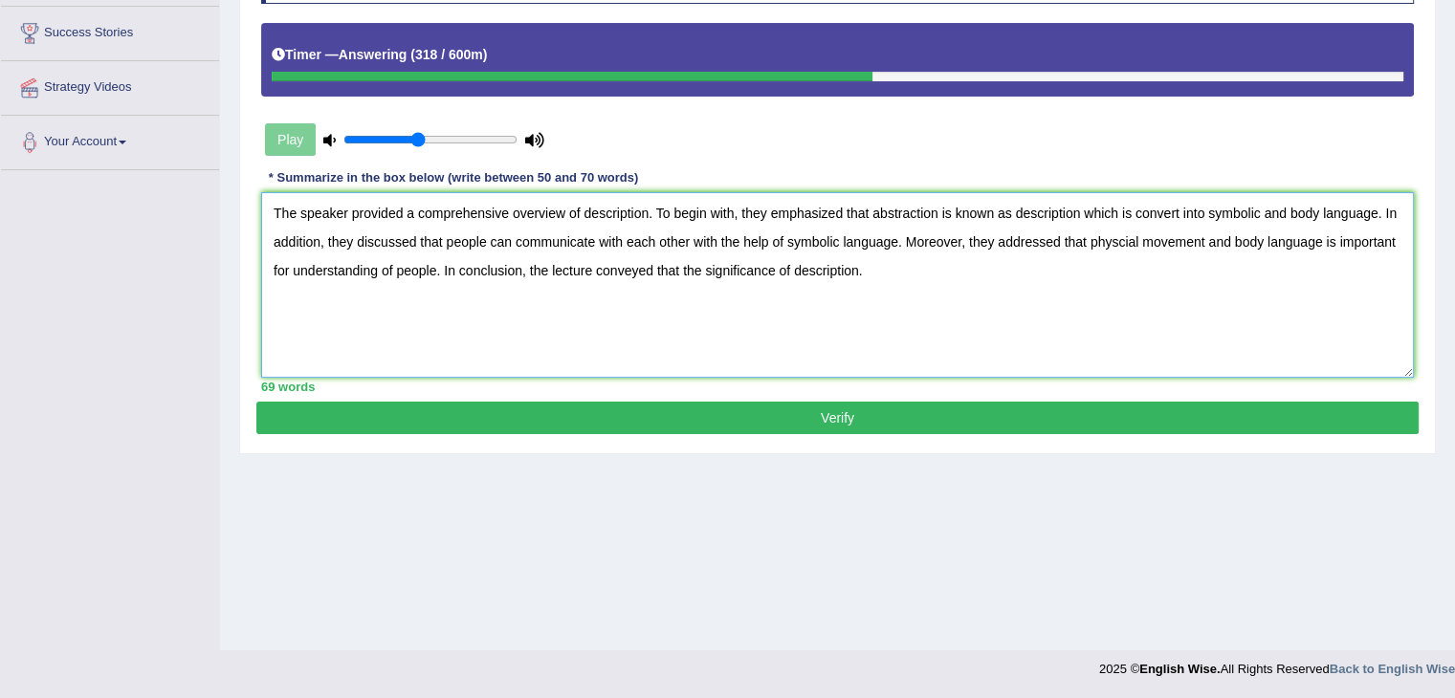
type textarea "The speaker provided a comprehensive overview of description. To begin with, th…"
click at [1002, 419] on button "Verify" at bounding box center [837, 418] width 1162 height 33
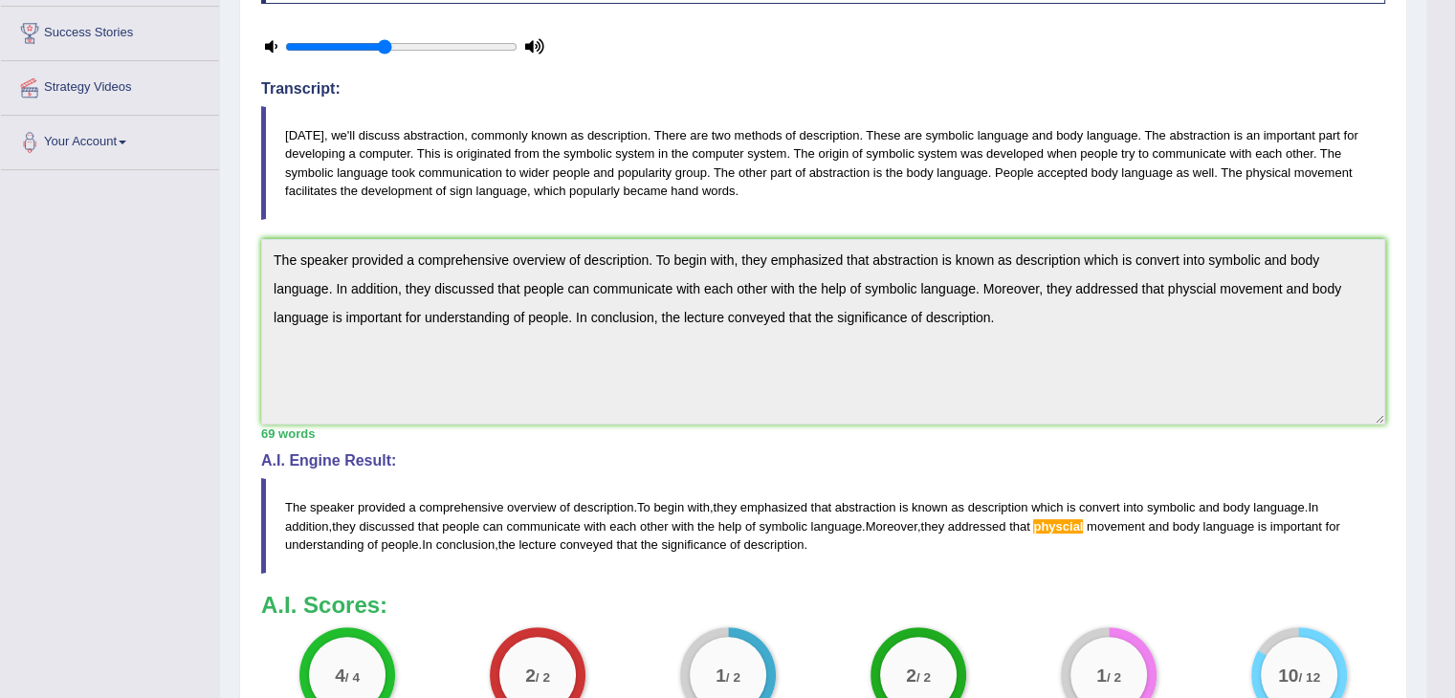
scroll to position [541, 0]
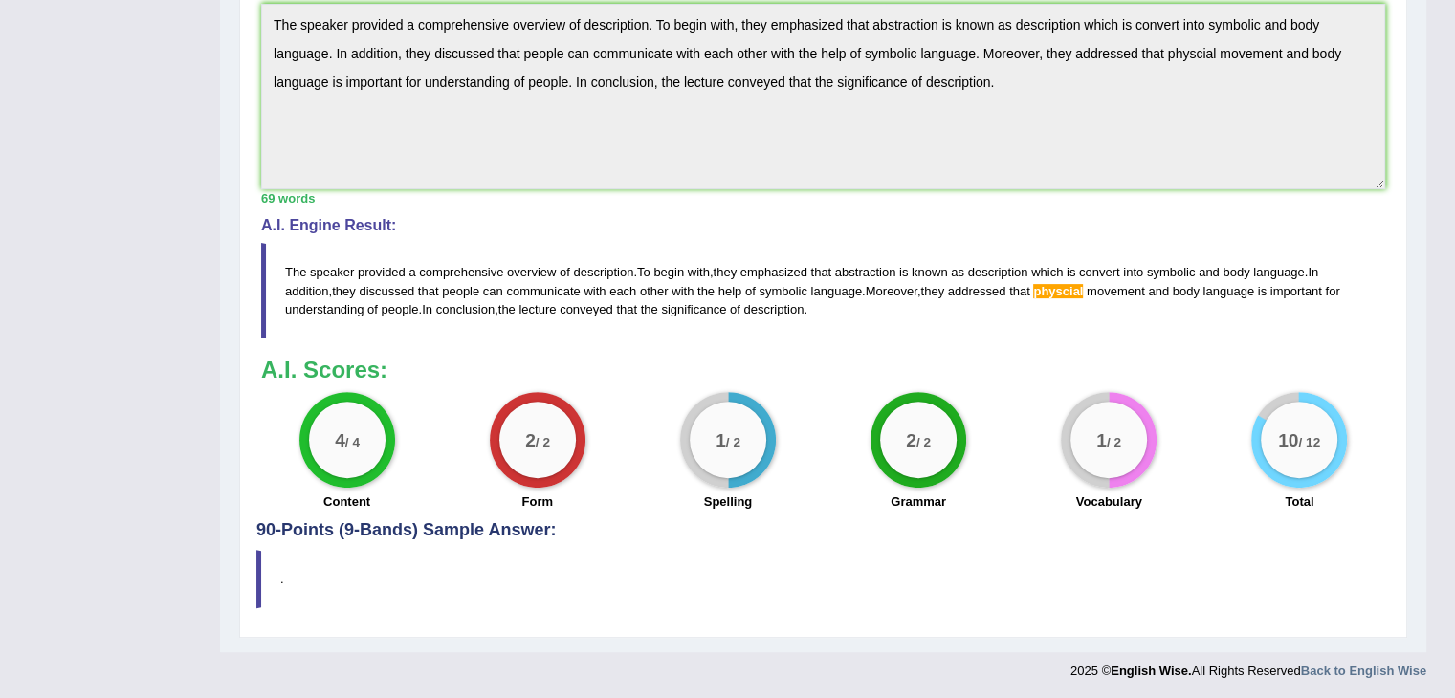
drag, startPoint x: 283, startPoint y: 264, endPoint x: 357, endPoint y: 277, distance: 74.9
click at [357, 277] on blockquote "The speaker provided a comprehensive overview of description . To begin with , …" at bounding box center [823, 290] width 1124 height 95
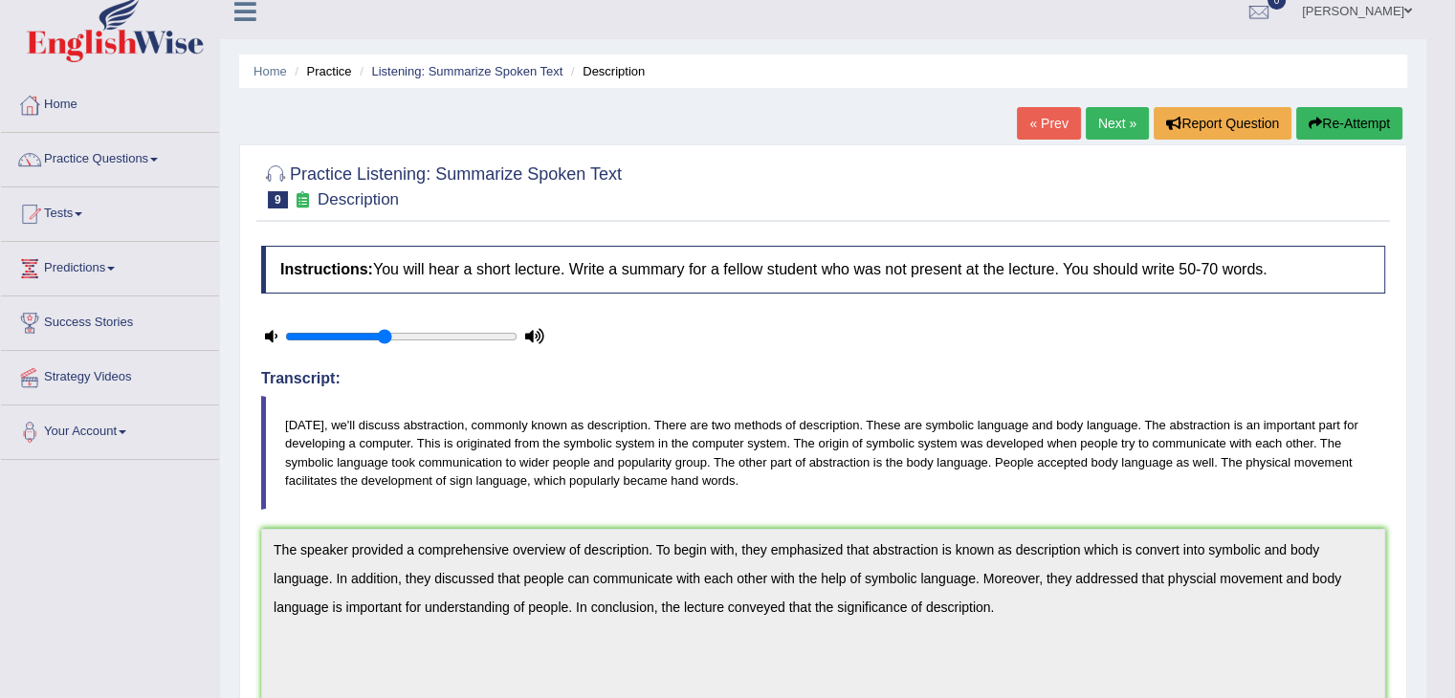
scroll to position [0, 0]
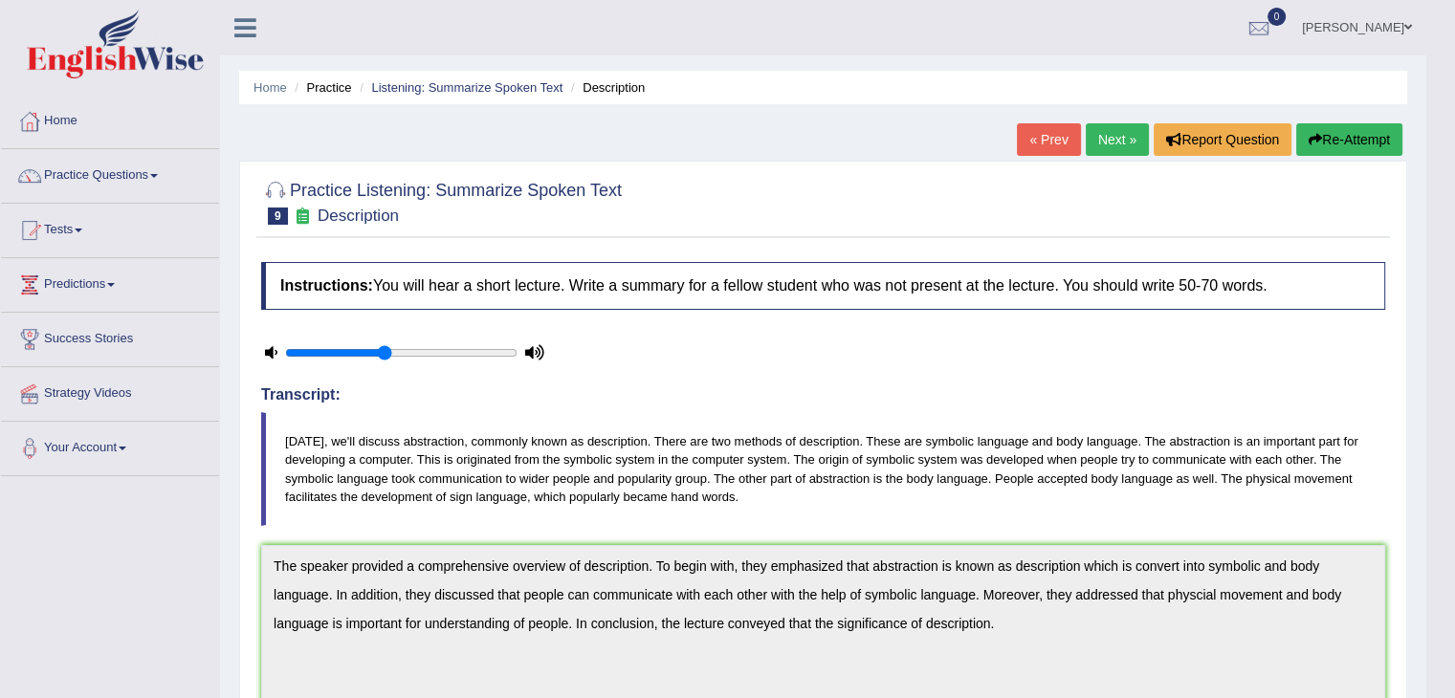
click at [1106, 138] on link "Next »" at bounding box center [1117, 139] width 63 height 33
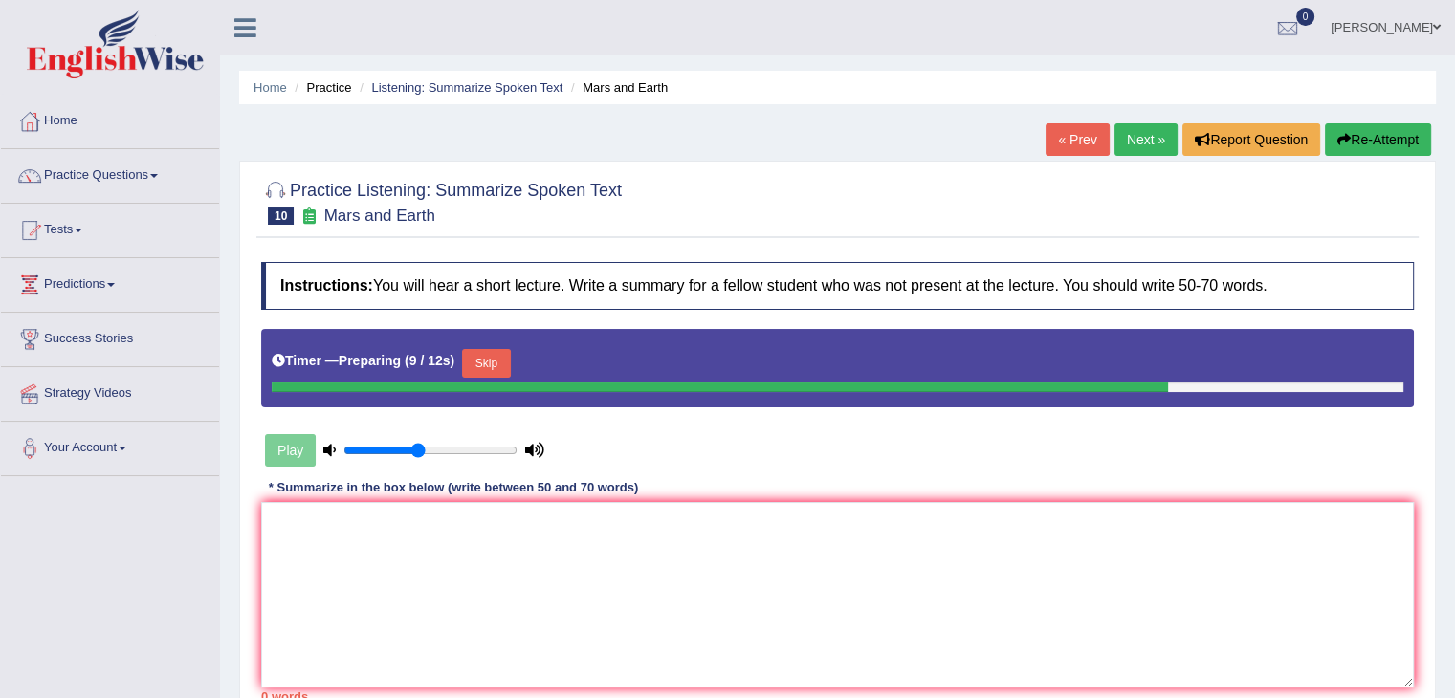
click at [499, 349] on button "Skip" at bounding box center [486, 363] width 48 height 29
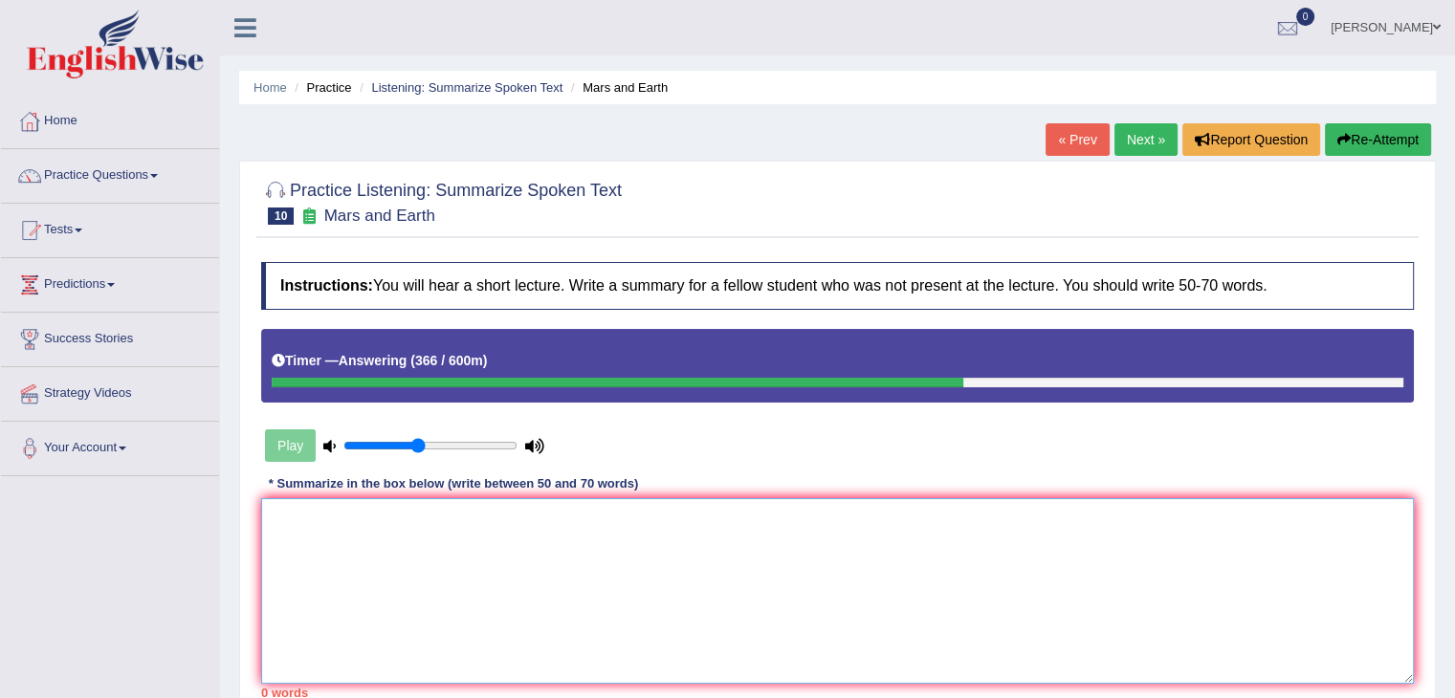
click at [528, 606] on textarea at bounding box center [837, 591] width 1153 height 186
paste textarea "The speaker provided a comprehensive overview of the Mars. To begin with, they …"
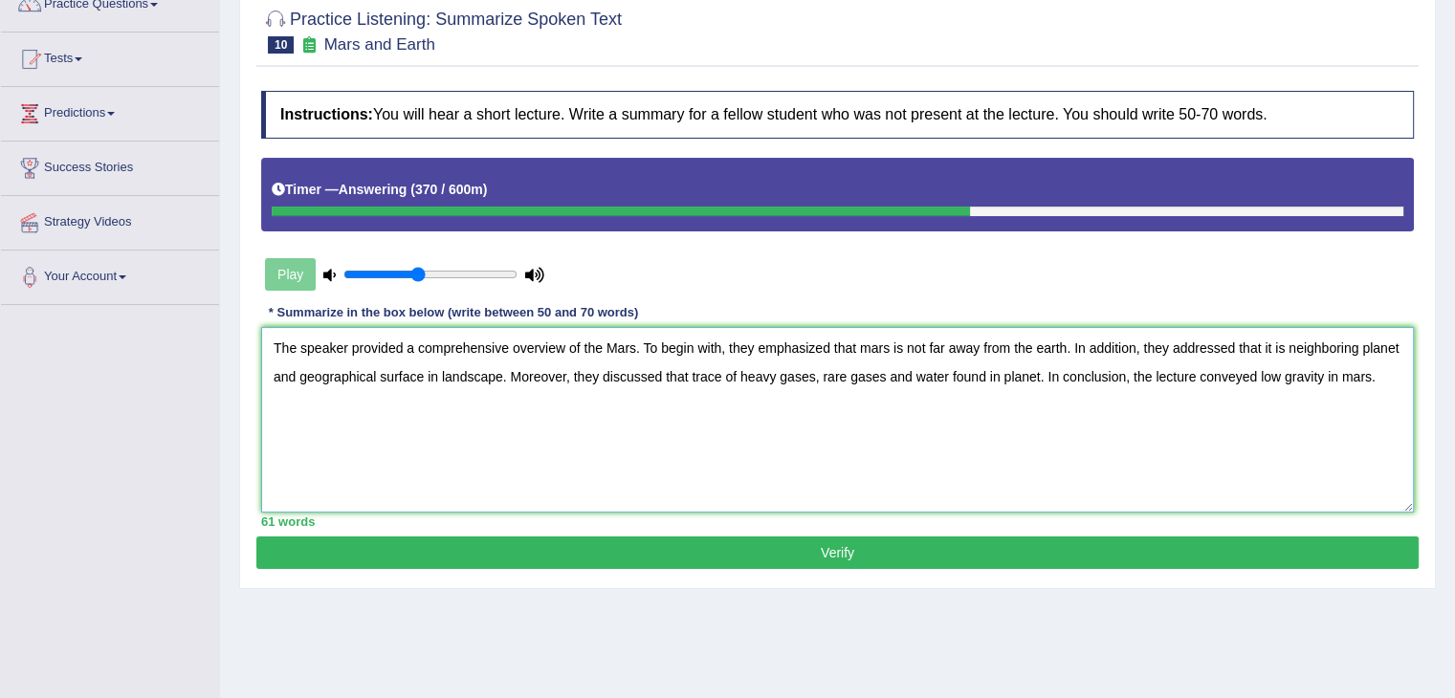
scroll to position [172, 0]
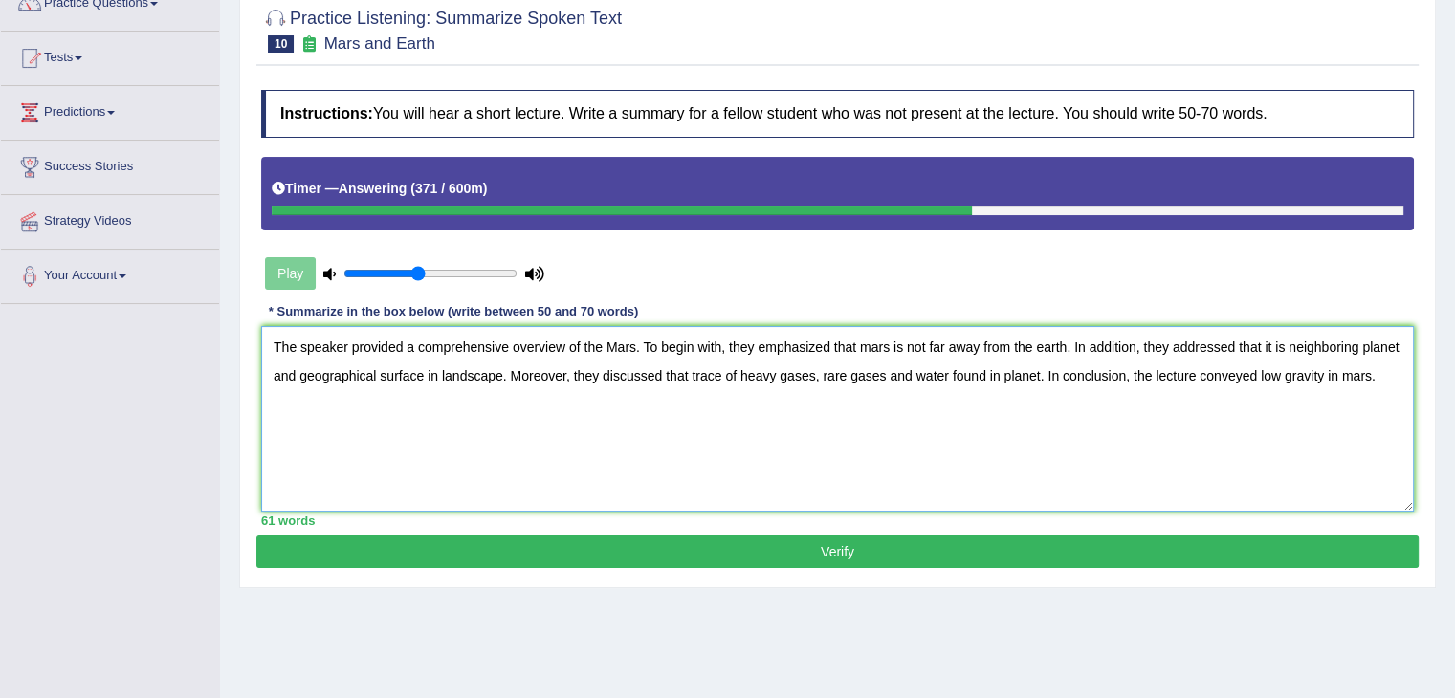
type textarea "The speaker provided a comprehensive overview of the Mars. To begin with, they …"
click at [1061, 555] on button "Verify" at bounding box center [837, 552] width 1162 height 33
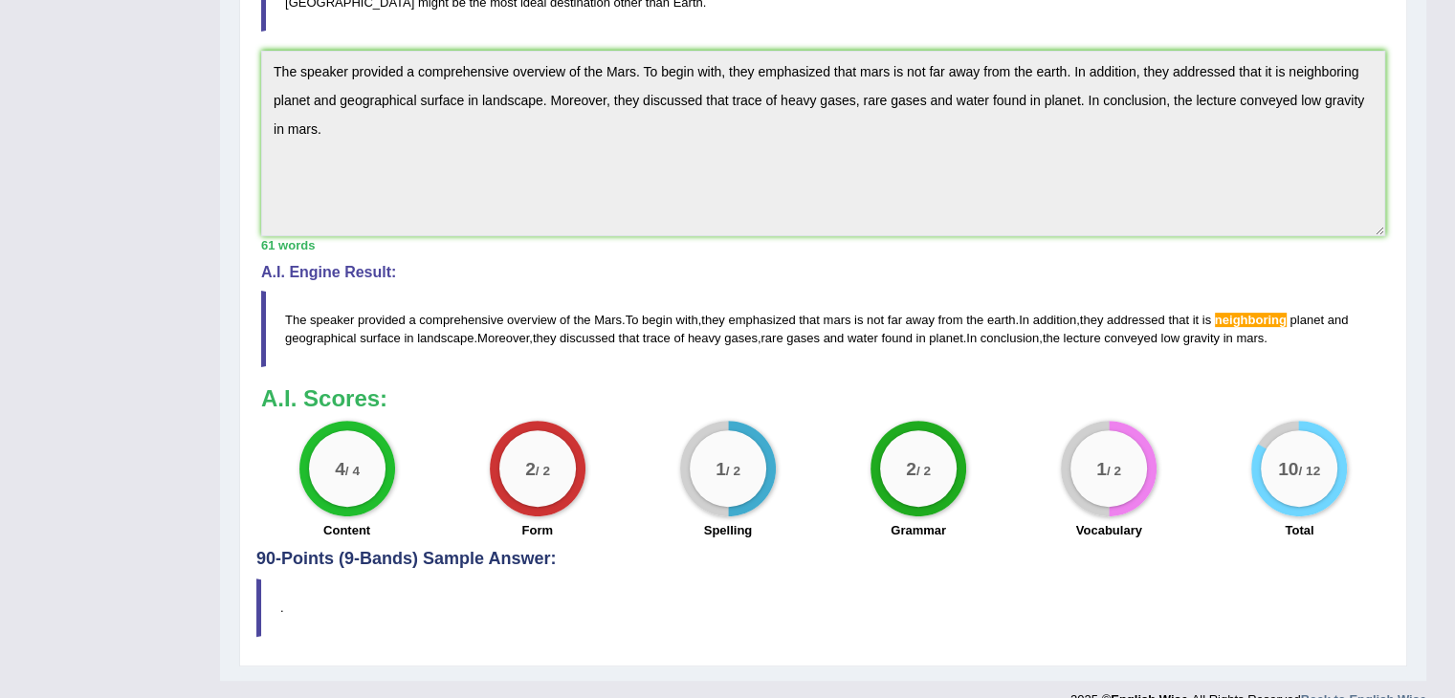
scroll to position [541, 0]
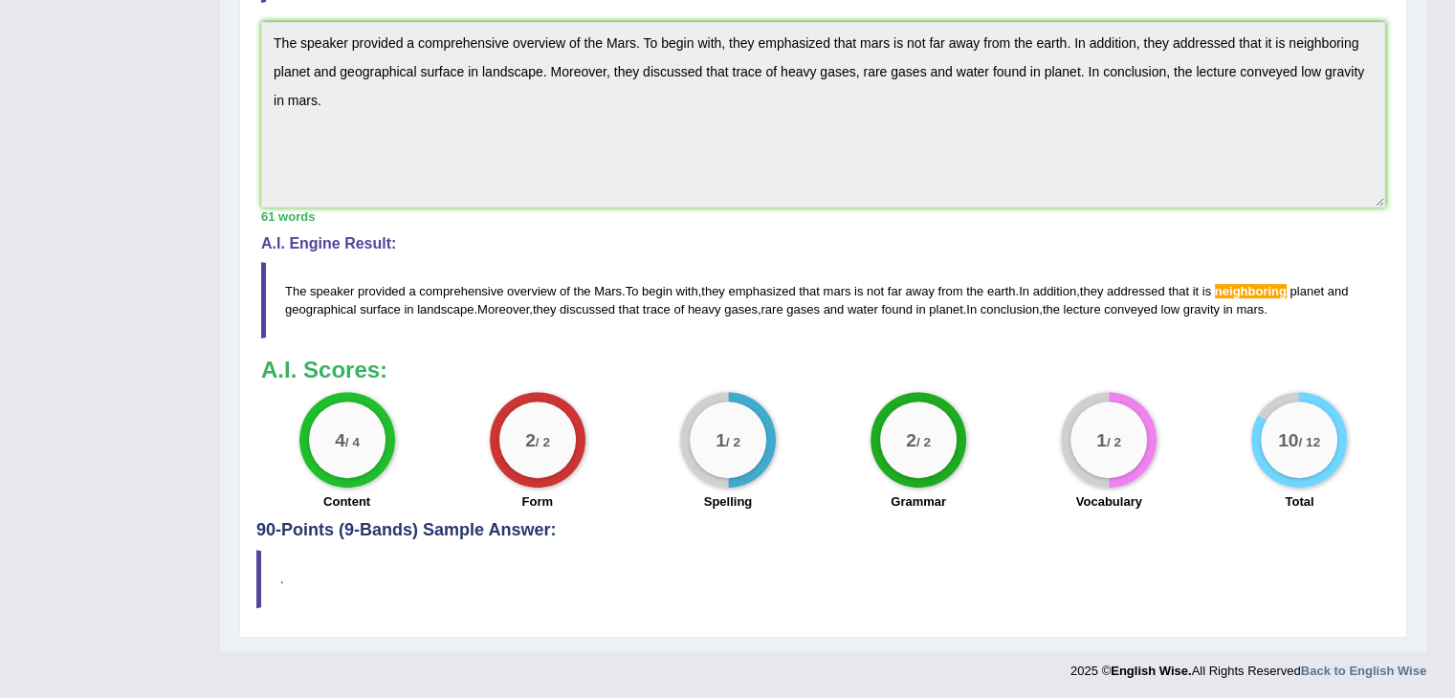
drag, startPoint x: 1468, startPoint y: 148, endPoint x: 1435, endPoint y: 484, distance: 337.4
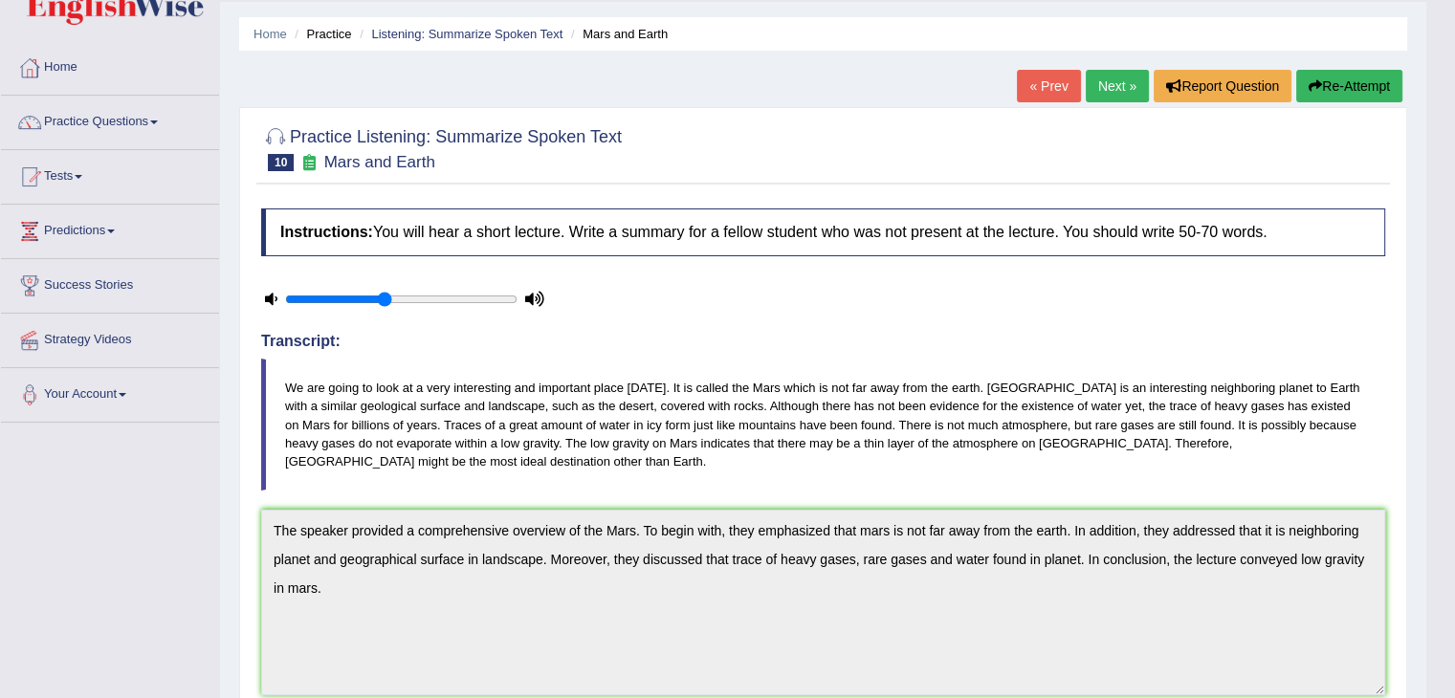
scroll to position [0, 0]
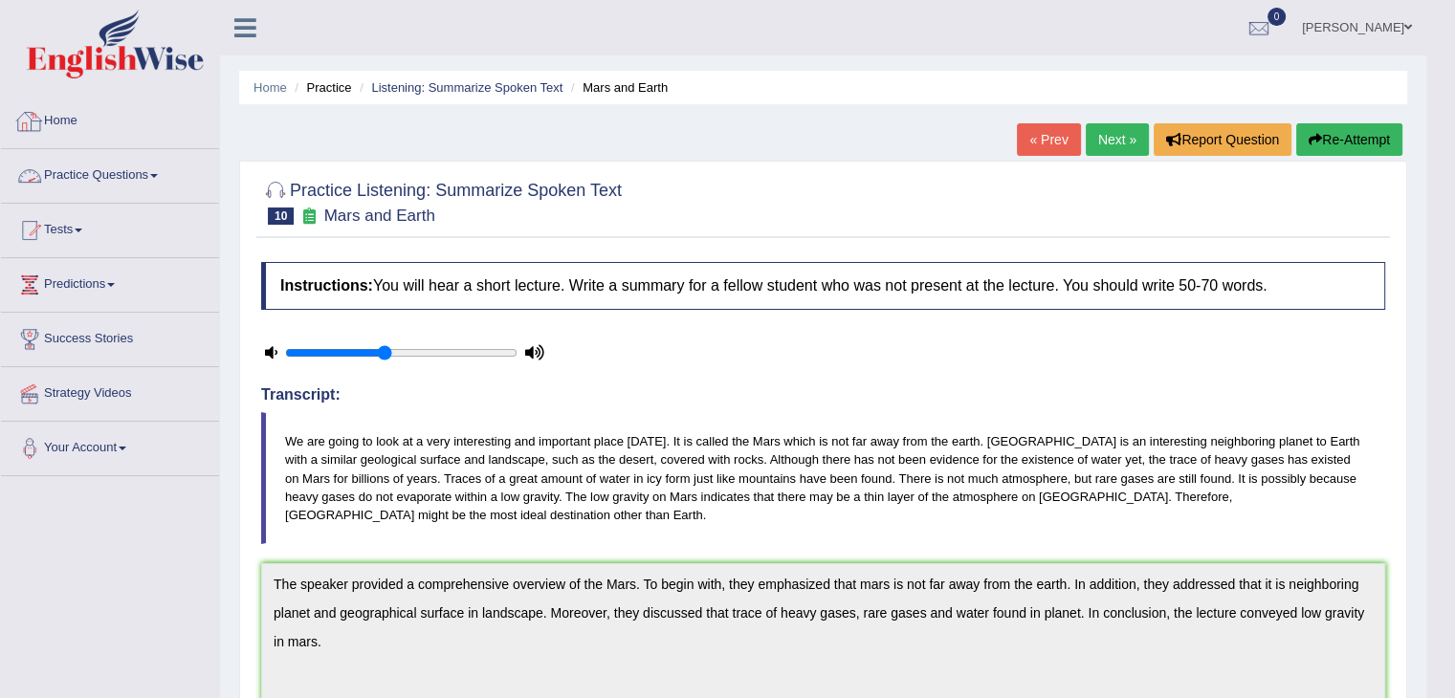
click at [143, 165] on link "Practice Questions" at bounding box center [110, 173] width 218 height 48
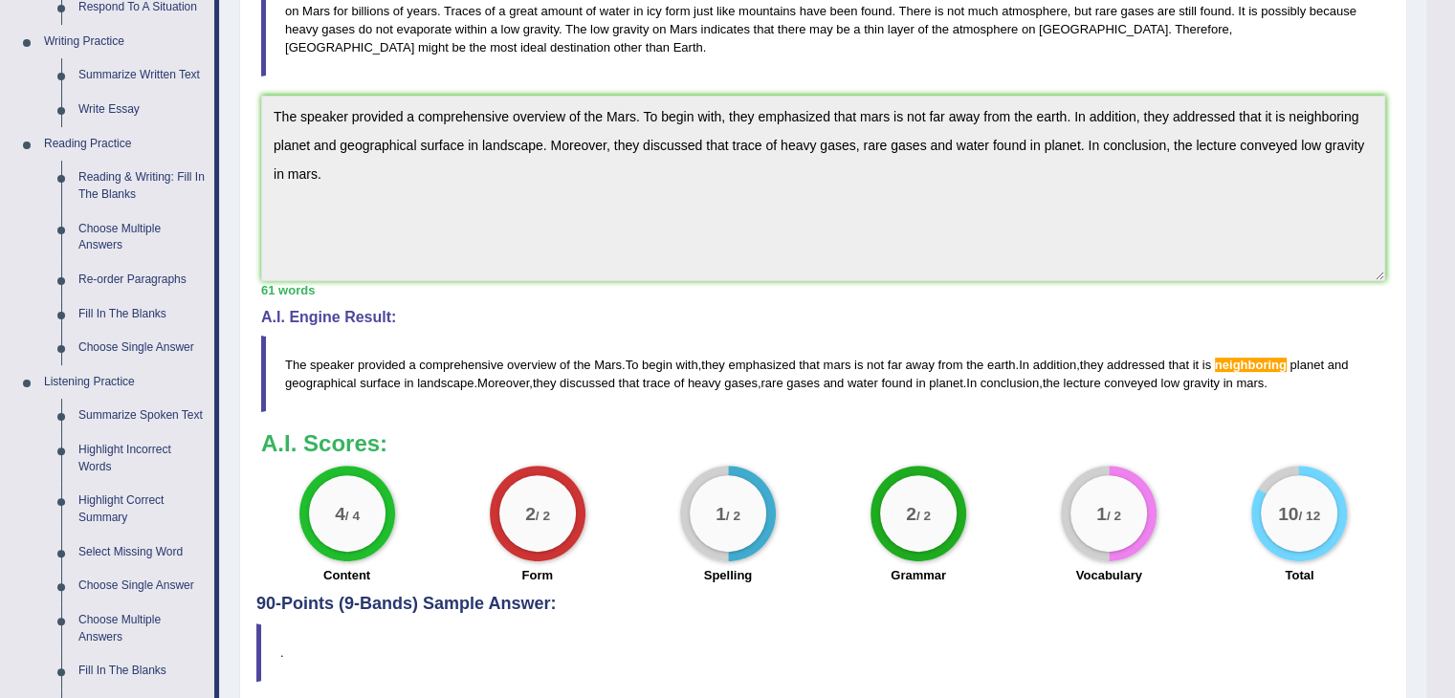
scroll to position [503, 0]
